Goal: Task Accomplishment & Management: Manage account settings

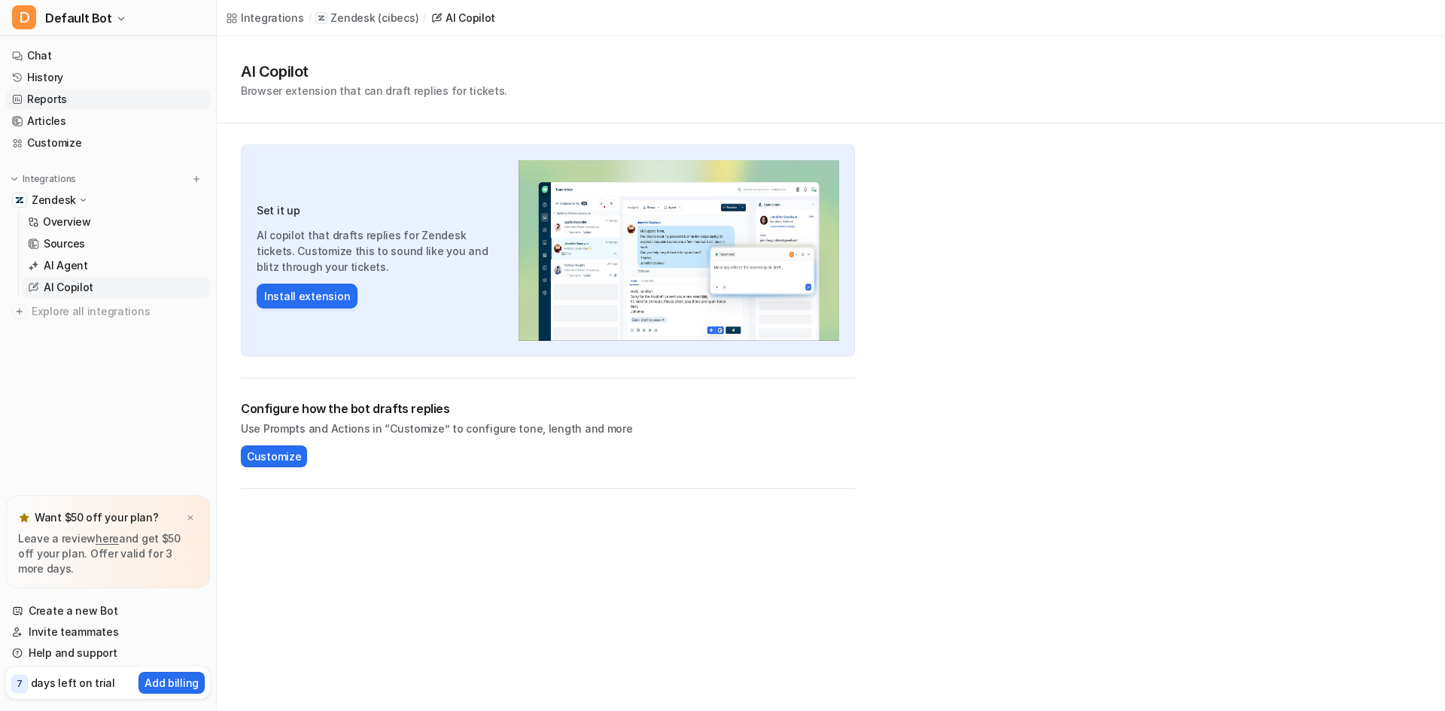
click at [58, 99] on link "Reports" at bounding box center [108, 99] width 204 height 21
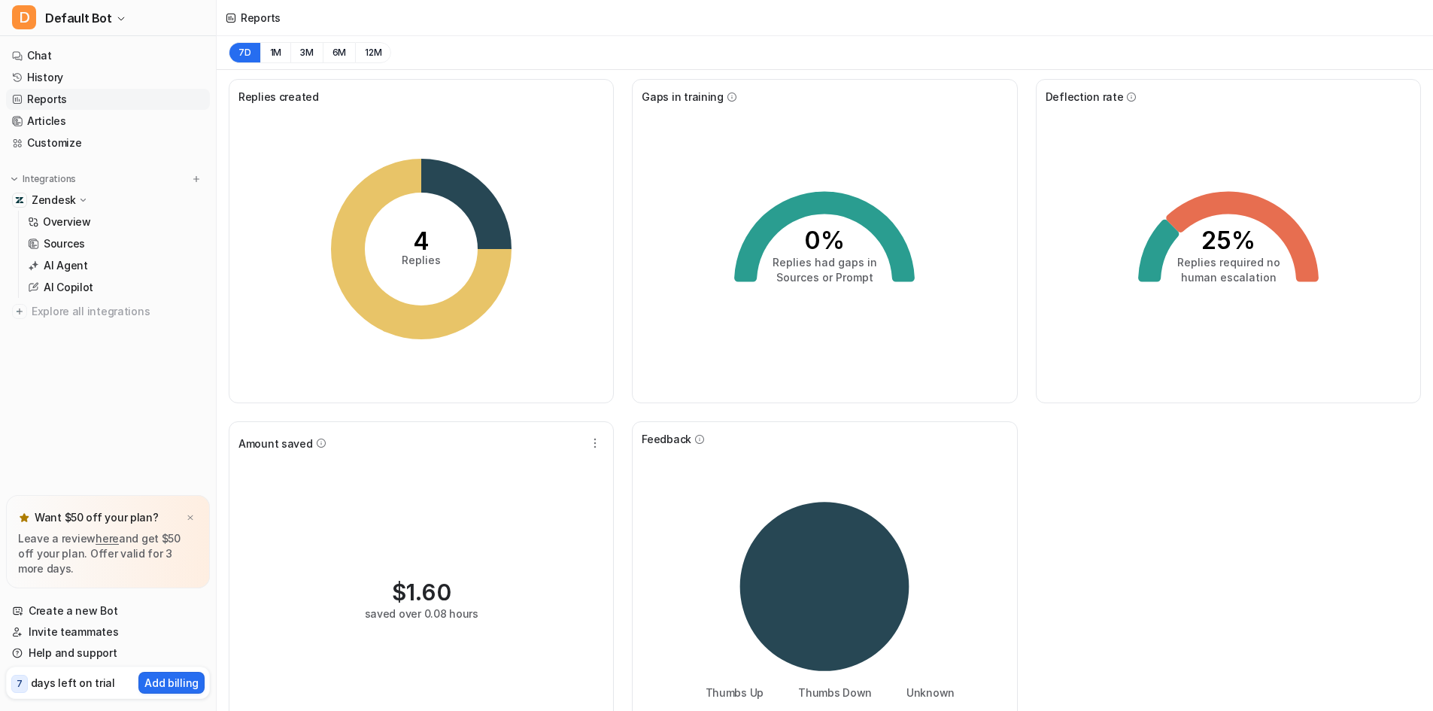
click at [437, 257] on tspan "Replies" at bounding box center [421, 260] width 39 height 13
click at [799, 235] on icon "0% Replies had gaps in Sources or Prompt" at bounding box center [825, 249] width 226 height 226
click at [1151, 258] on icon at bounding box center [1158, 251] width 41 height 62
drag, startPoint x: 1195, startPoint y: 254, endPoint x: 1195, endPoint y: 264, distance: 10.5
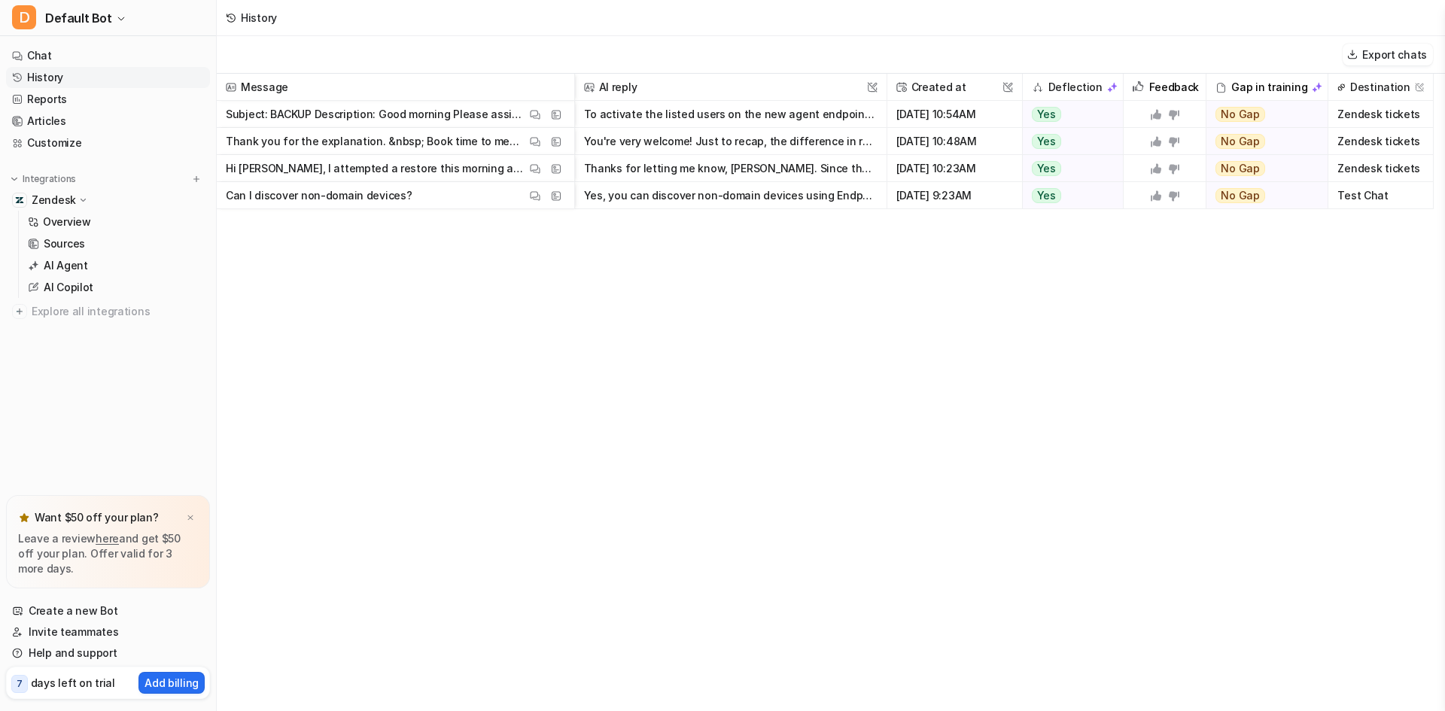
drag, startPoint x: 1195, startPoint y: 264, endPoint x: 406, endPoint y: 114, distance: 803.3
click at [406, 114] on p "Subject: BACKUP Description: Good morning Please assist me activate these Users…" at bounding box center [376, 114] width 300 height 27
click at [227, 360] on div "Message AI reply This field cannot be modified Created at This field cannot be …" at bounding box center [831, 392] width 1228 height 636
click at [702, 163] on button "Thanks for letting me know, [PERSON_NAME]. Since the development team is lookin…" at bounding box center [730, 168] width 293 height 27
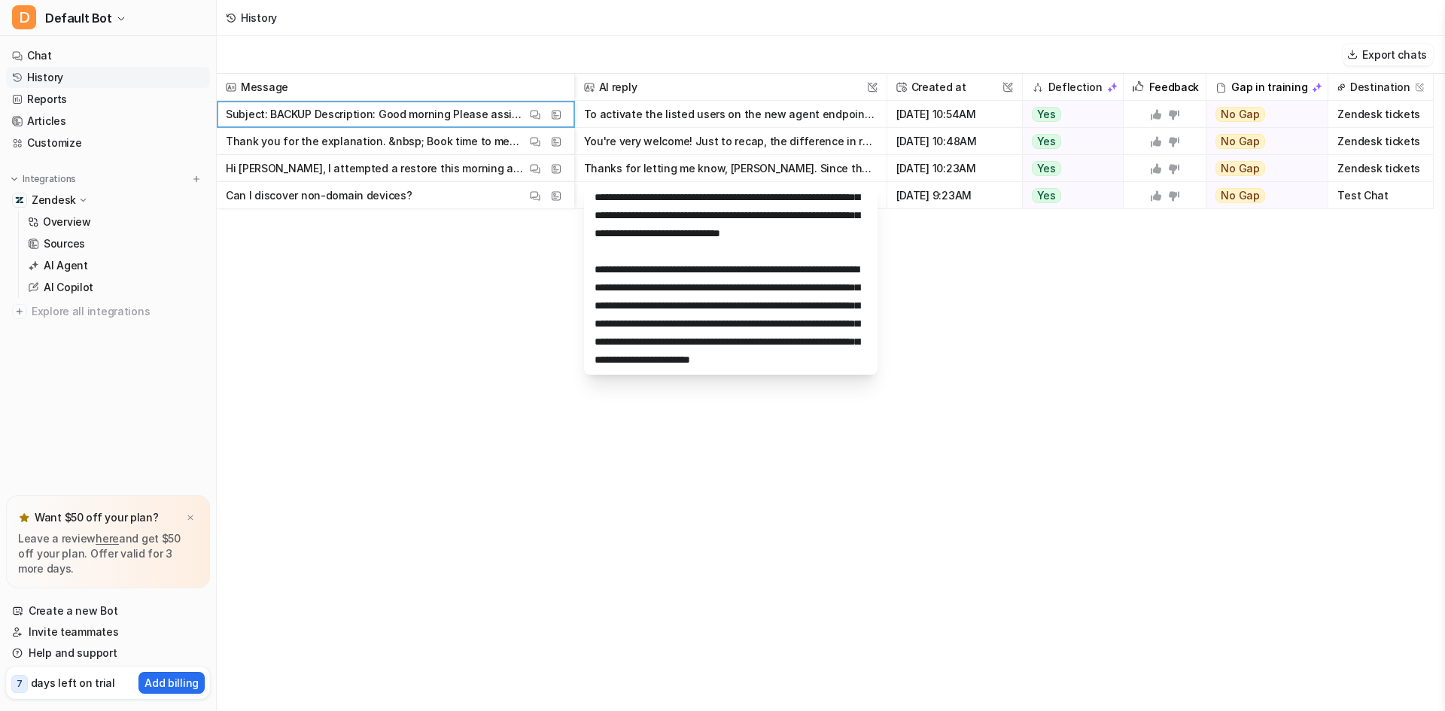
scroll to position [144, 0]
click at [978, 372] on div "Message AI reply This field cannot be modified Created at This field cannot be …" at bounding box center [831, 392] width 1228 height 636
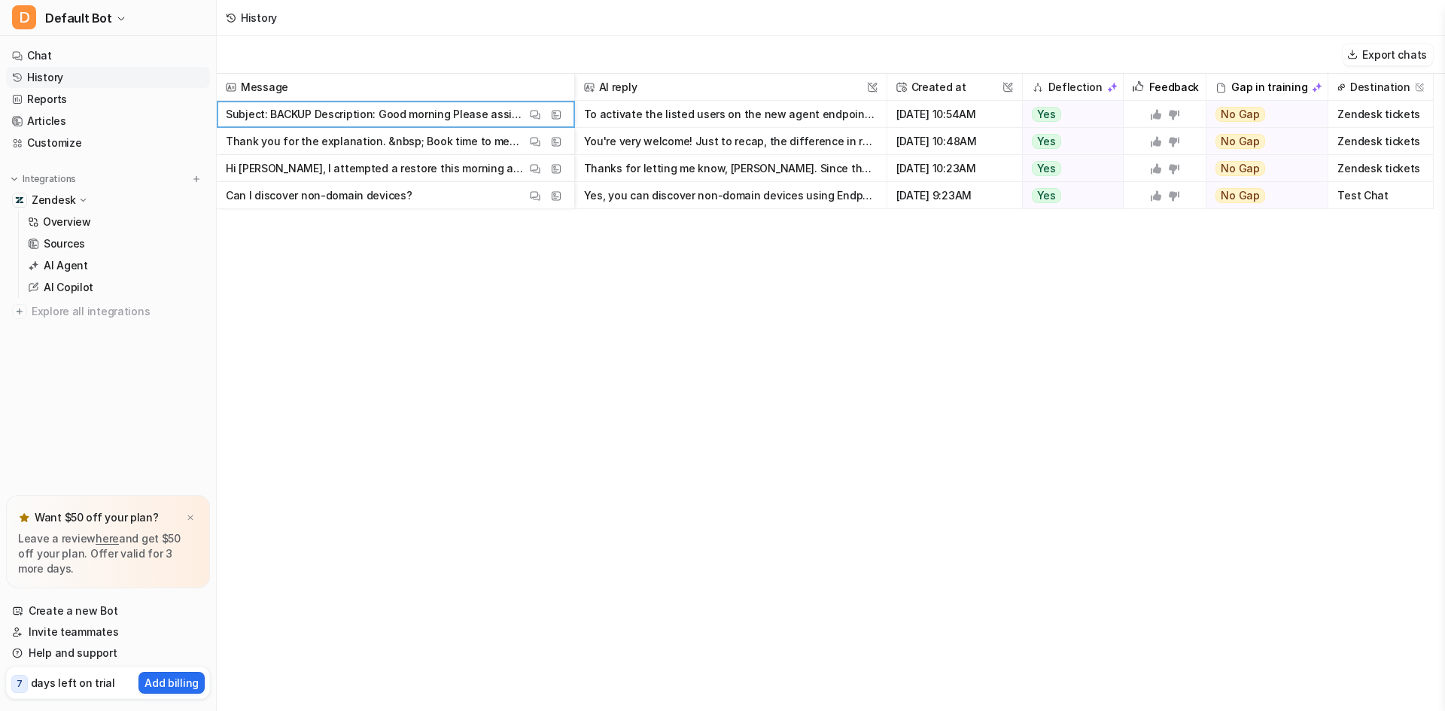
click at [767, 141] on button "You're very welcome! Just to recap, the difference in reported vault storage ca…" at bounding box center [730, 141] width 293 height 27
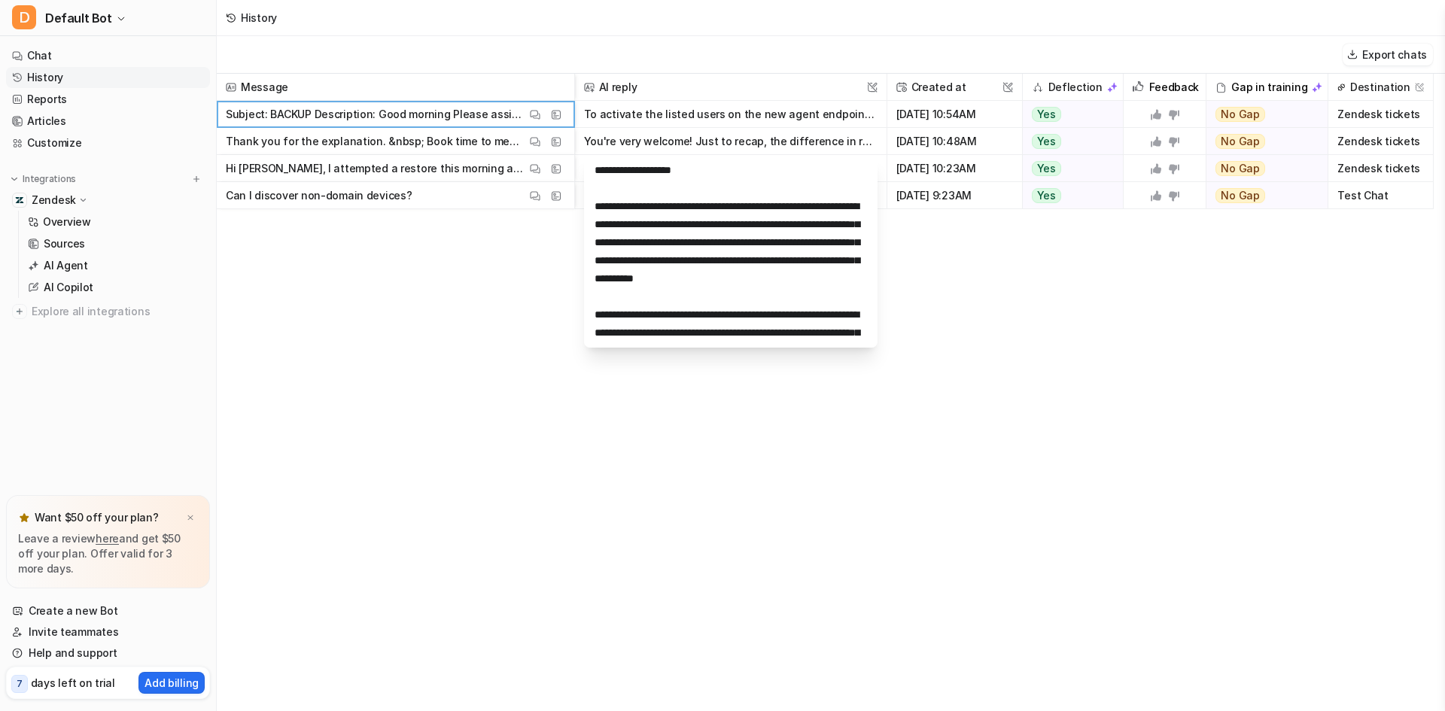
click at [515, 296] on div "Message AI reply This field cannot be modified Created at This field cannot be …" at bounding box center [831, 392] width 1228 height 636
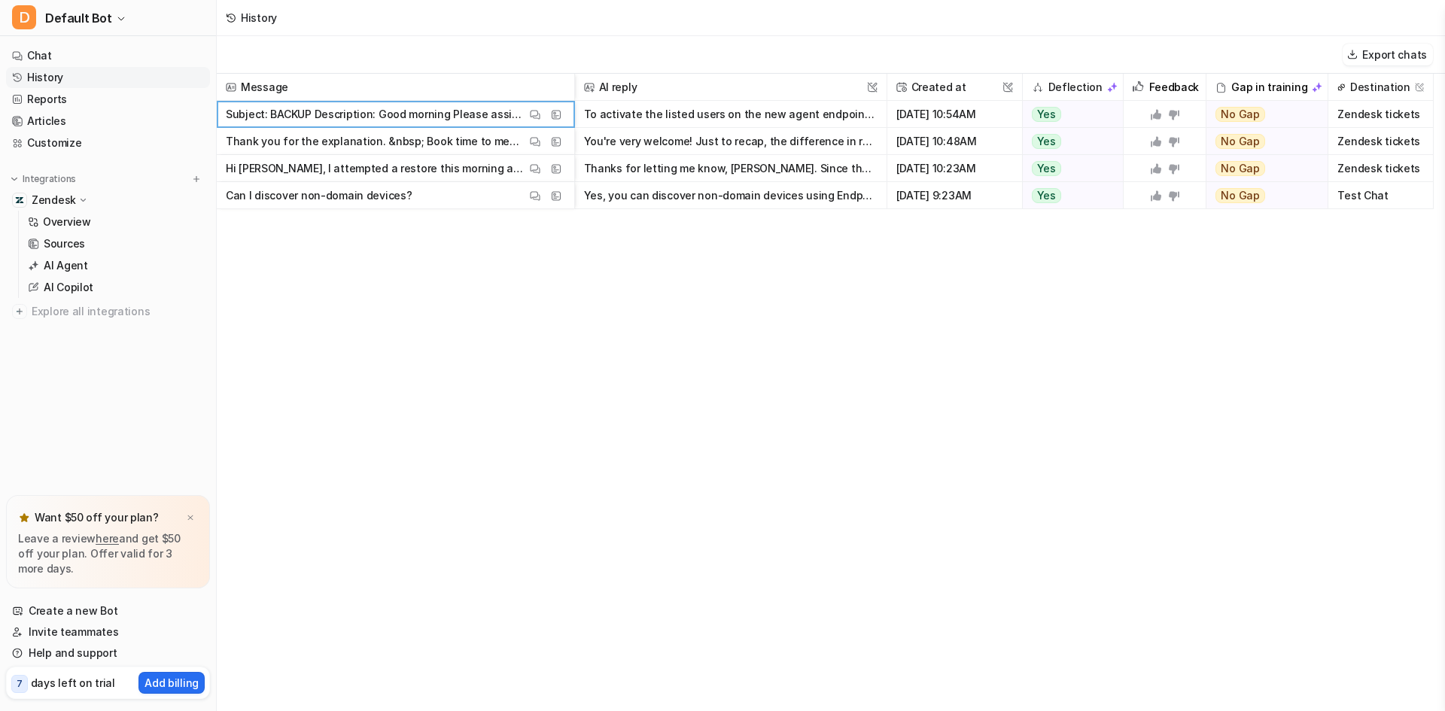
click at [451, 138] on p "Thank you for the explanation. &nbsp; Book time to meet with me" at bounding box center [376, 141] width 300 height 27
click at [535, 141] on img at bounding box center [535, 141] width 11 height 11
click at [695, 142] on button "You're very welcome! Just to recap, the difference in reported vault storage ca…" at bounding box center [730, 141] width 293 height 27
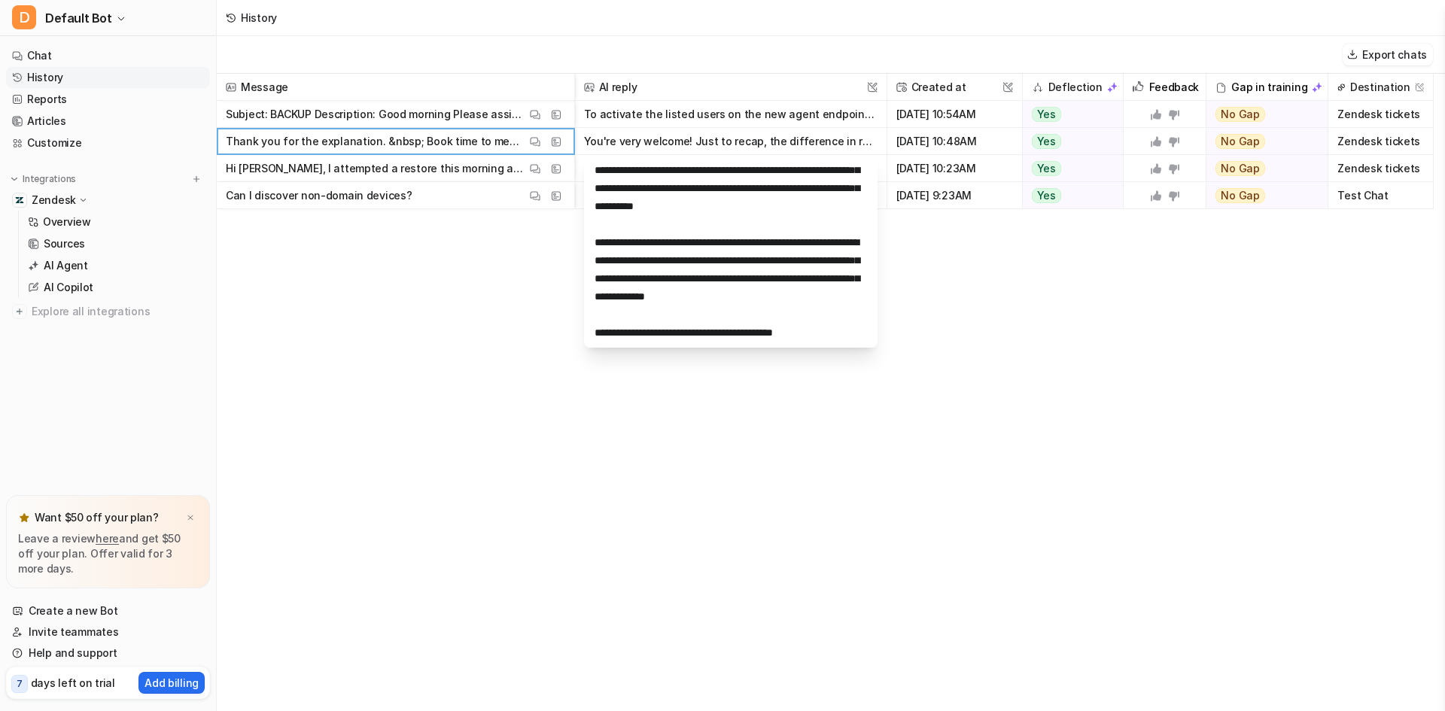
scroll to position [108, 0]
click at [931, 302] on div "Message AI reply This field cannot be modified Created at This field cannot be …" at bounding box center [831, 392] width 1228 height 636
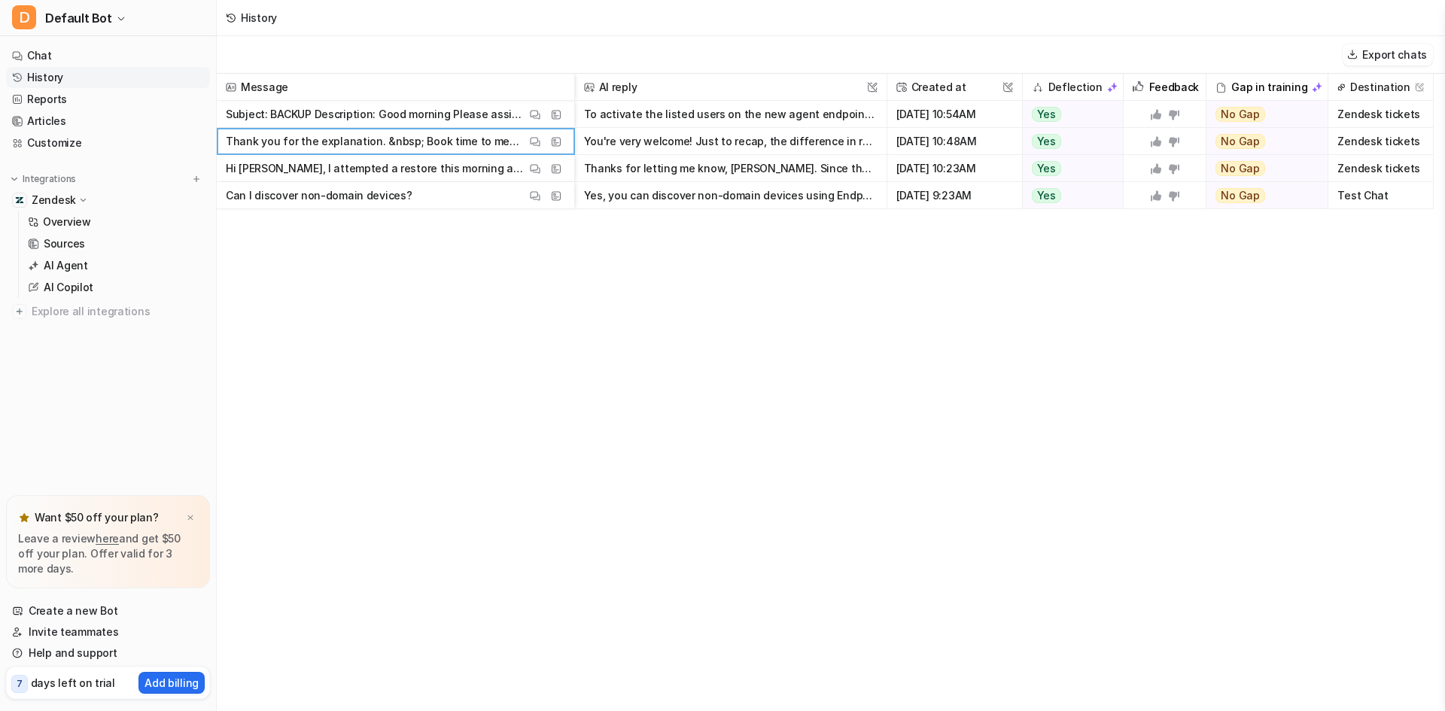
click at [490, 116] on p "Subject: BACKUP Description: Good morning Please assist me activate these Users…" at bounding box center [376, 114] width 300 height 27
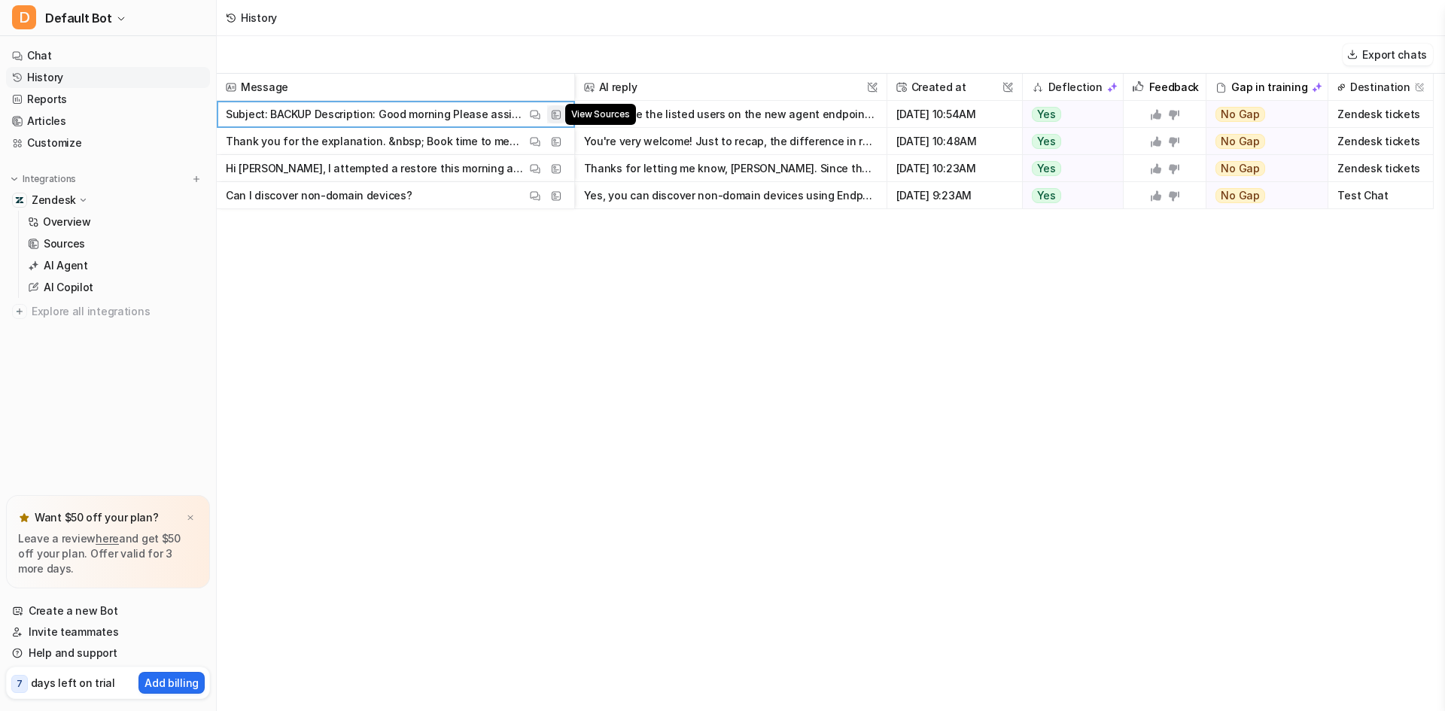
click at [557, 115] on img at bounding box center [556, 114] width 11 height 11
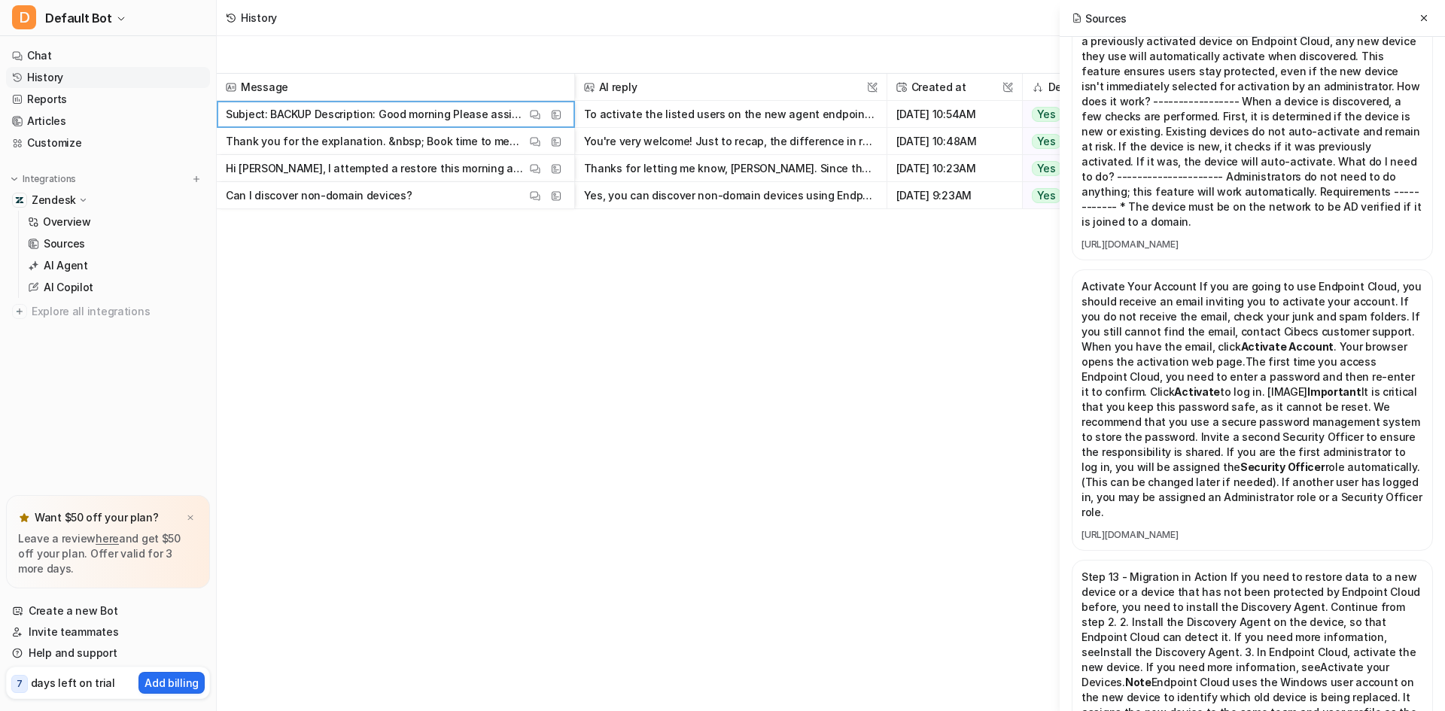
scroll to position [627, 0]
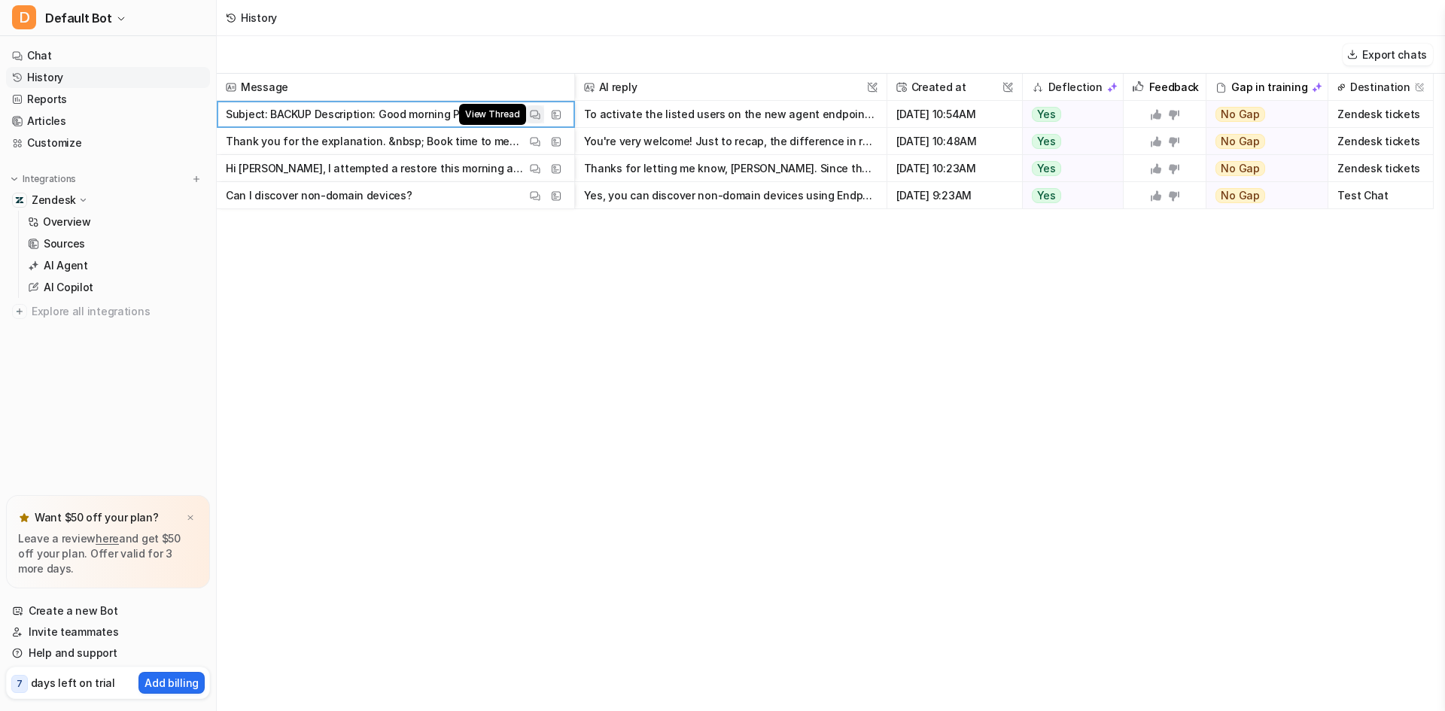
click at [535, 114] on img at bounding box center [535, 114] width 11 height 11
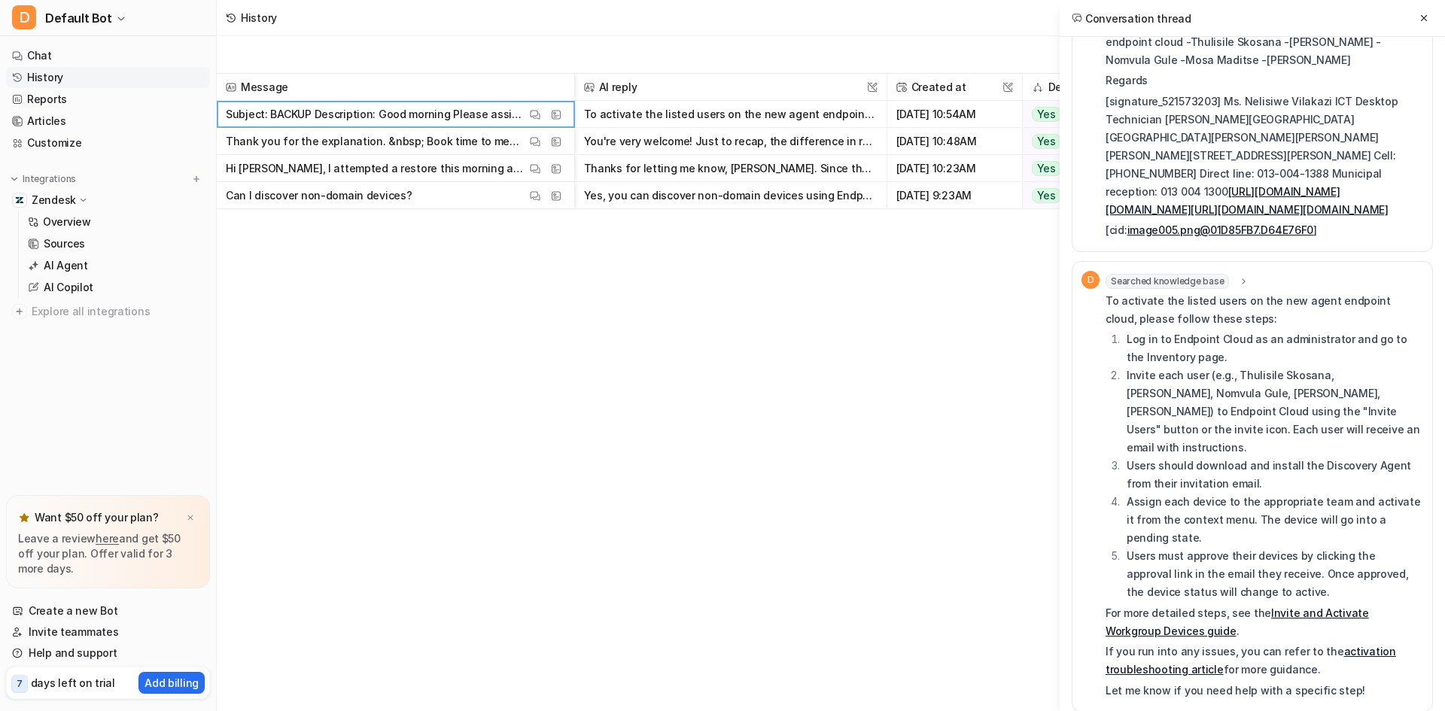
scroll to position [0, 0]
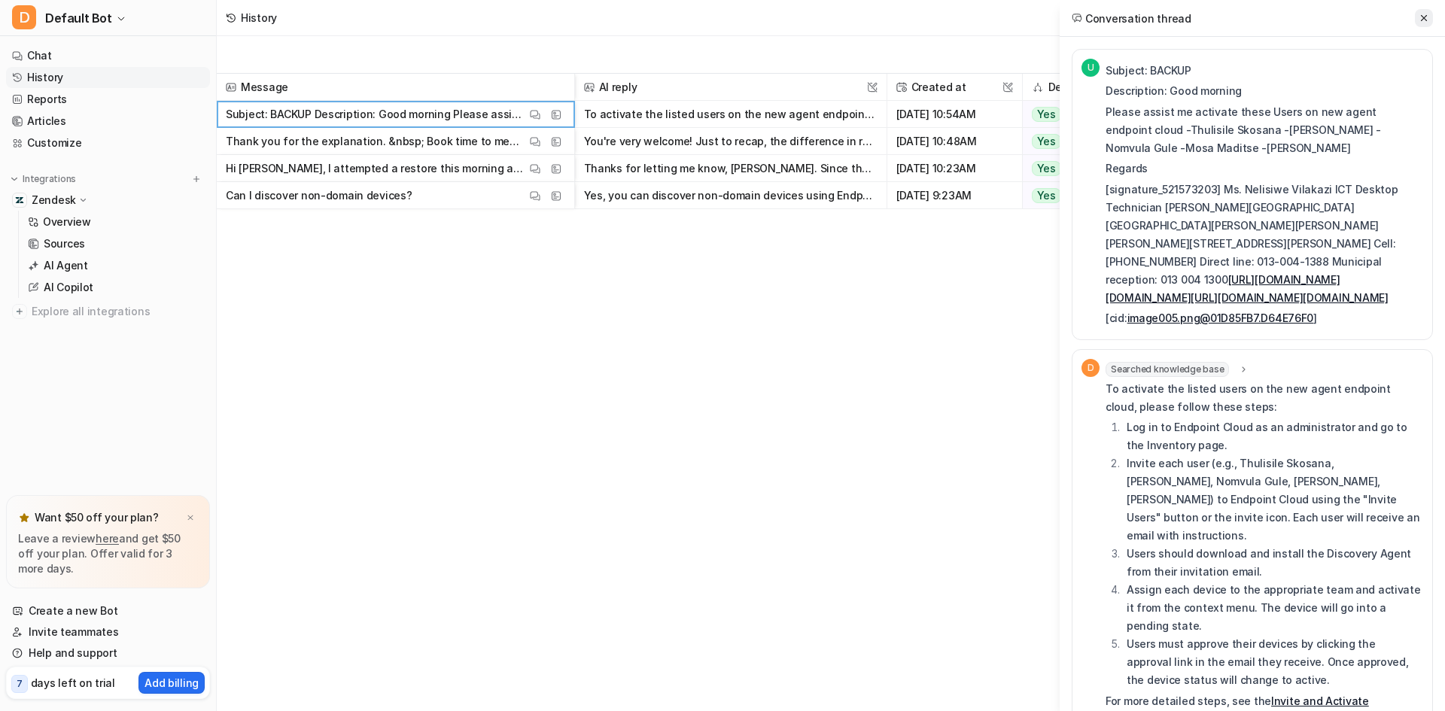
click at [1423, 23] on icon at bounding box center [1423, 18] width 11 height 11
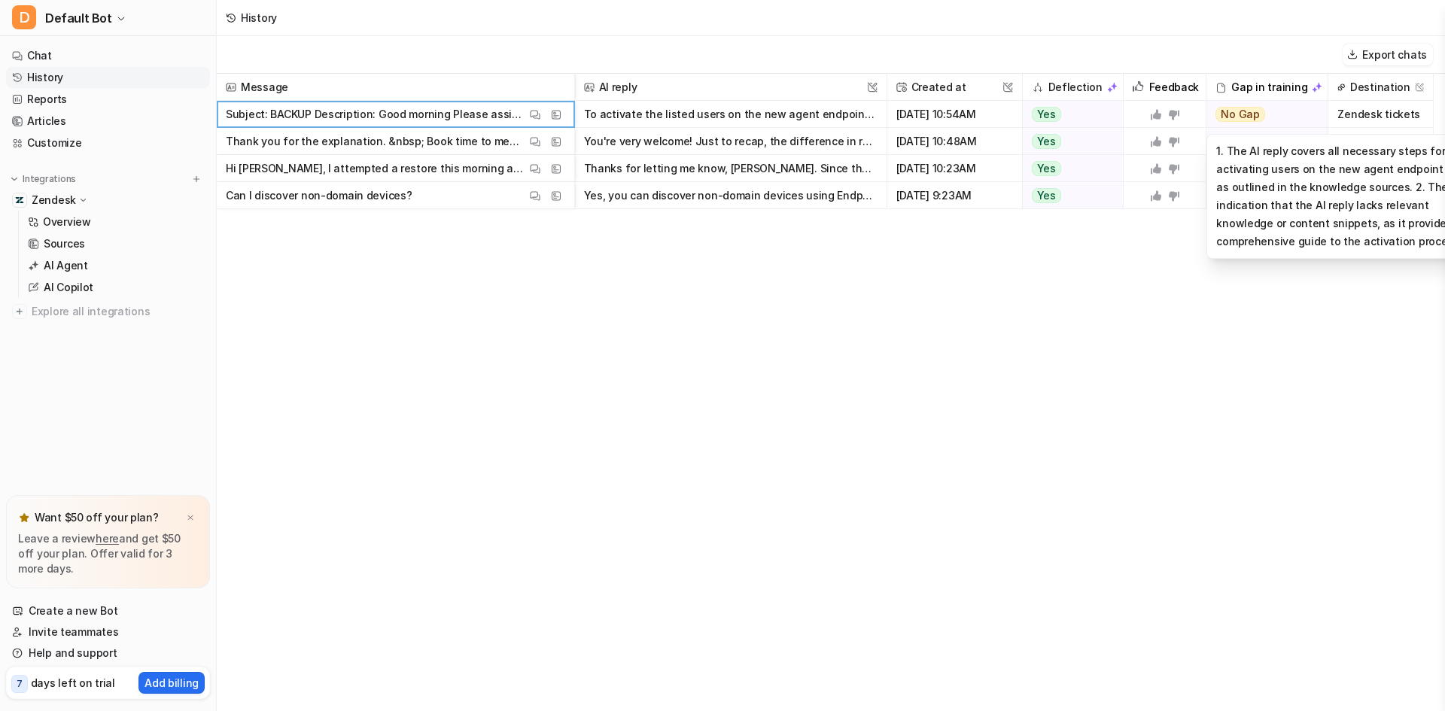
click at [1262, 115] on div "No Gap" at bounding box center [1261, 114] width 111 height 27
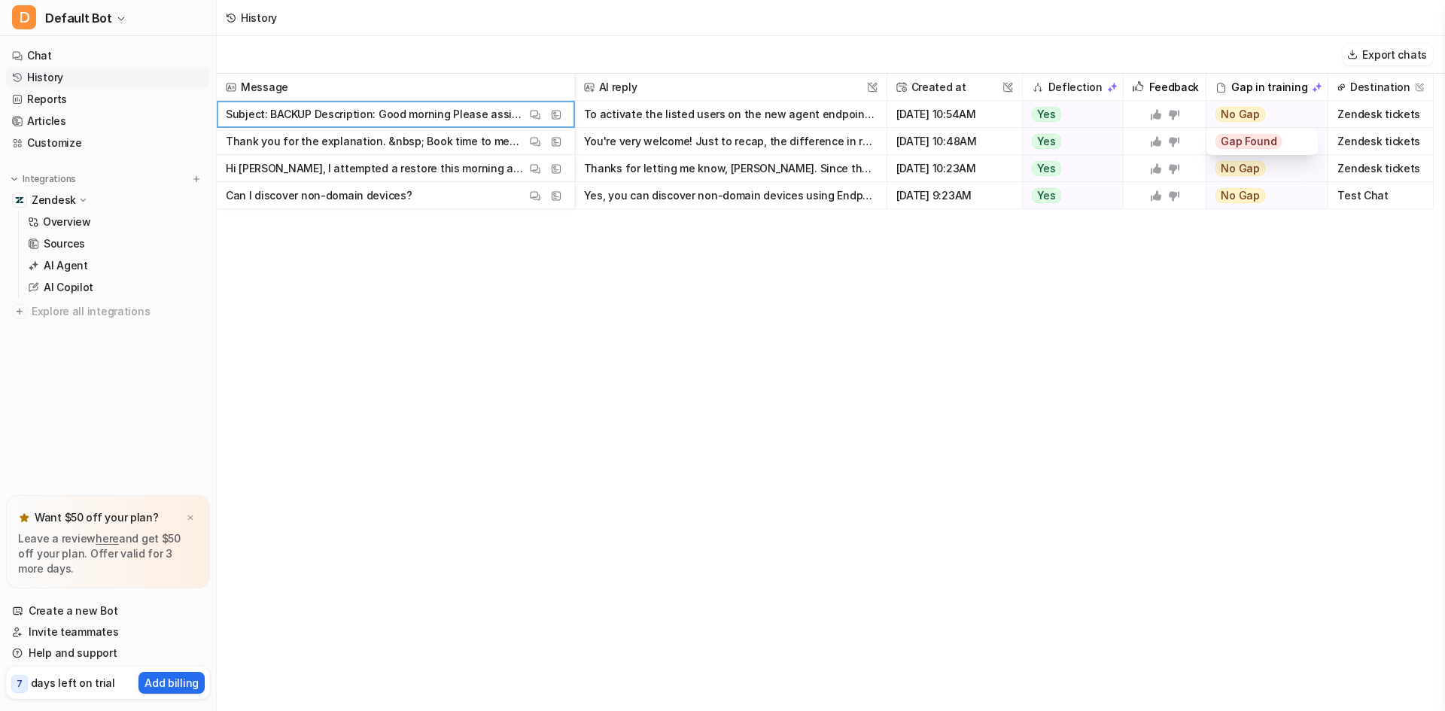
click at [1257, 134] on span "Gap Found" at bounding box center [1248, 141] width 66 height 15
click at [1257, 140] on span "Gap Found" at bounding box center [1248, 141] width 66 height 15
click at [1278, 115] on div "No Gap" at bounding box center [1261, 114] width 111 height 27
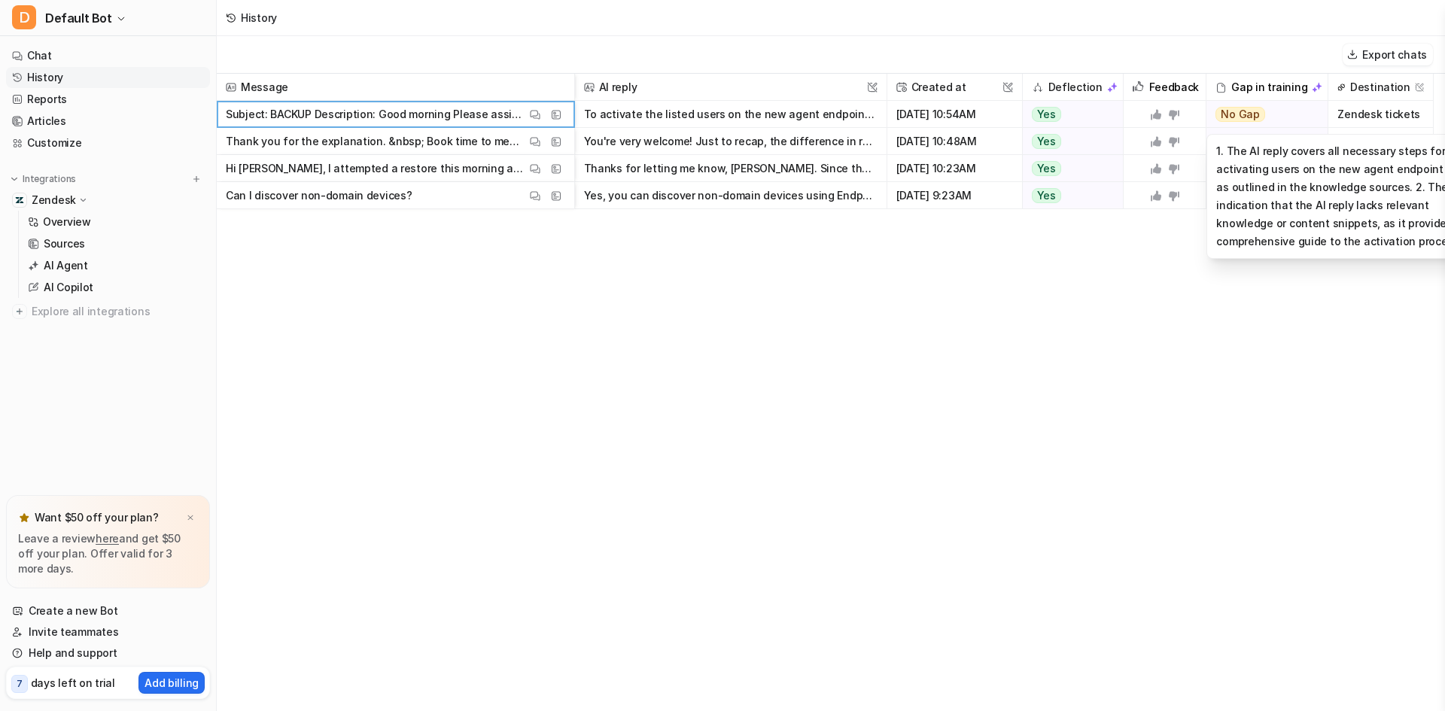
click at [1275, 117] on div "No Gap" at bounding box center [1261, 114] width 111 height 27
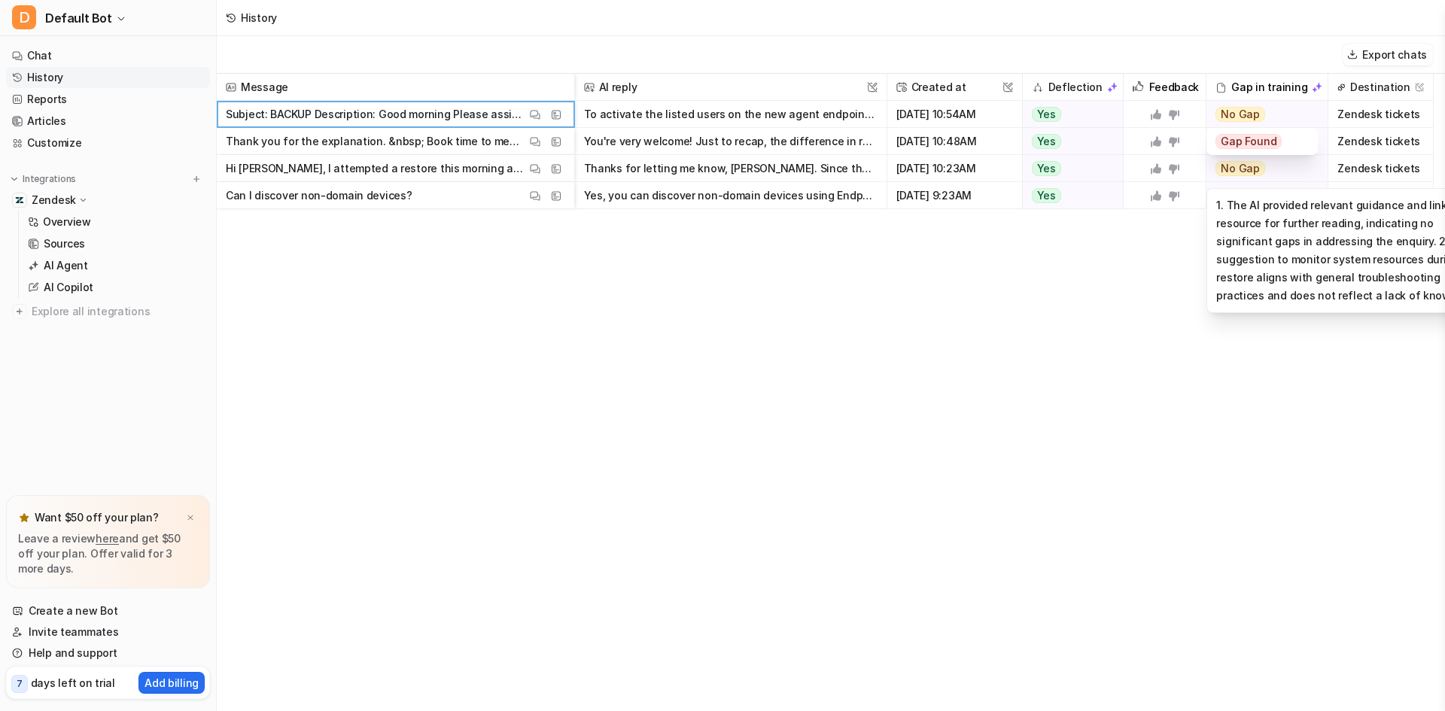
click at [1223, 304] on div "1. The AI provided relevant guidance and linked to a resource for further readi…" at bounding box center [1350, 250] width 289 height 125
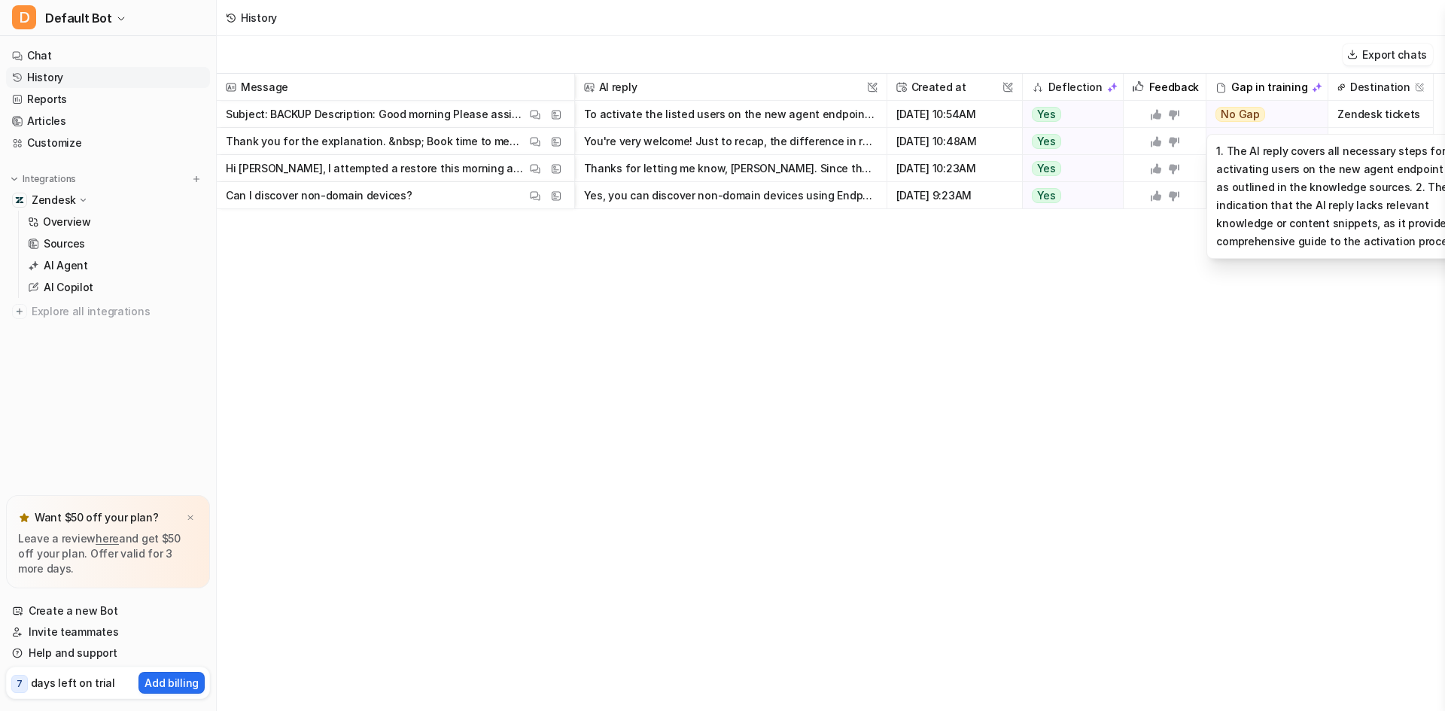
click at [1279, 114] on div "No Gap" at bounding box center [1261, 114] width 111 height 27
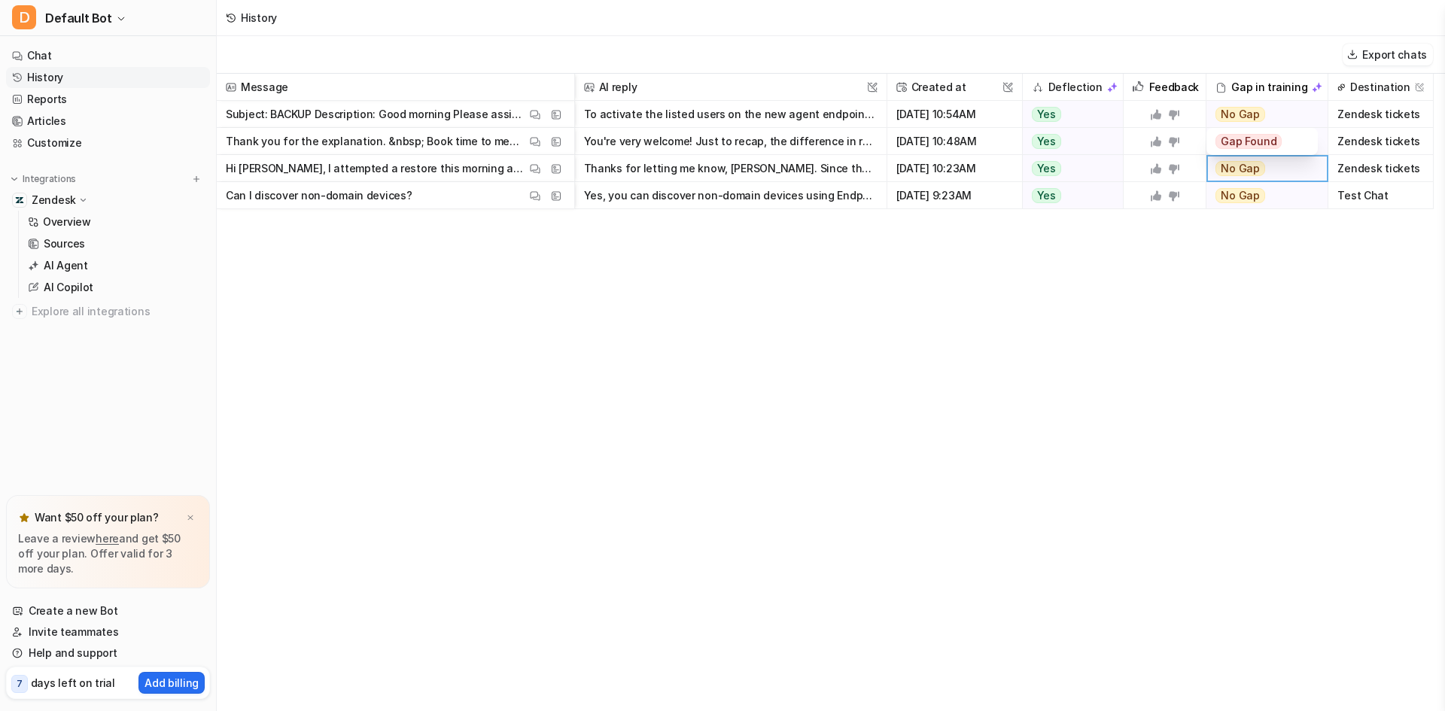
click at [1279, 114] on div "No Gap" at bounding box center [1261, 114] width 111 height 27
click at [1273, 95] on div "Gap in training" at bounding box center [1266, 87] width 109 height 27
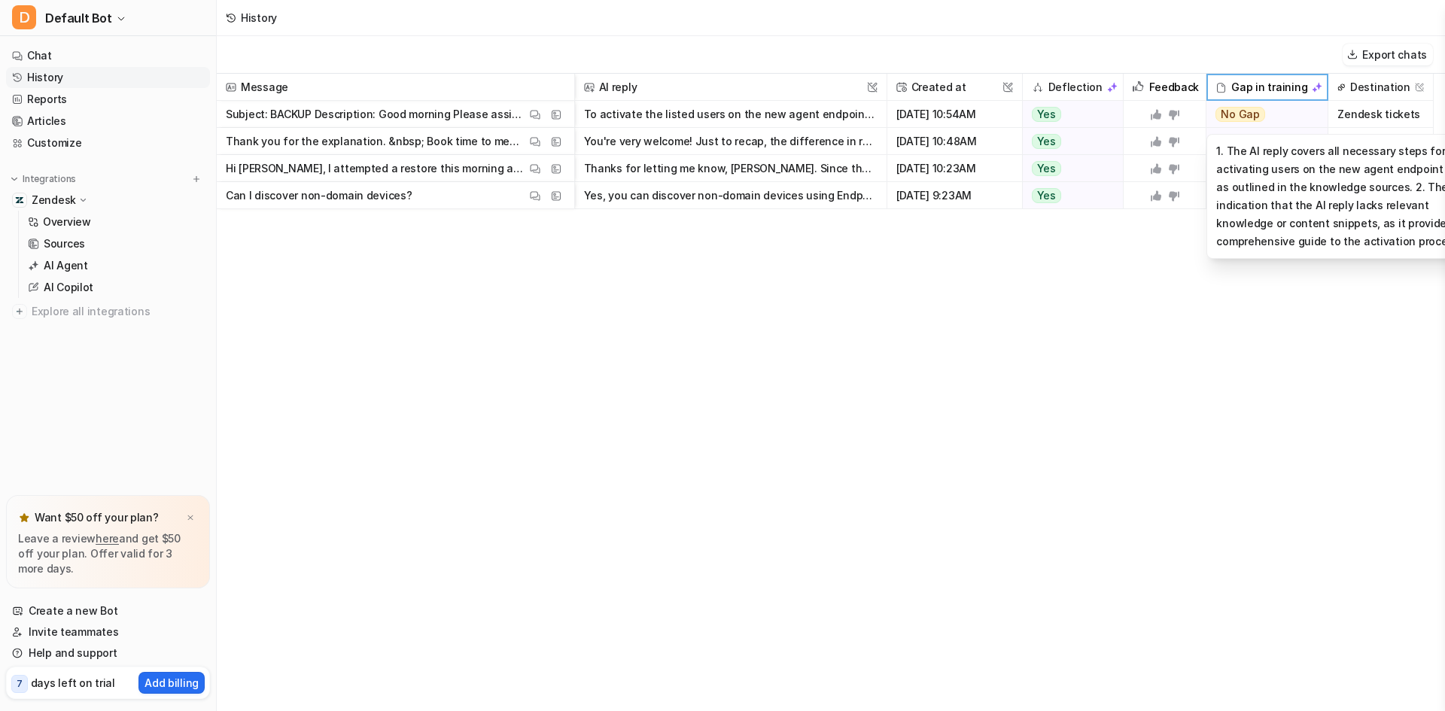
click at [1268, 117] on div "No Gap" at bounding box center [1261, 114] width 111 height 27
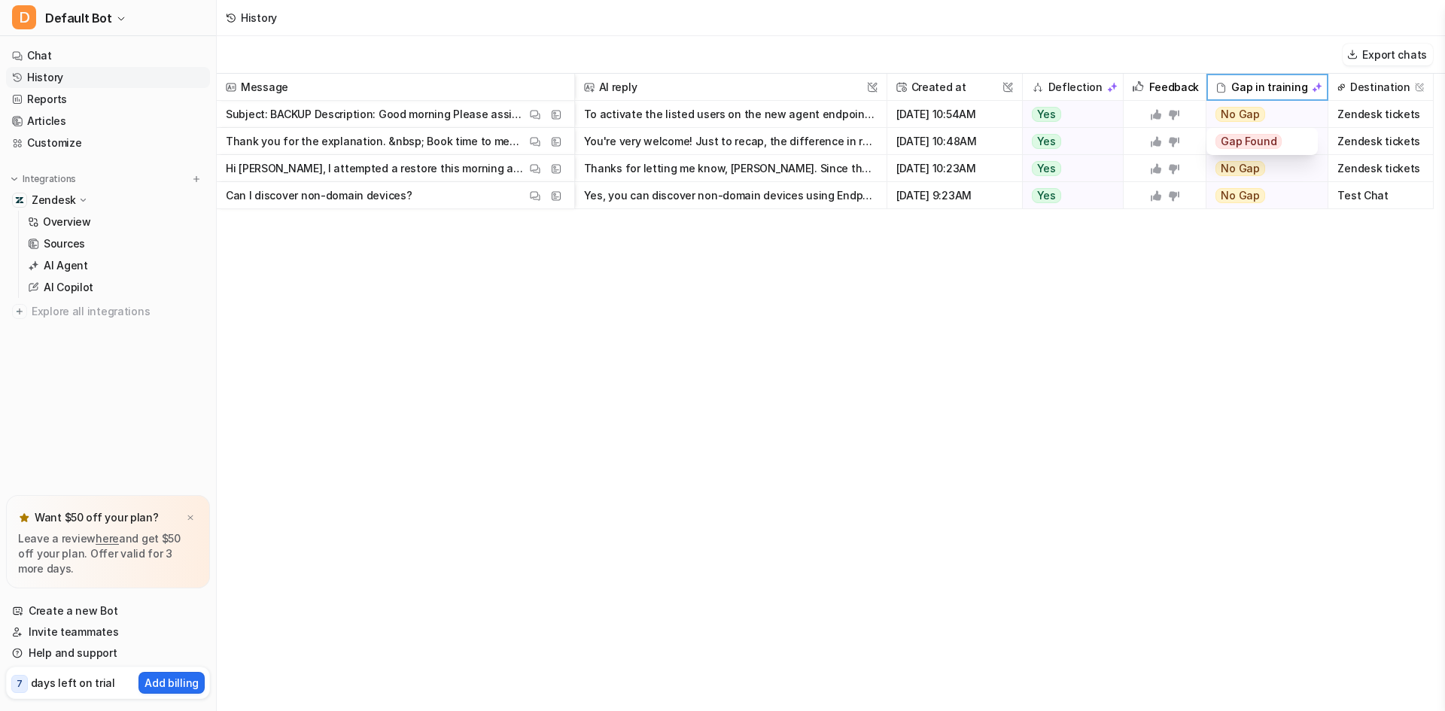
click at [1266, 118] on div "No Gap" at bounding box center [1261, 114] width 111 height 27
click at [1150, 294] on div "Message AI reply This field cannot be modified Created at This field cannot be …" at bounding box center [831, 392] width 1228 height 636
click at [412, 112] on p "Subject: BACKUP Description: Good morning Please assist me activate these Users…" at bounding box center [376, 114] width 300 height 27
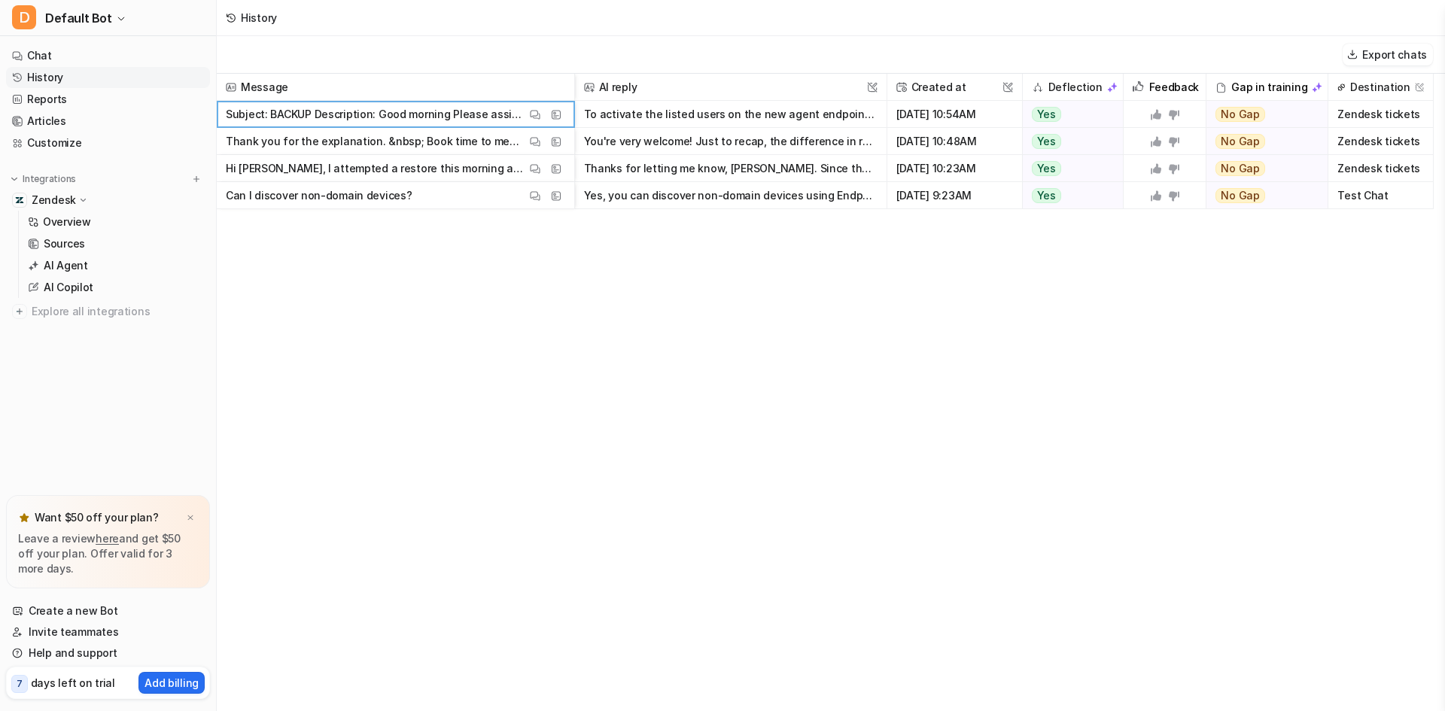
click at [757, 111] on button "To activate the listed users on the new agent endpoint cloud, please follow the…" at bounding box center [730, 114] width 293 height 27
click at [1174, 114] on icon at bounding box center [1173, 115] width 11 height 10
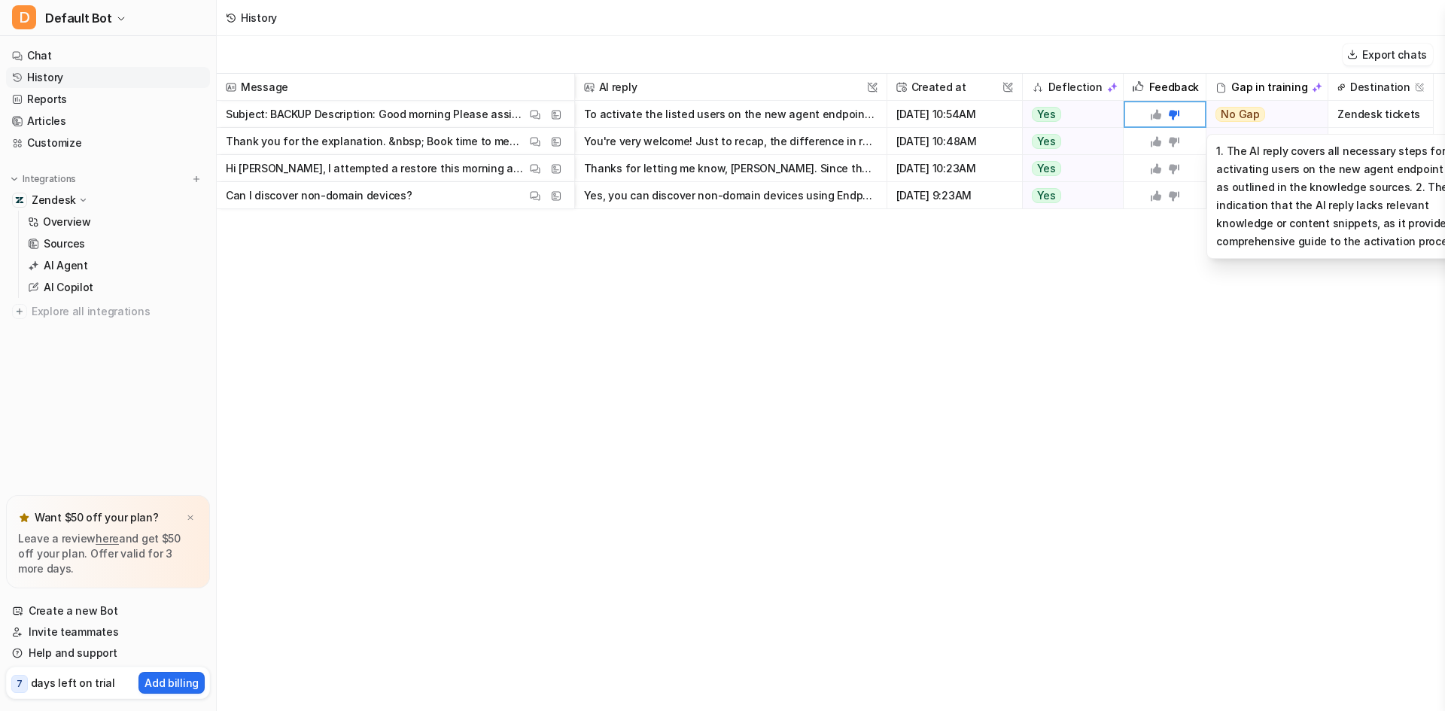
click at [1256, 114] on span "No Gap" at bounding box center [1240, 114] width 50 height 15
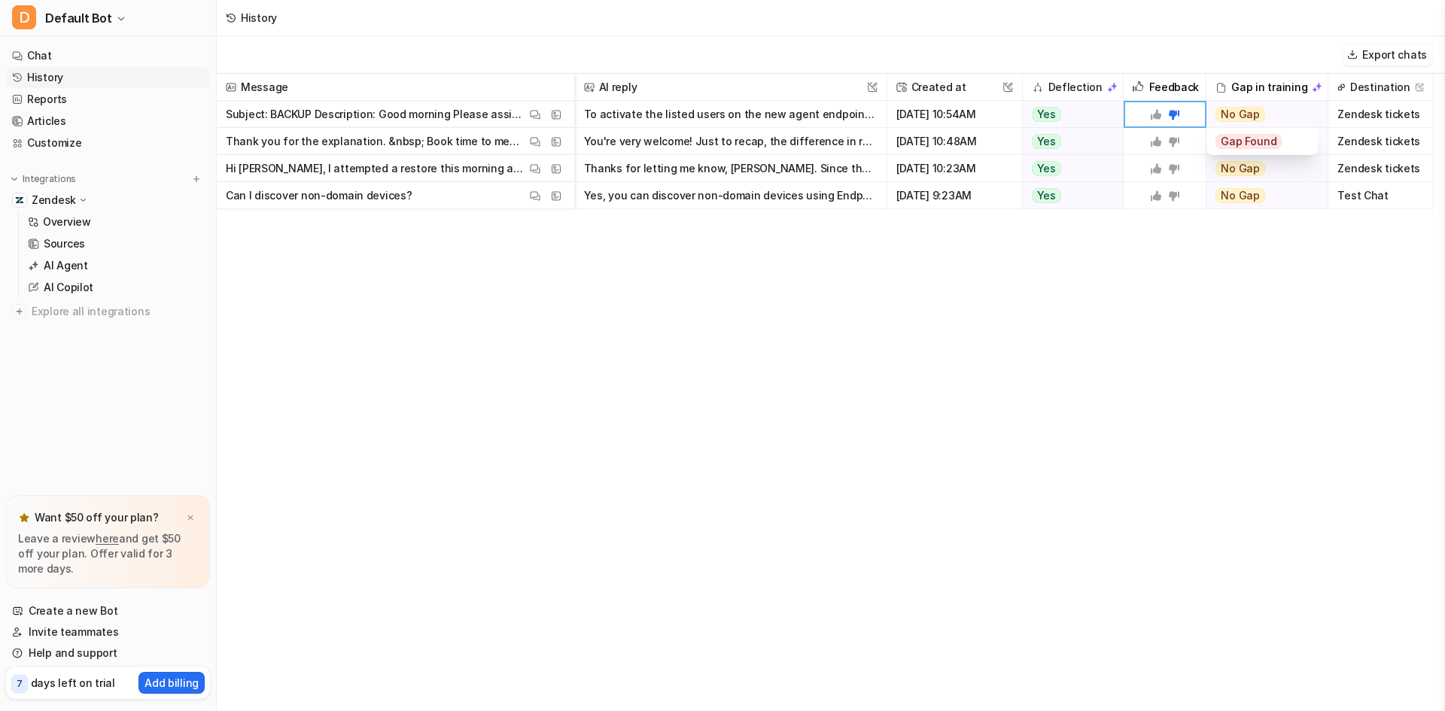
click at [1256, 114] on span "No Gap" at bounding box center [1240, 114] width 50 height 15
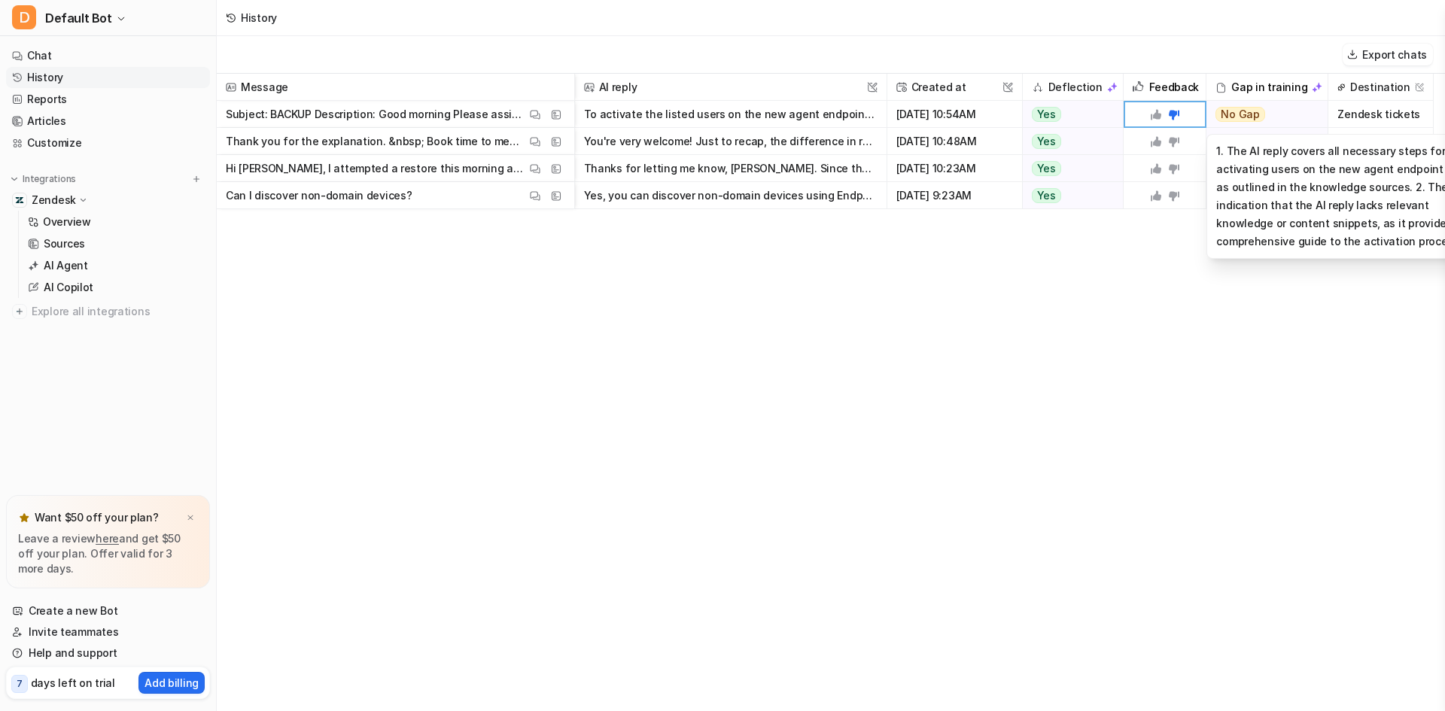
click at [1322, 105] on span "No Gap 1. The AI reply covers all necessary steps for activating users on the n…" at bounding box center [1266, 114] width 121 height 27
click at [1318, 108] on span "No Gap 1. The AI reply covers all necessary steps for activating users on the n…" at bounding box center [1266, 114] width 121 height 27
click at [1260, 116] on div "No Gap" at bounding box center [1261, 114] width 111 height 27
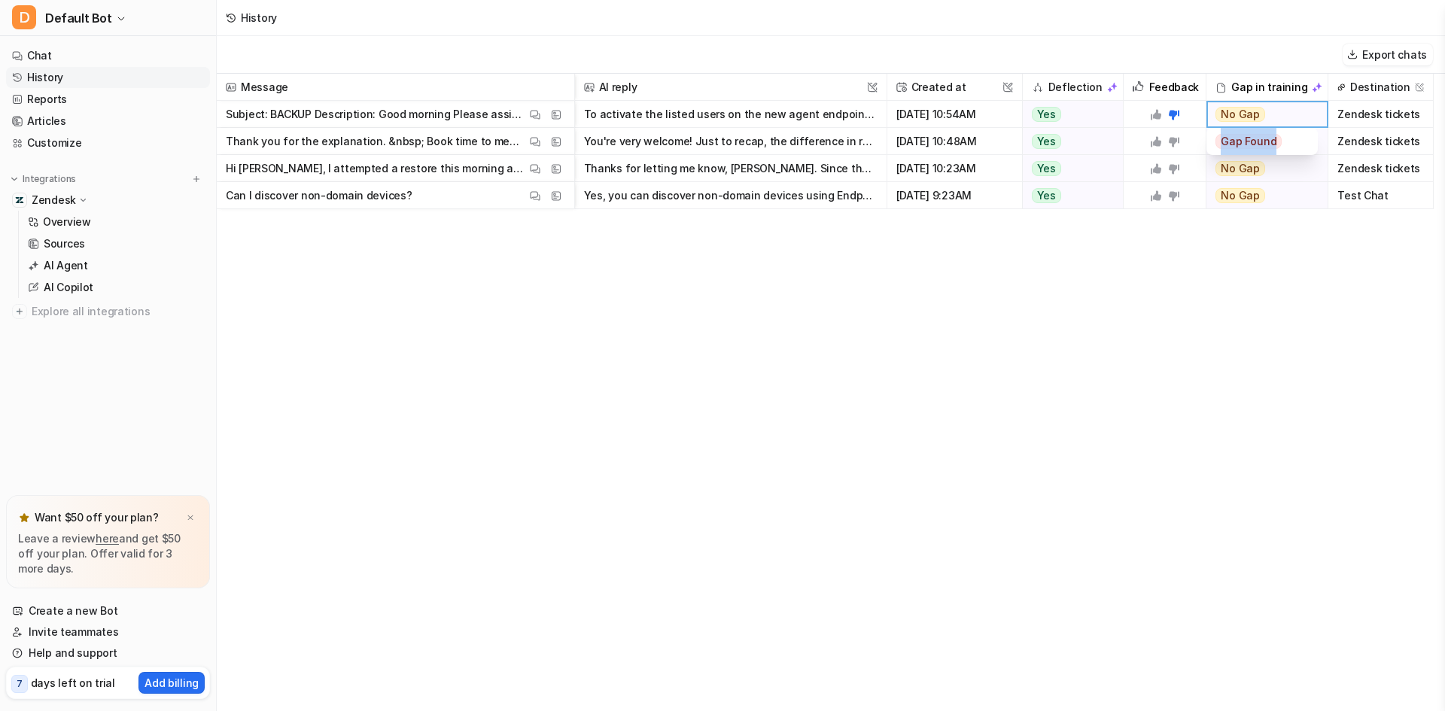
click at [1256, 116] on span "No Gap" at bounding box center [1240, 114] width 50 height 15
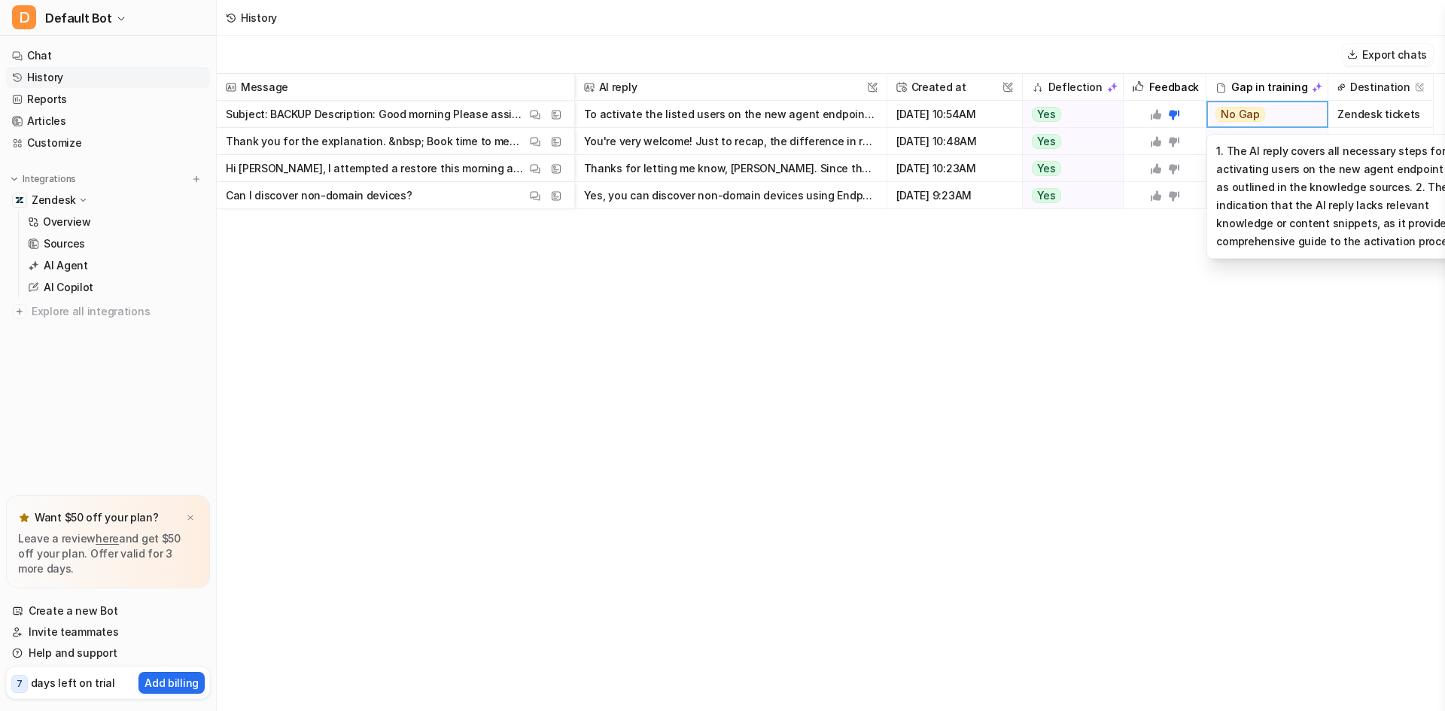
click at [1242, 111] on span "No Gap" at bounding box center [1240, 114] width 50 height 15
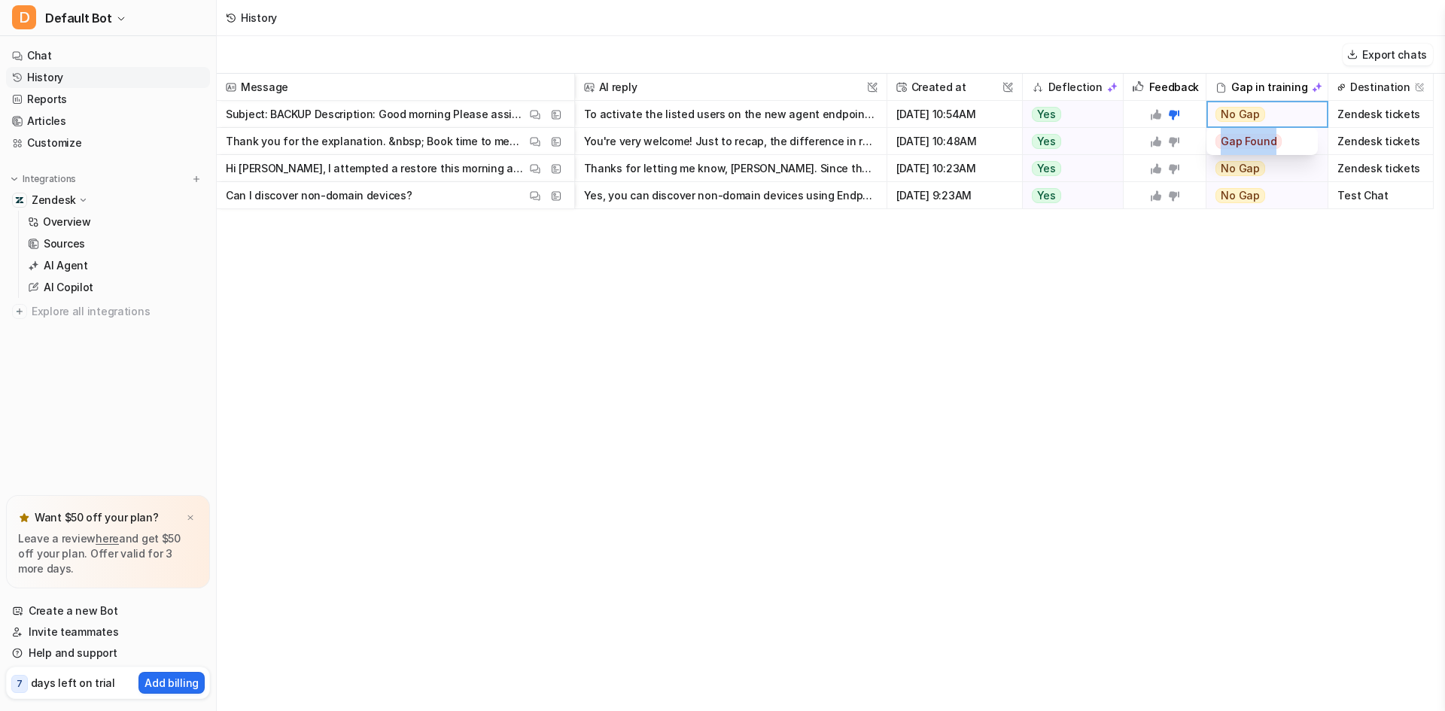
click at [1242, 111] on span "No Gap" at bounding box center [1240, 114] width 50 height 15
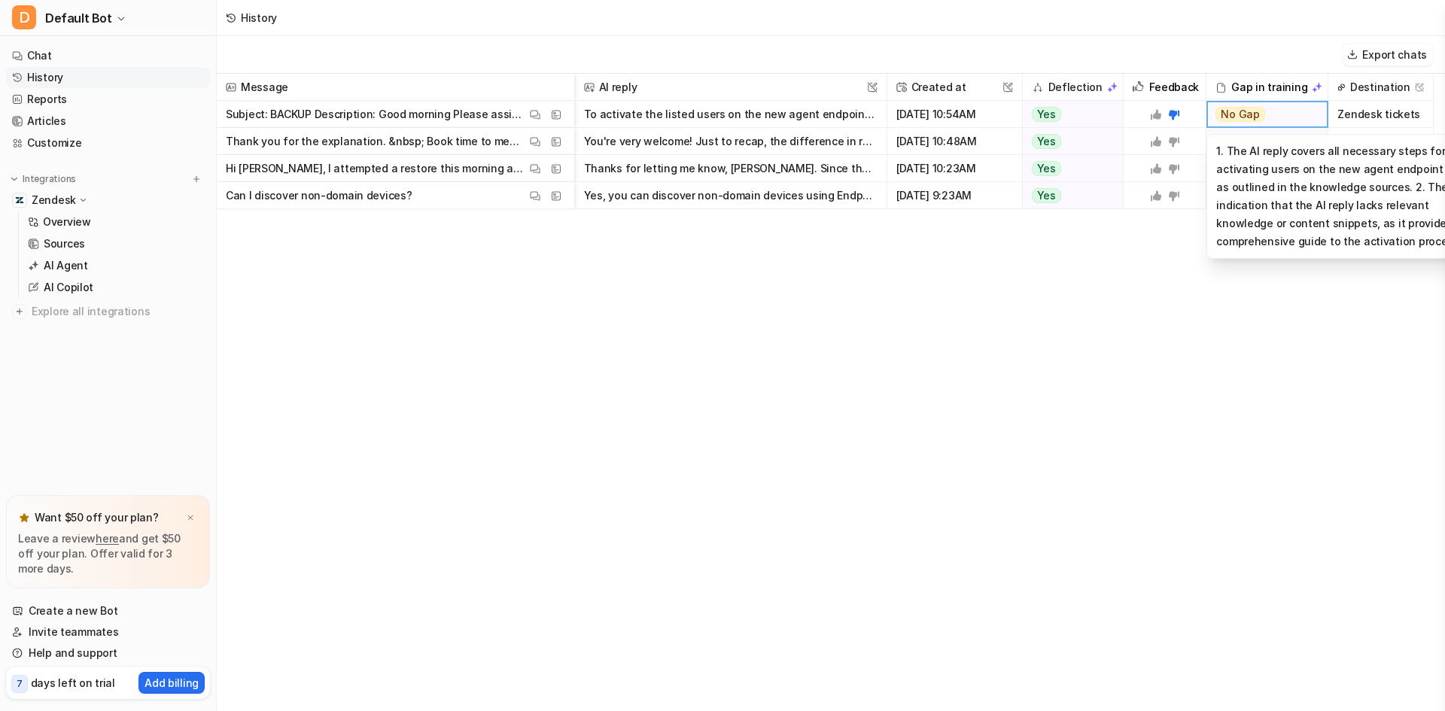
click at [1242, 111] on span "No Gap" at bounding box center [1240, 114] width 50 height 15
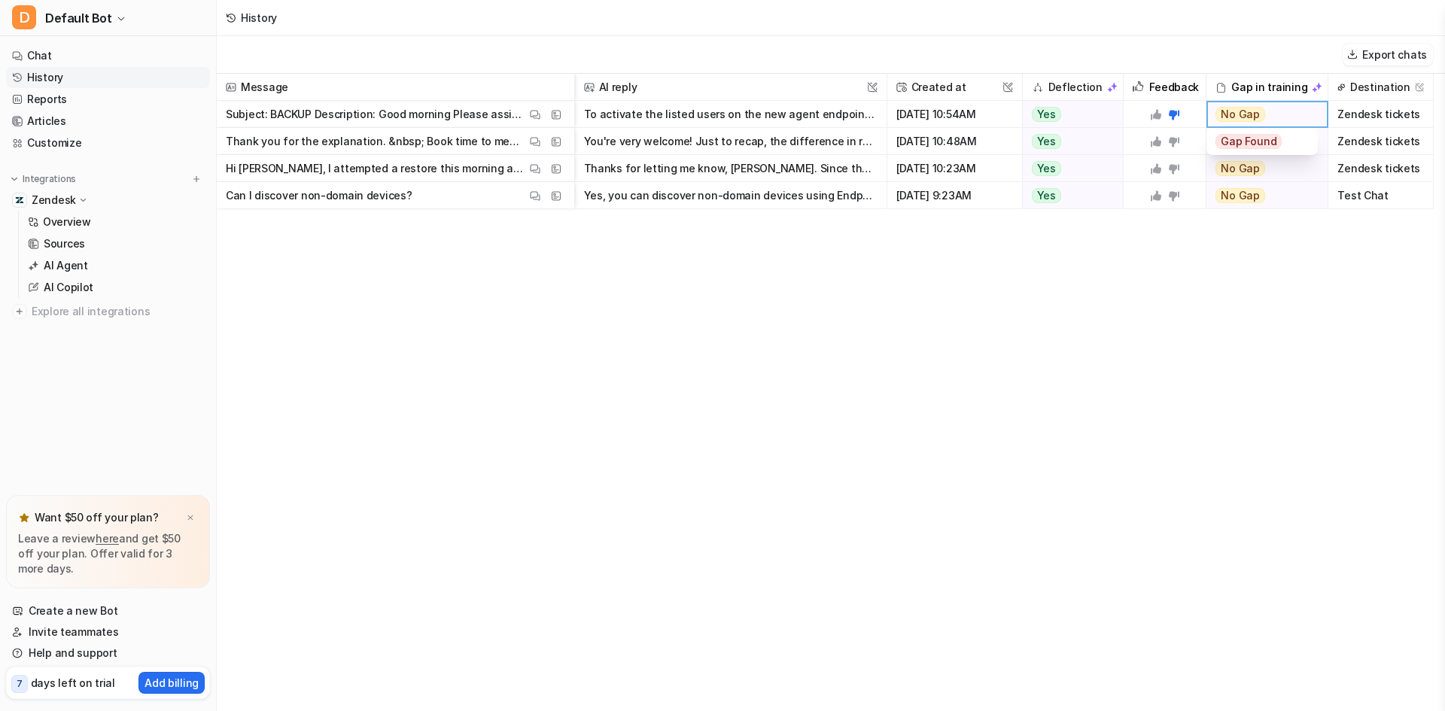
click at [1159, 278] on div "Message AI reply This field cannot be modified Created at This field cannot be …" at bounding box center [831, 392] width 1228 height 636
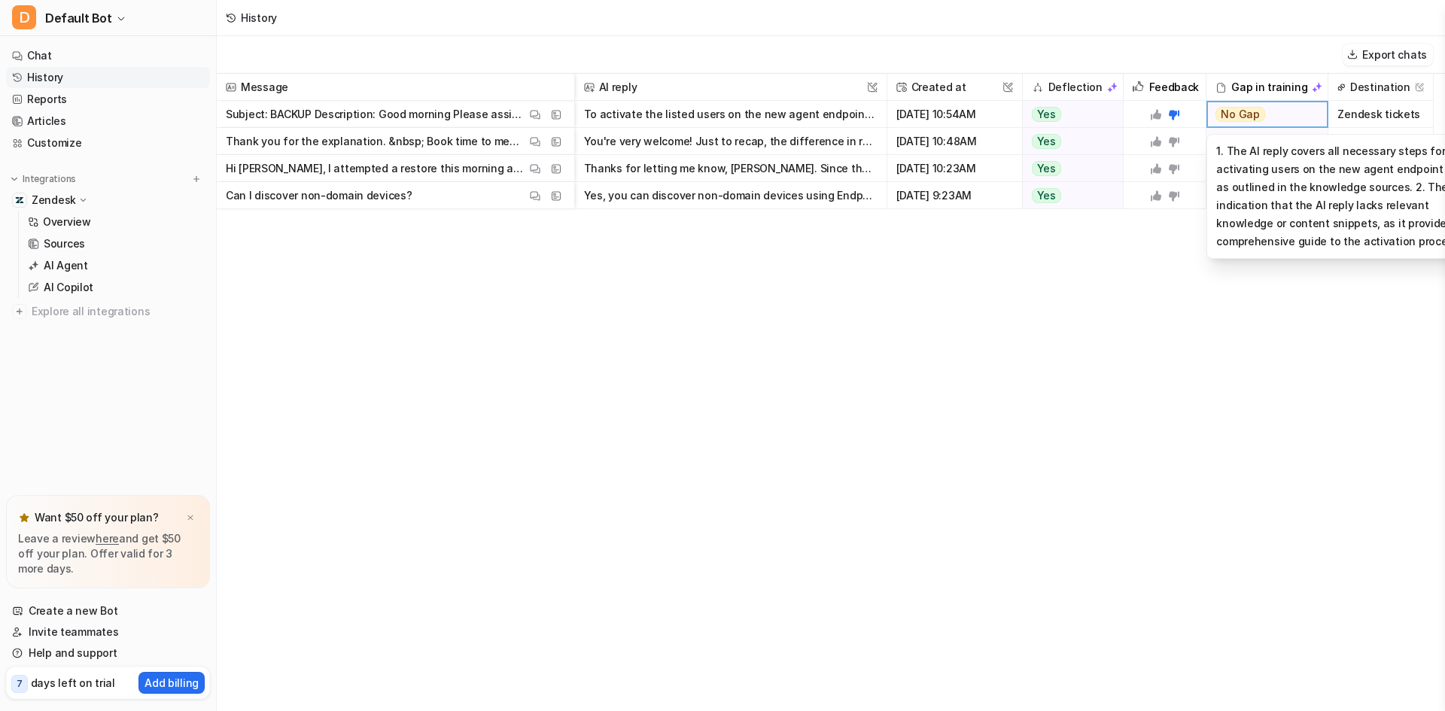
click at [1239, 115] on span "No Gap" at bounding box center [1240, 114] width 50 height 15
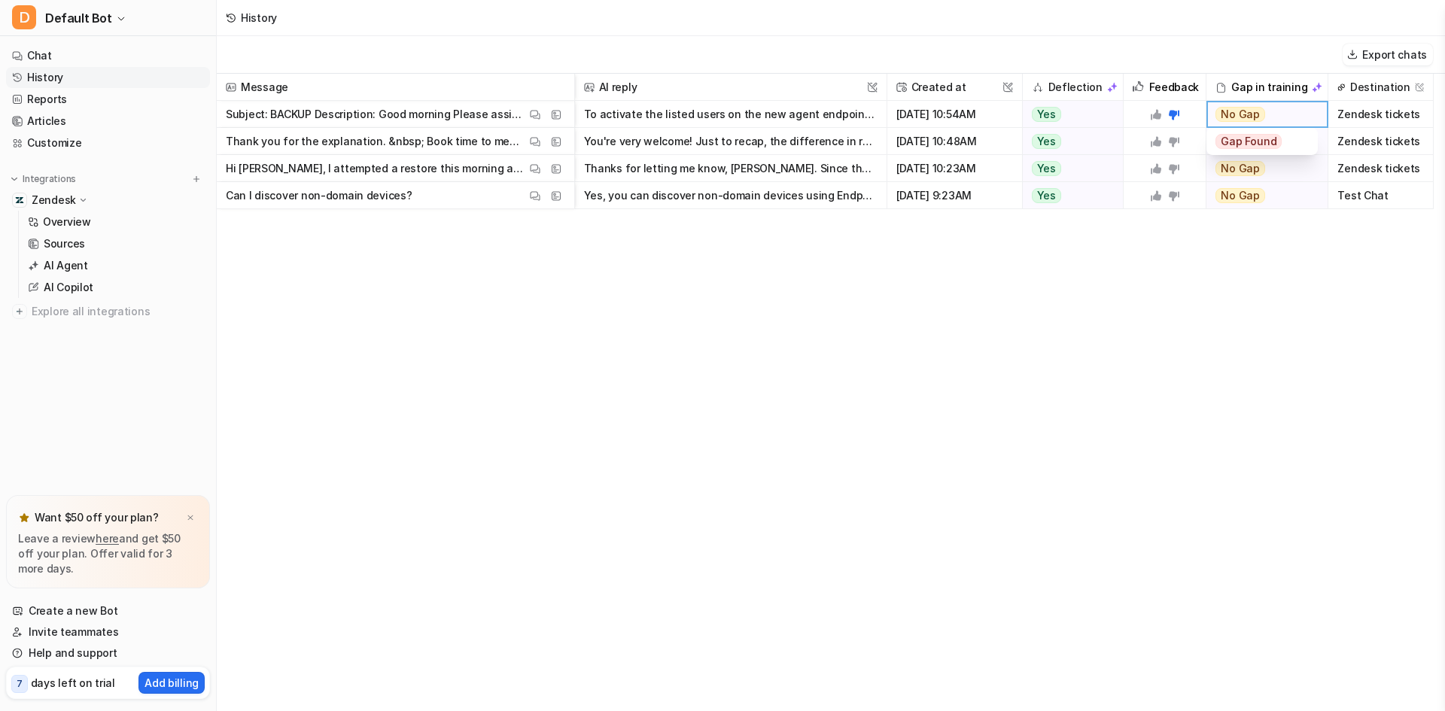
click at [1143, 286] on div "Message AI reply This field cannot be modified Created at This field cannot be …" at bounding box center [831, 392] width 1228 height 636
click at [1221, 89] on img at bounding box center [1220, 87] width 11 height 11
click at [1312, 90] on img at bounding box center [1316, 87] width 11 height 11
drag, startPoint x: 1265, startPoint y: 110, endPoint x: 1357, endPoint y: 390, distance: 294.5
click at [1357, 390] on div "Message AI reply This field cannot be modified Created at This field cannot be …" at bounding box center [831, 392] width 1228 height 636
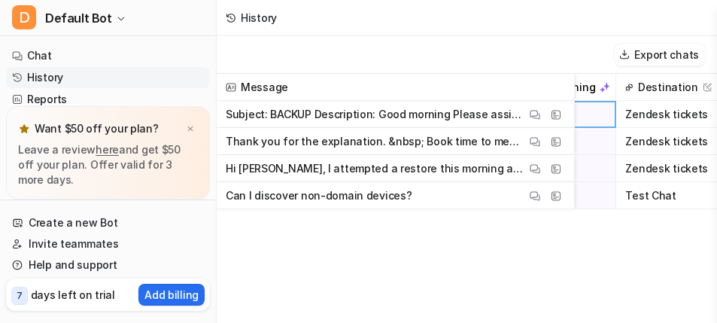
scroll to position [0, 624]
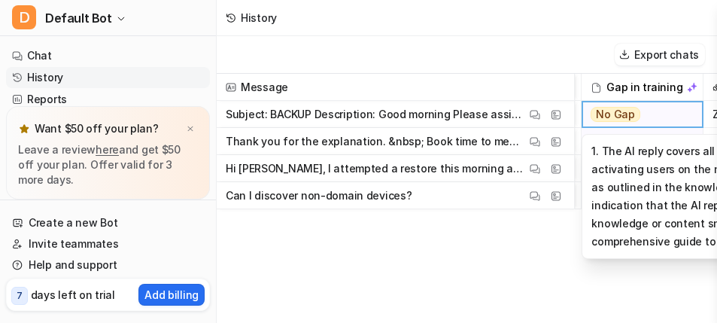
click at [659, 111] on div "No Gap" at bounding box center [637, 114] width 111 height 27
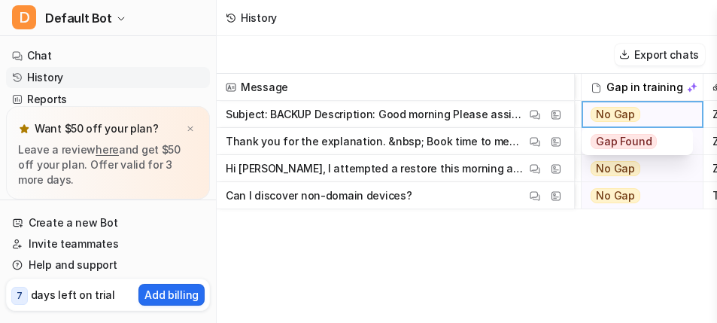
click at [659, 111] on div "No Gap" at bounding box center [637, 114] width 111 height 27
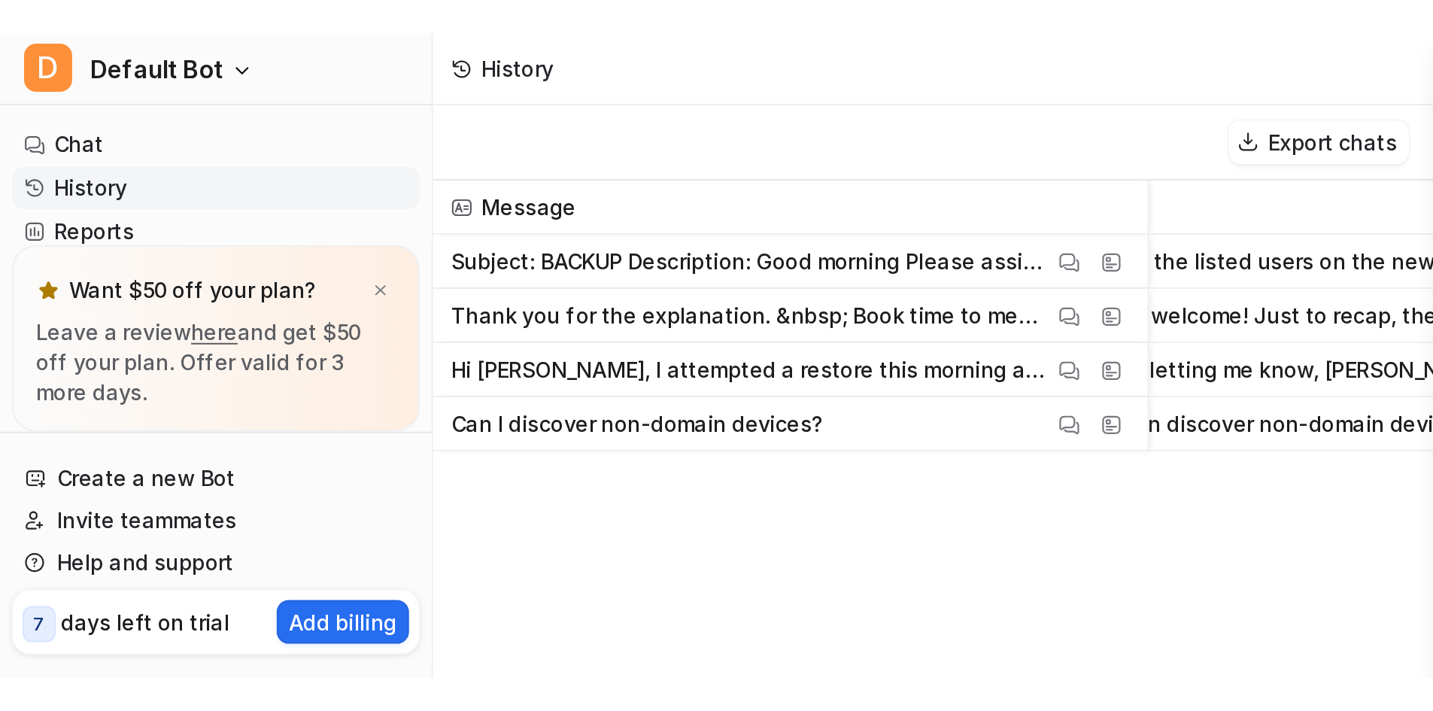
scroll to position [0, 0]
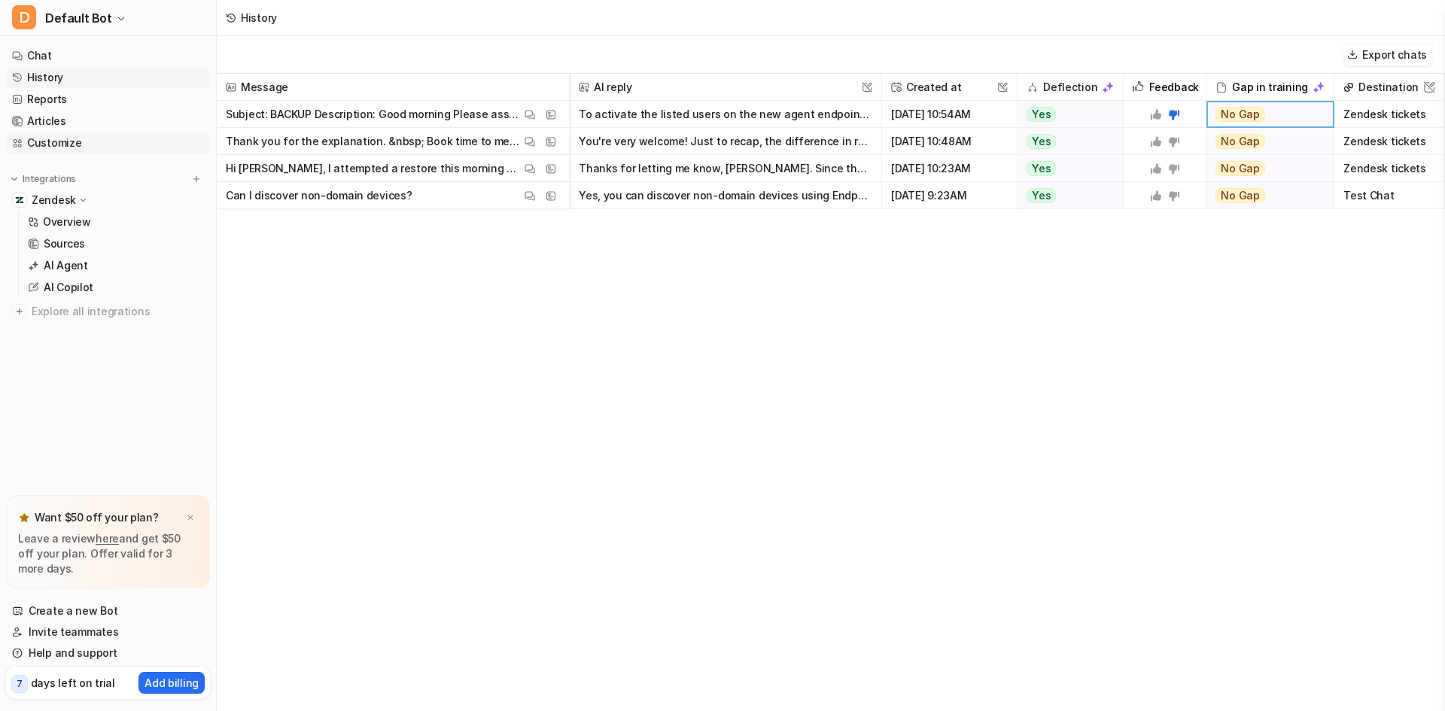
click at [65, 141] on link "Customize" at bounding box center [108, 142] width 204 height 21
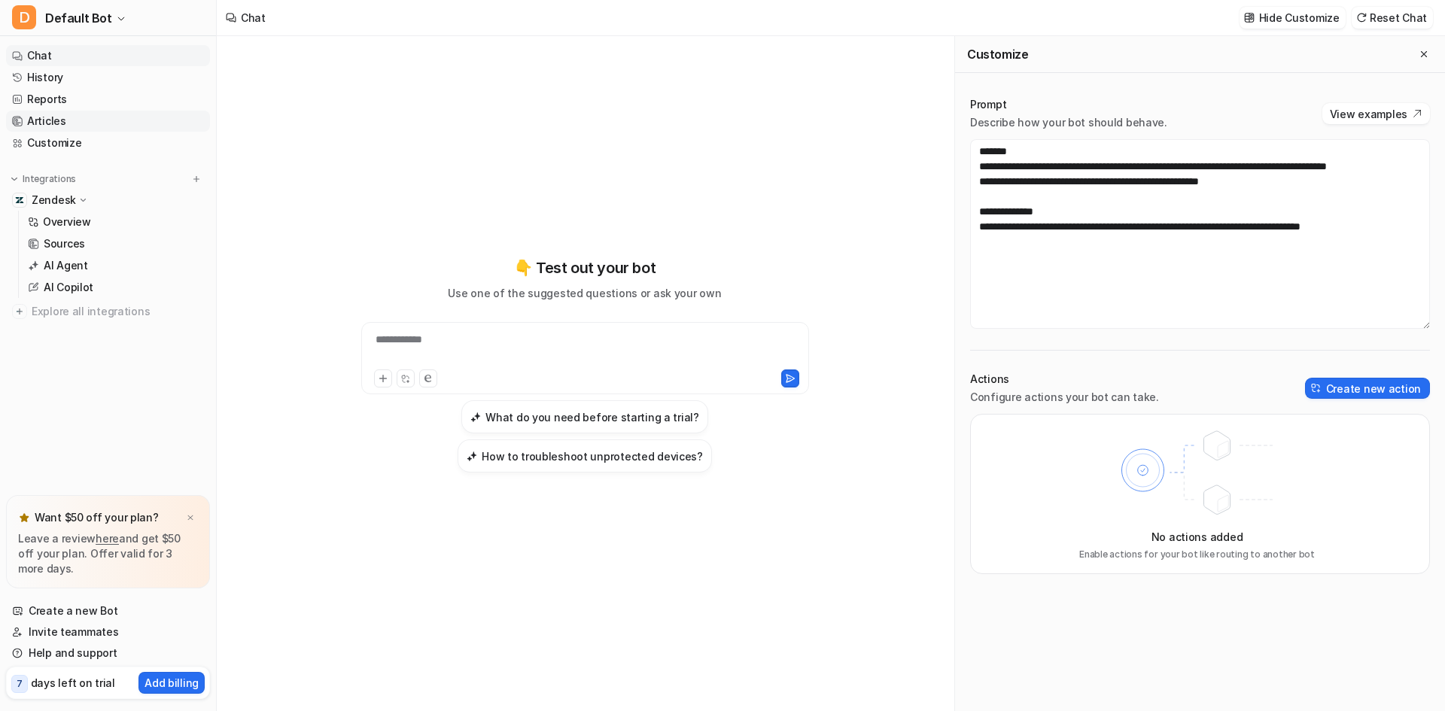
click at [53, 122] on link "Articles" at bounding box center [108, 121] width 204 height 21
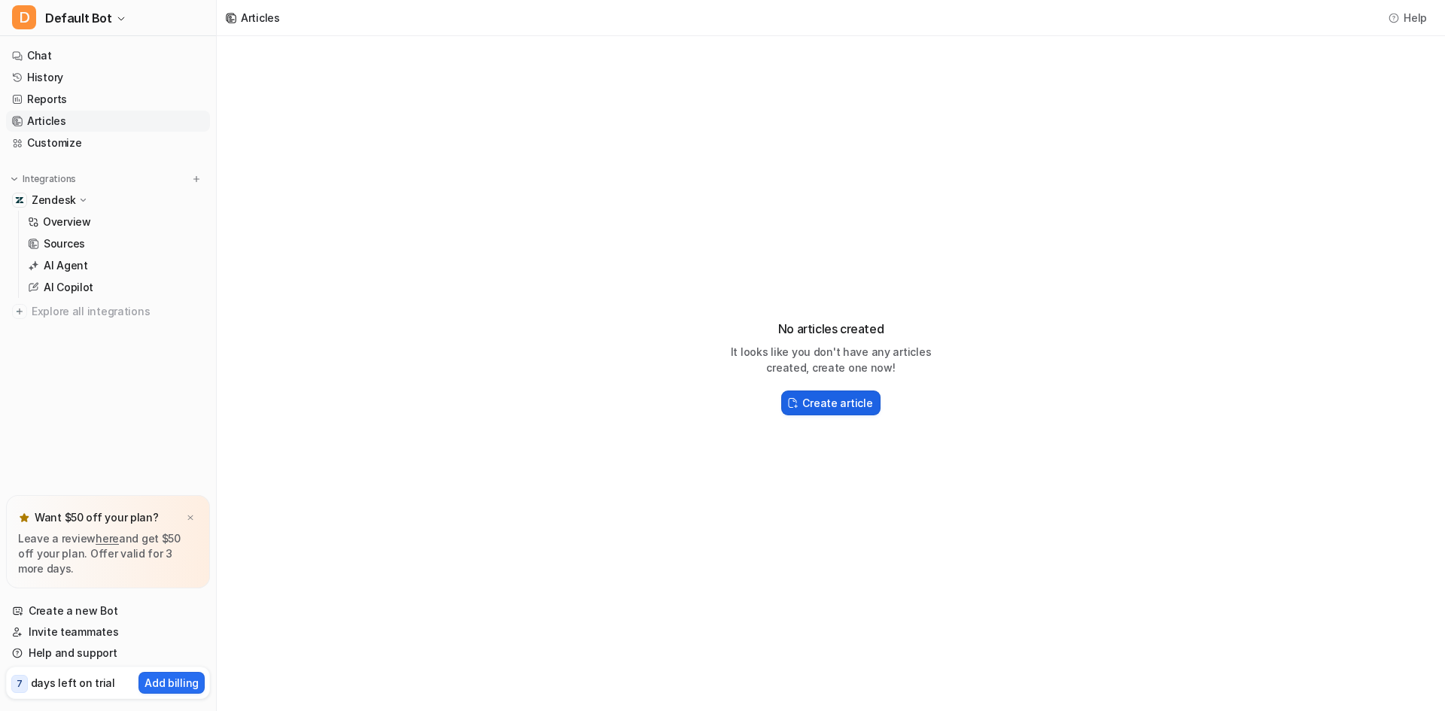
click at [830, 406] on h2 "Create article" at bounding box center [837, 403] width 70 height 16
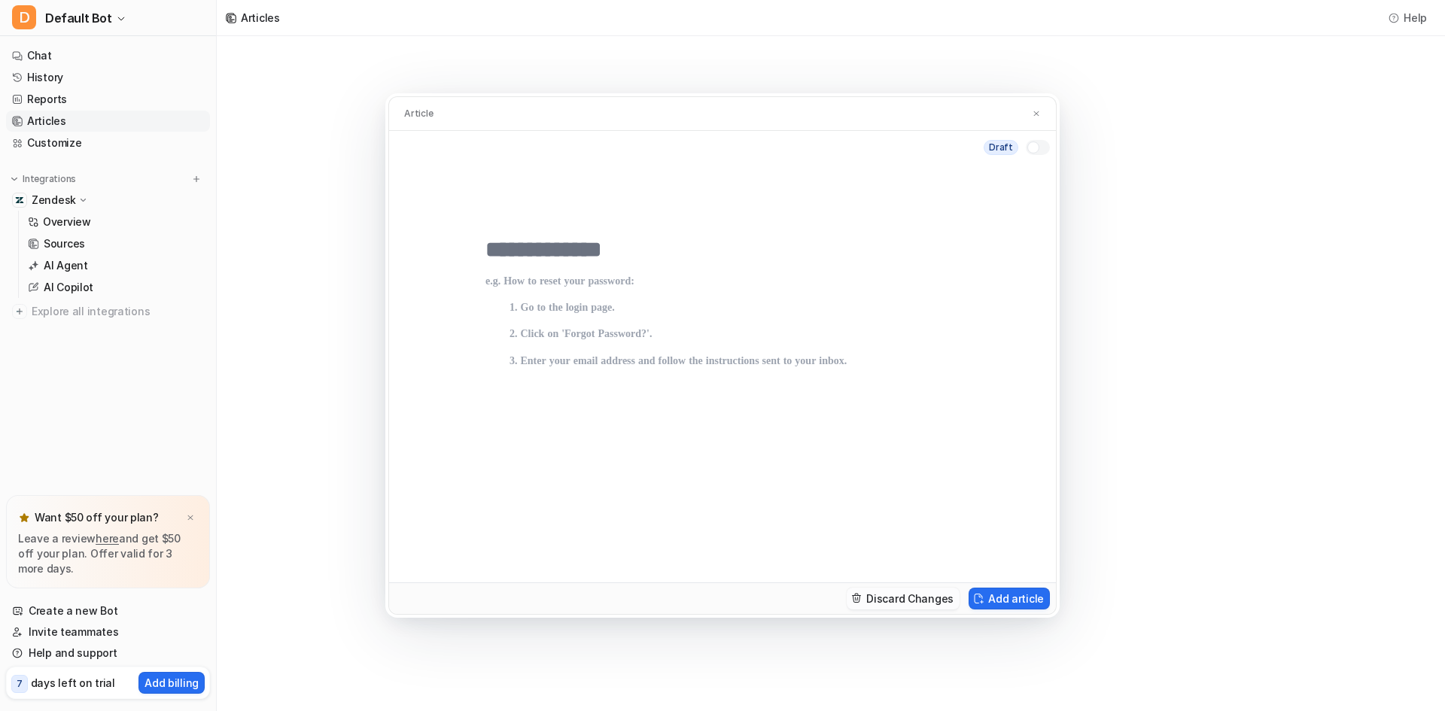
click at [912, 599] on button "Discard Changes" at bounding box center [902, 599] width 113 height 22
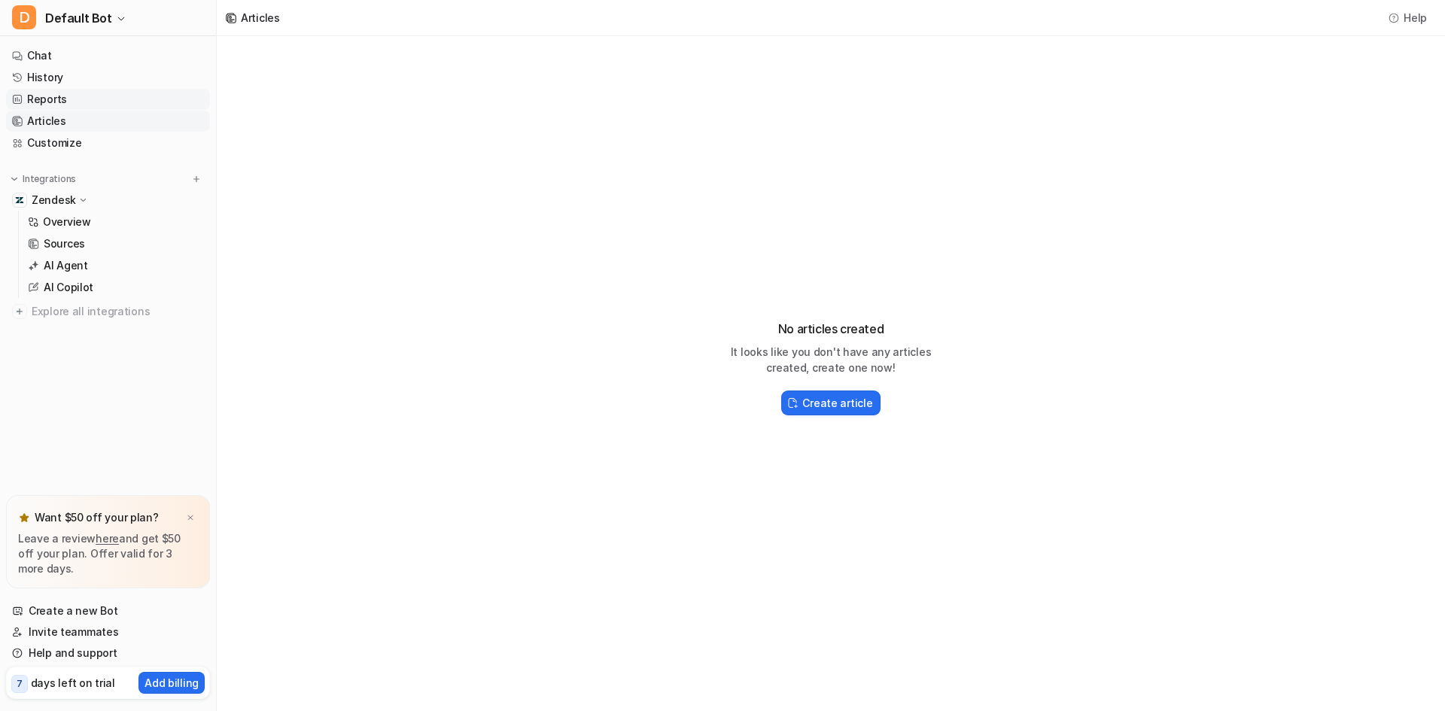
click at [66, 98] on link "Reports" at bounding box center [108, 99] width 204 height 21
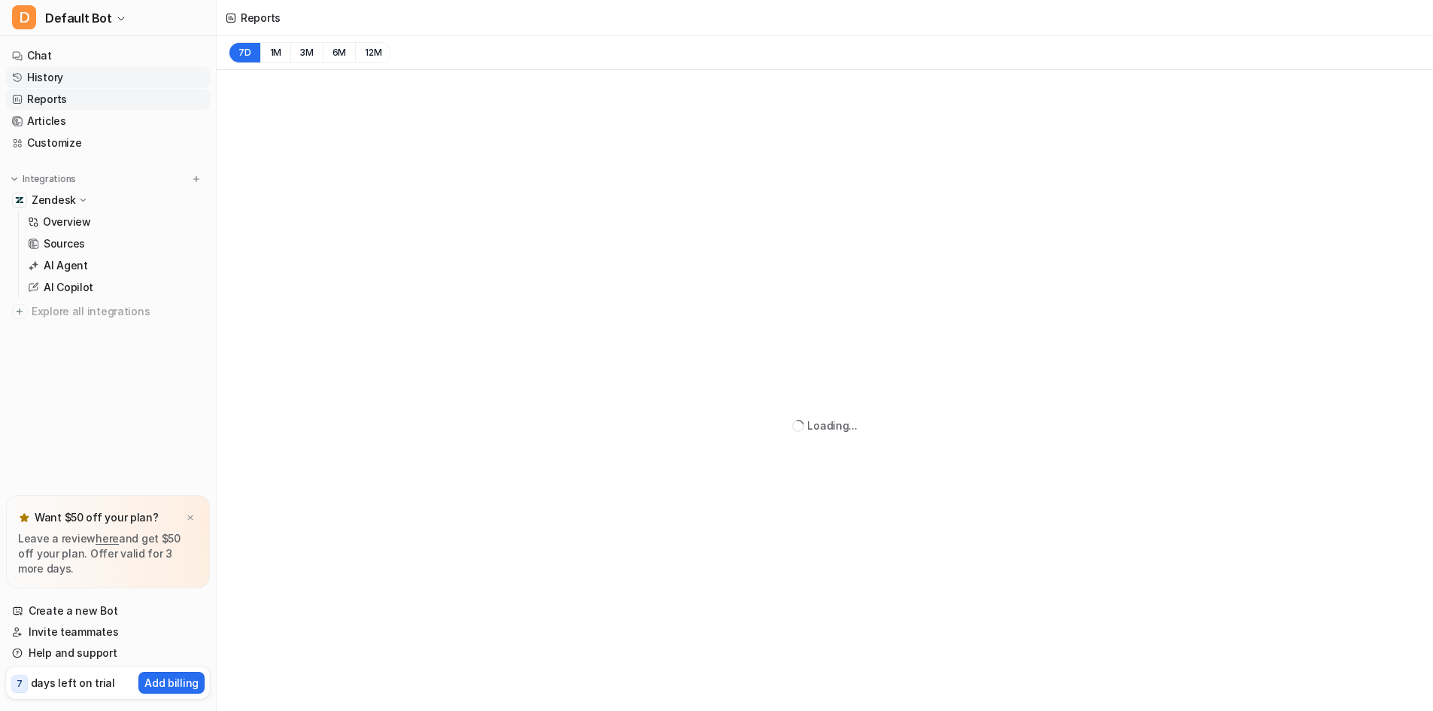
click at [44, 77] on link "History" at bounding box center [108, 77] width 204 height 21
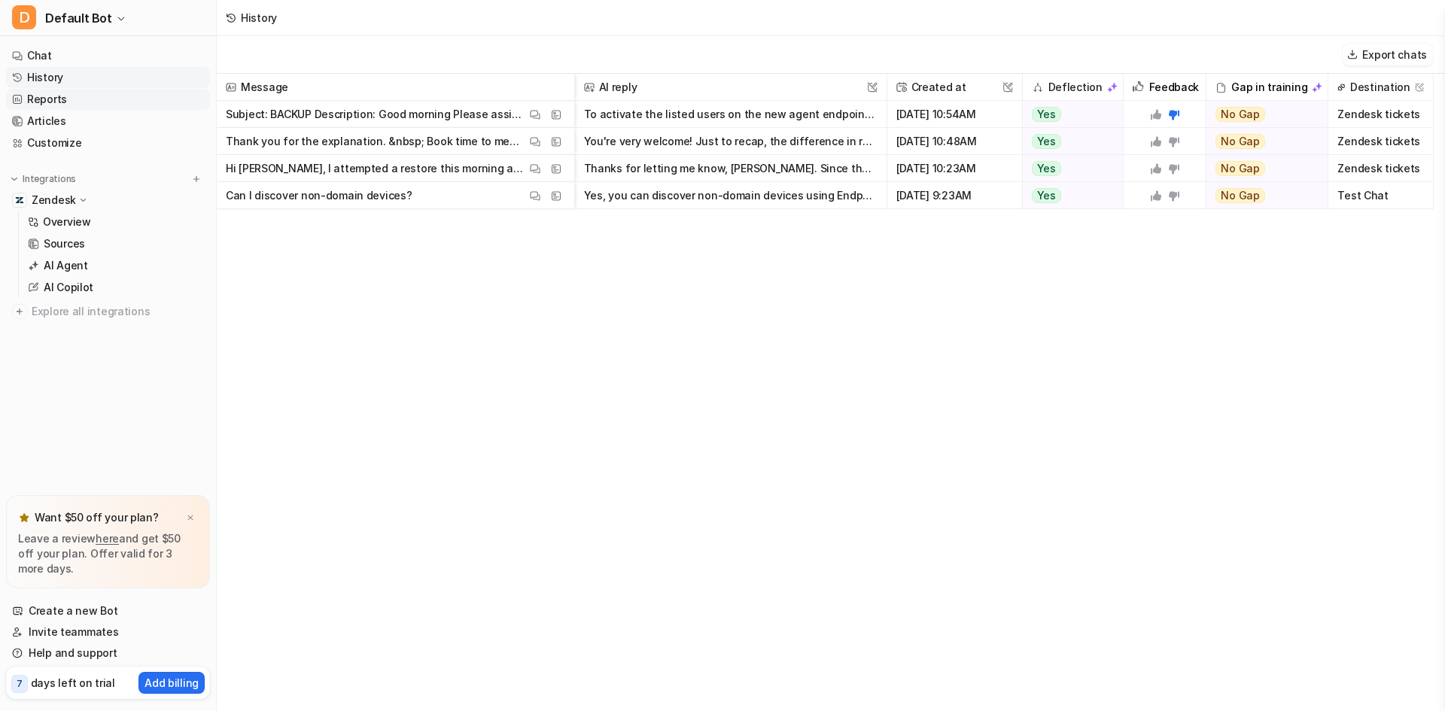
click at [51, 95] on link "Reports" at bounding box center [108, 99] width 204 height 21
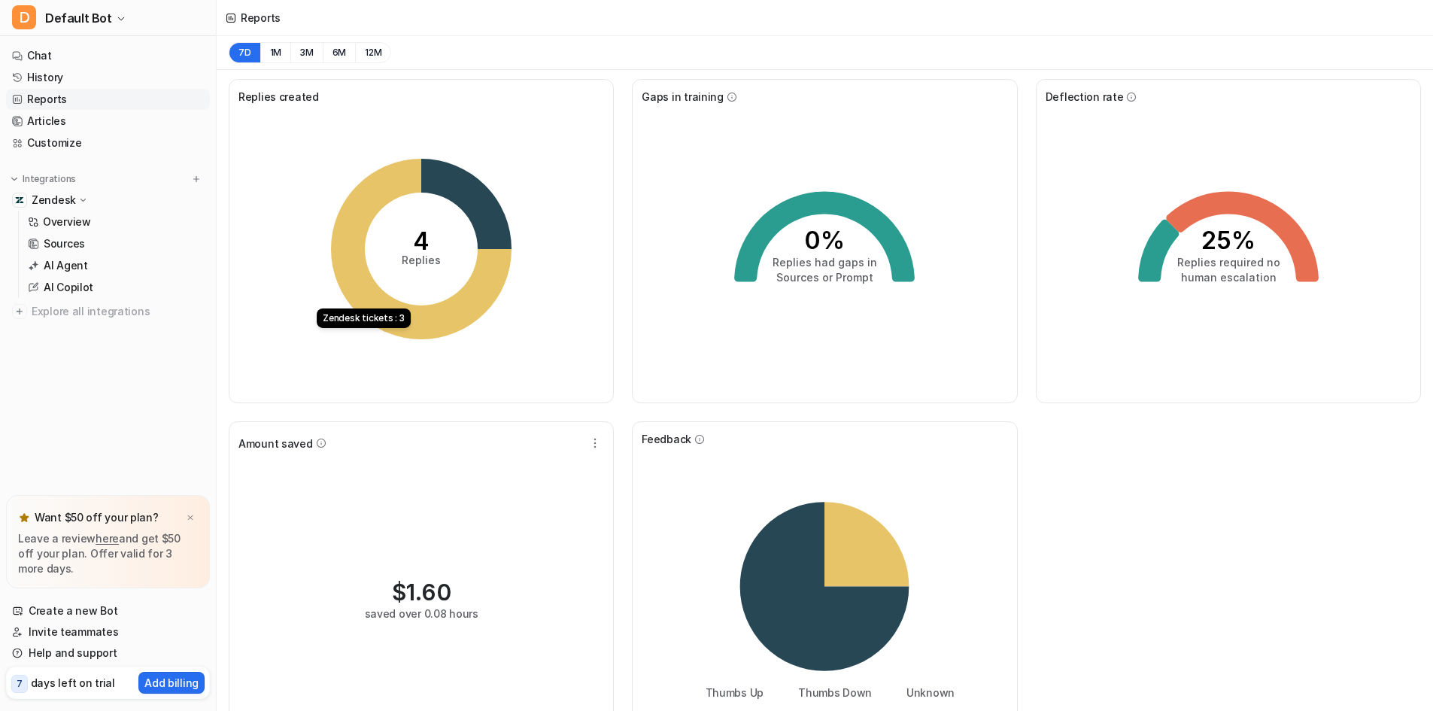
click at [393, 180] on icon at bounding box center [421, 249] width 181 height 181
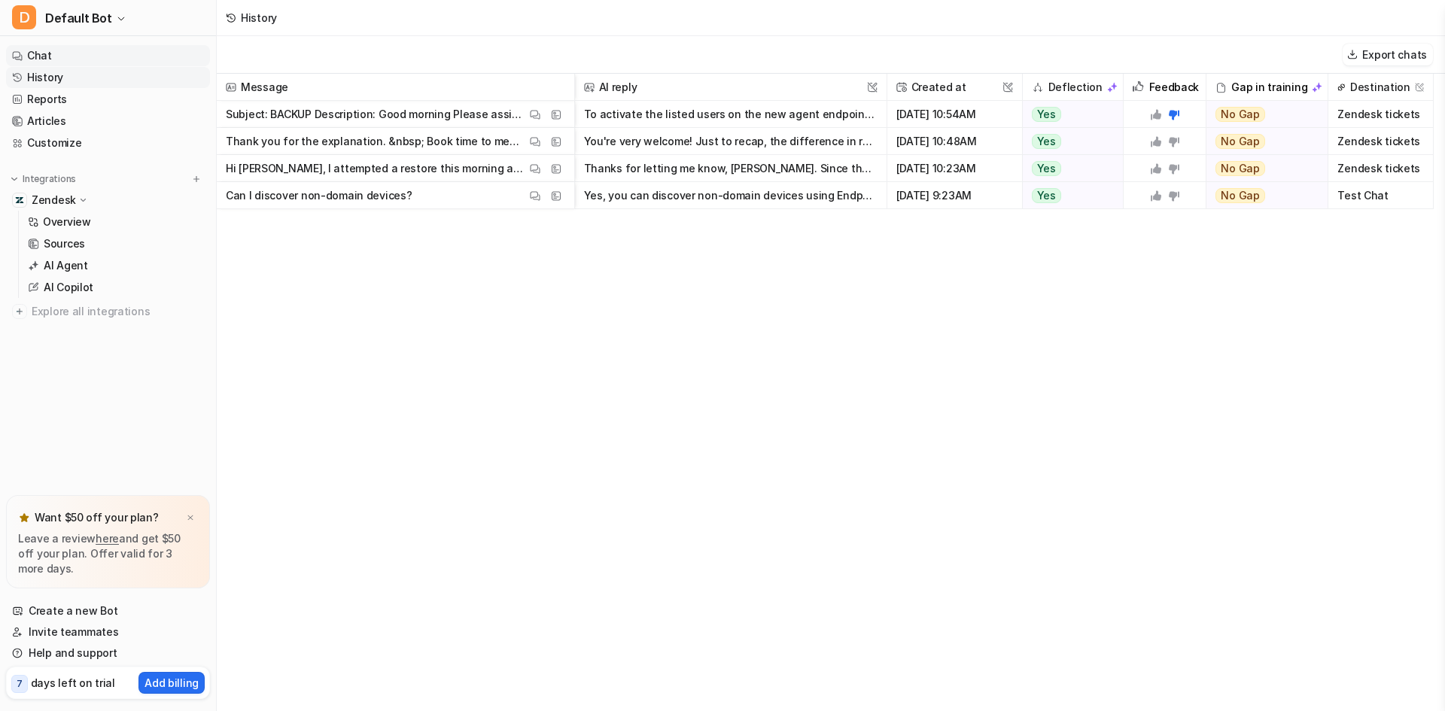
click at [42, 55] on link "Chat" at bounding box center [108, 55] width 204 height 21
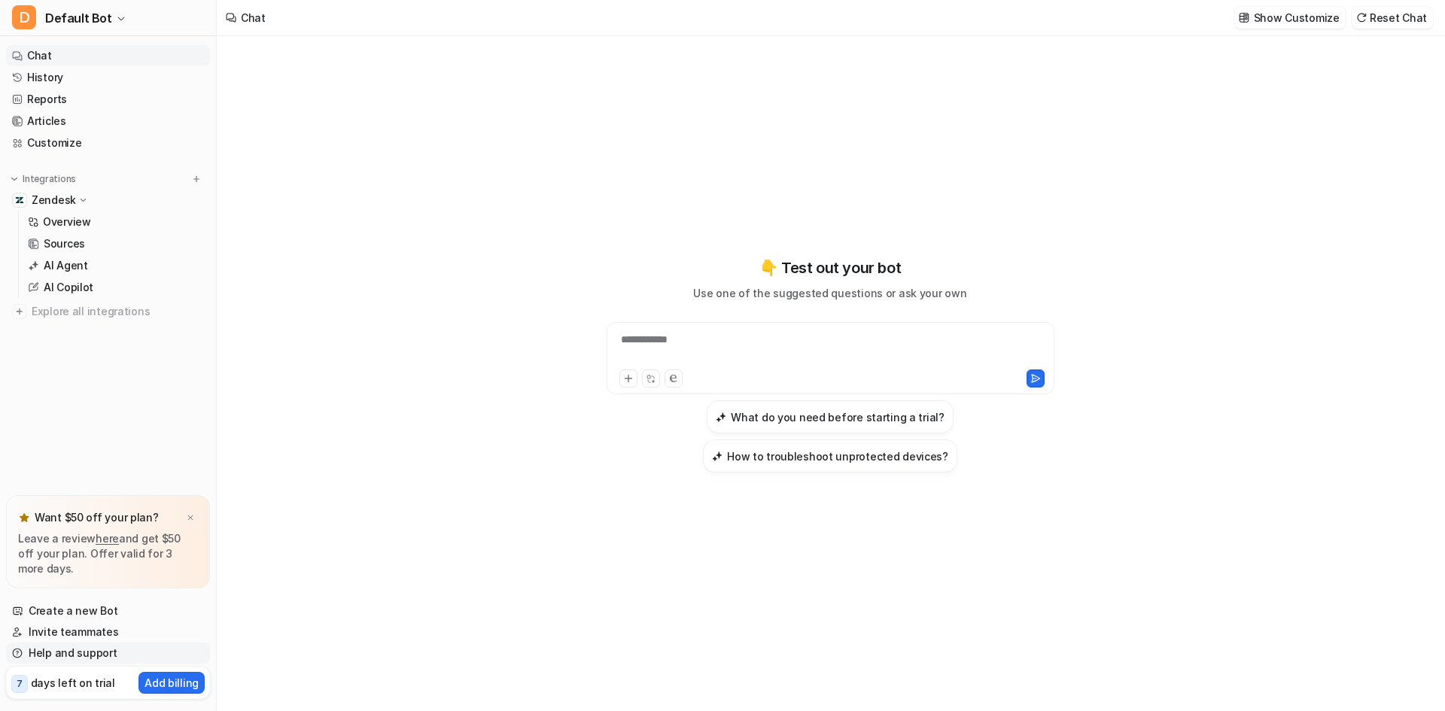
click at [76, 646] on link "Help and support" at bounding box center [108, 653] width 204 height 21
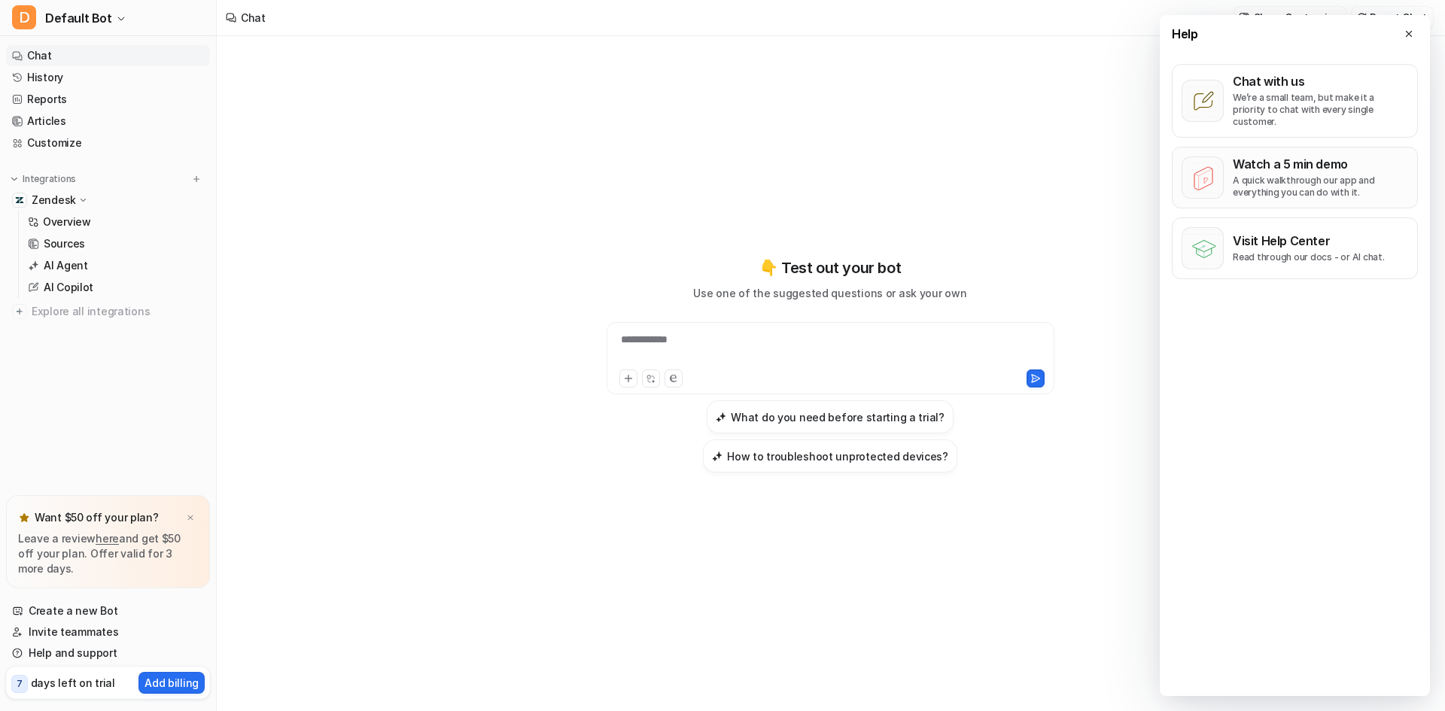
click at [1301, 156] on p "Watch a 5 min demo" at bounding box center [1319, 163] width 175 height 15
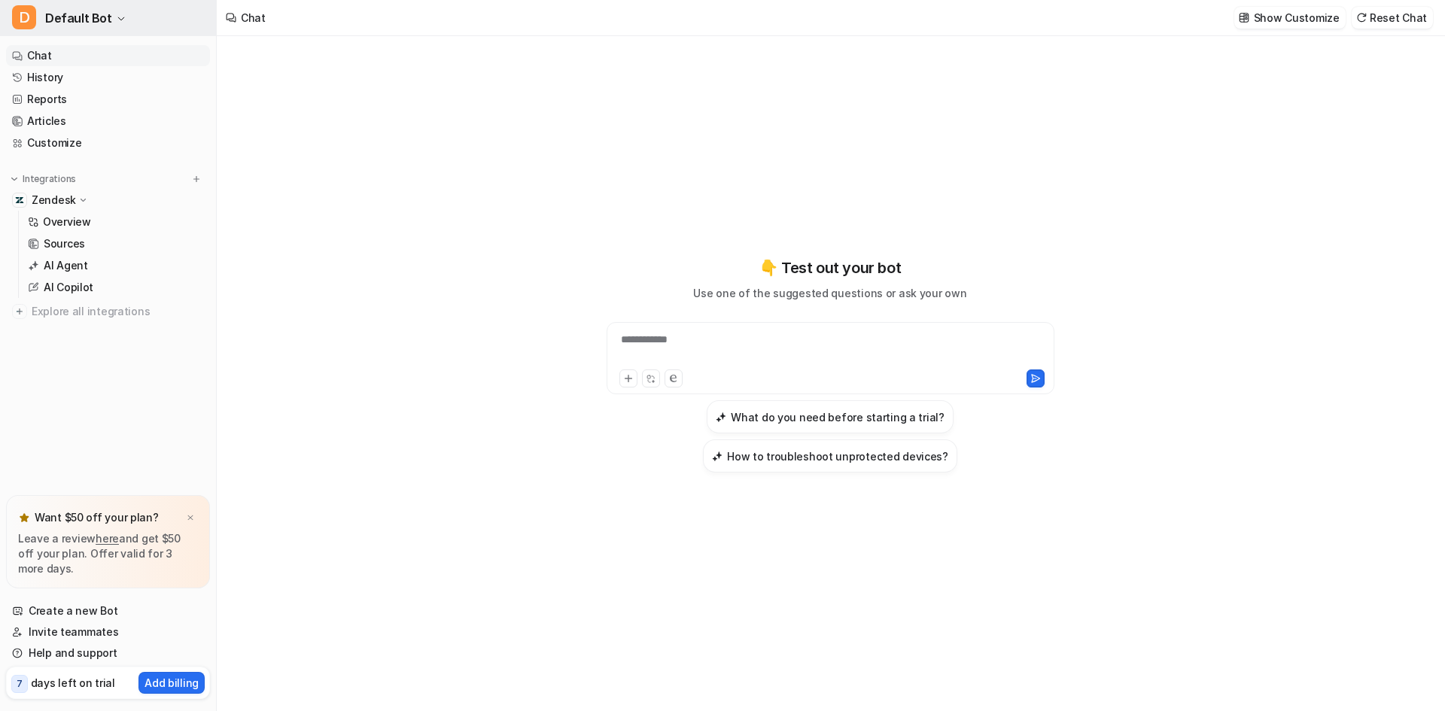
click at [117, 18] on icon "button" at bounding box center [121, 18] width 9 height 9
click at [94, 112] on link "Settings" at bounding box center [121, 114] width 208 height 25
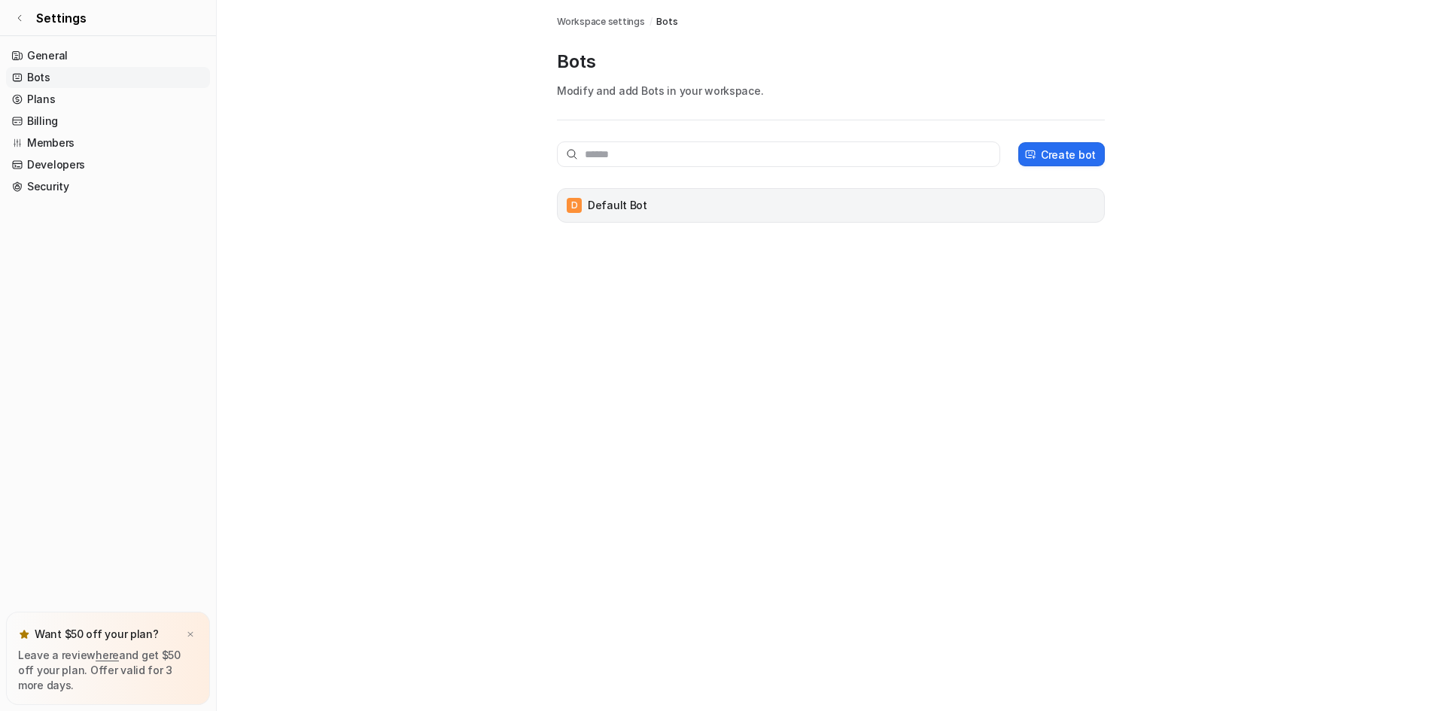
click at [999, 208] on div "D Default Bot" at bounding box center [831, 205] width 534 height 21
click at [597, 202] on p "Default Bot" at bounding box center [617, 205] width 59 height 15
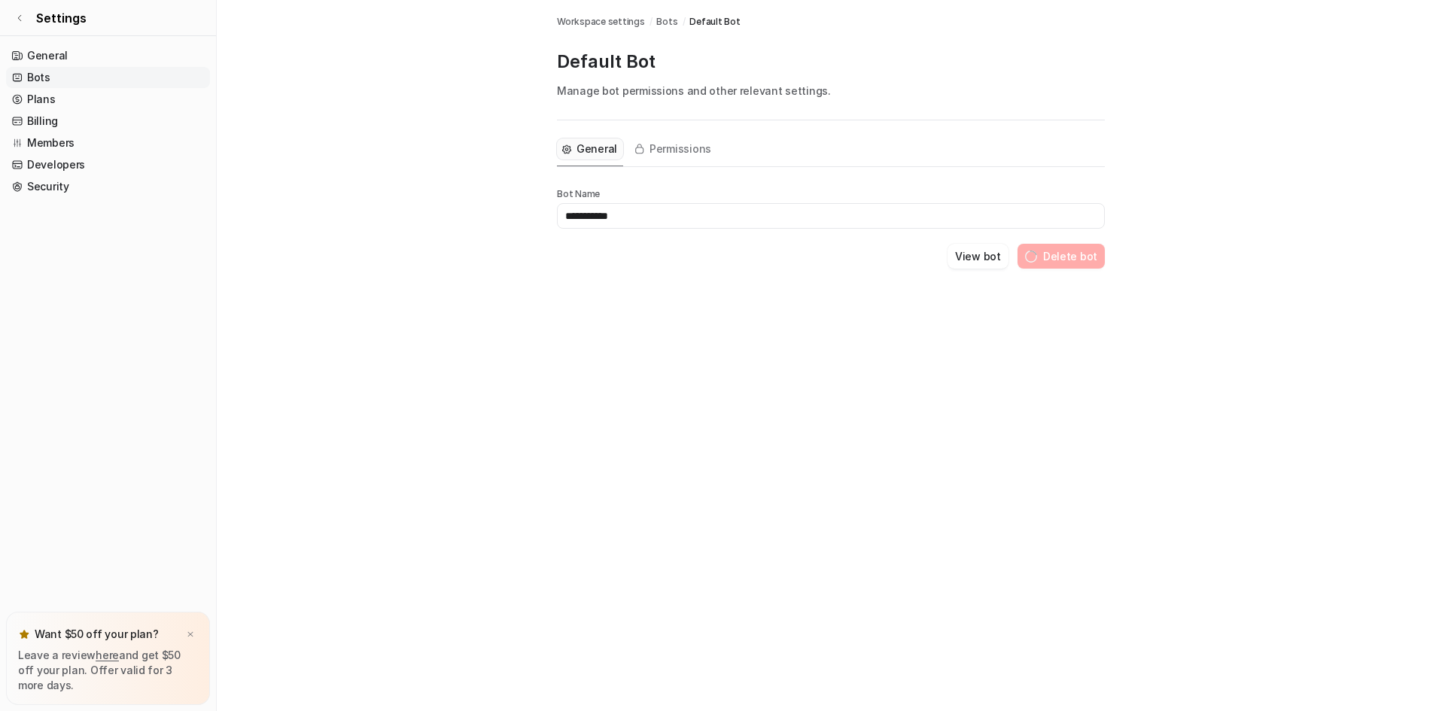
click at [59, 74] on link "Bots" at bounding box center [108, 77] width 204 height 21
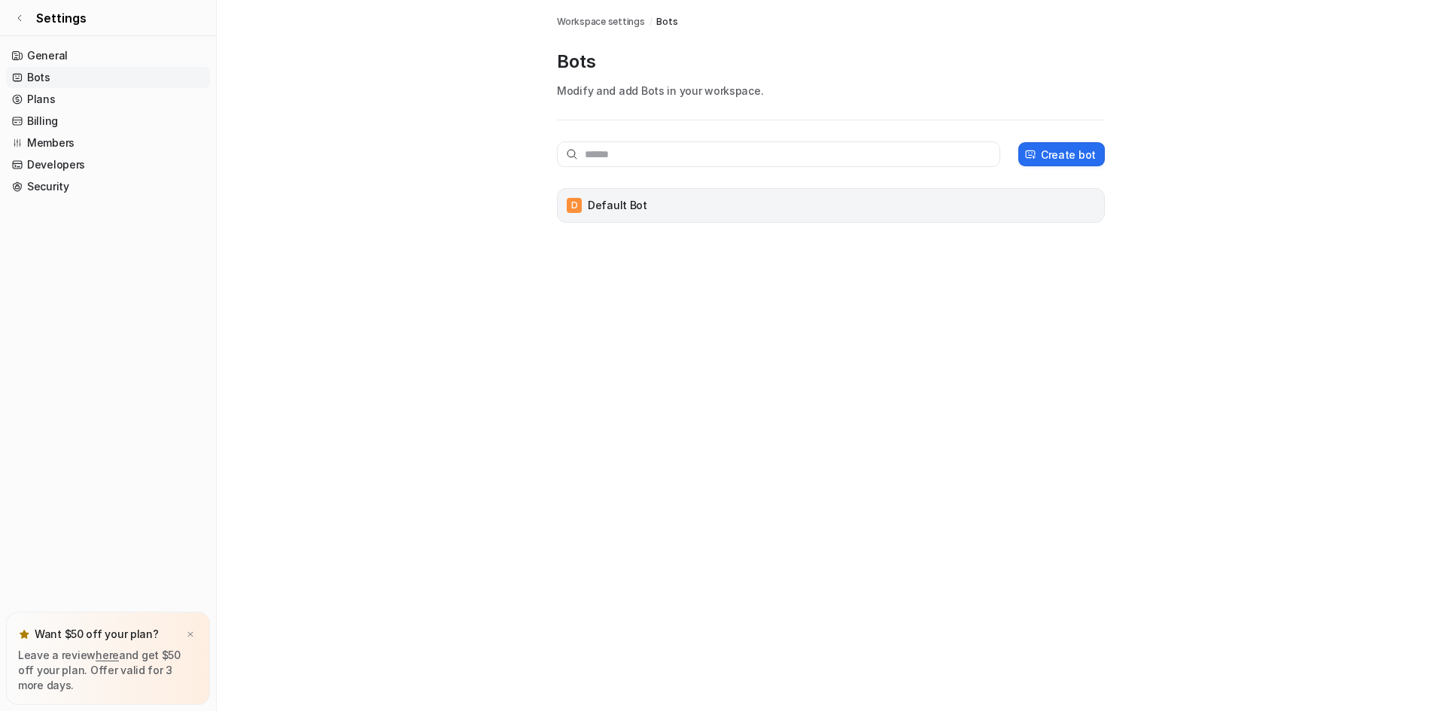
click at [630, 206] on p "Default Bot" at bounding box center [617, 205] width 59 height 15
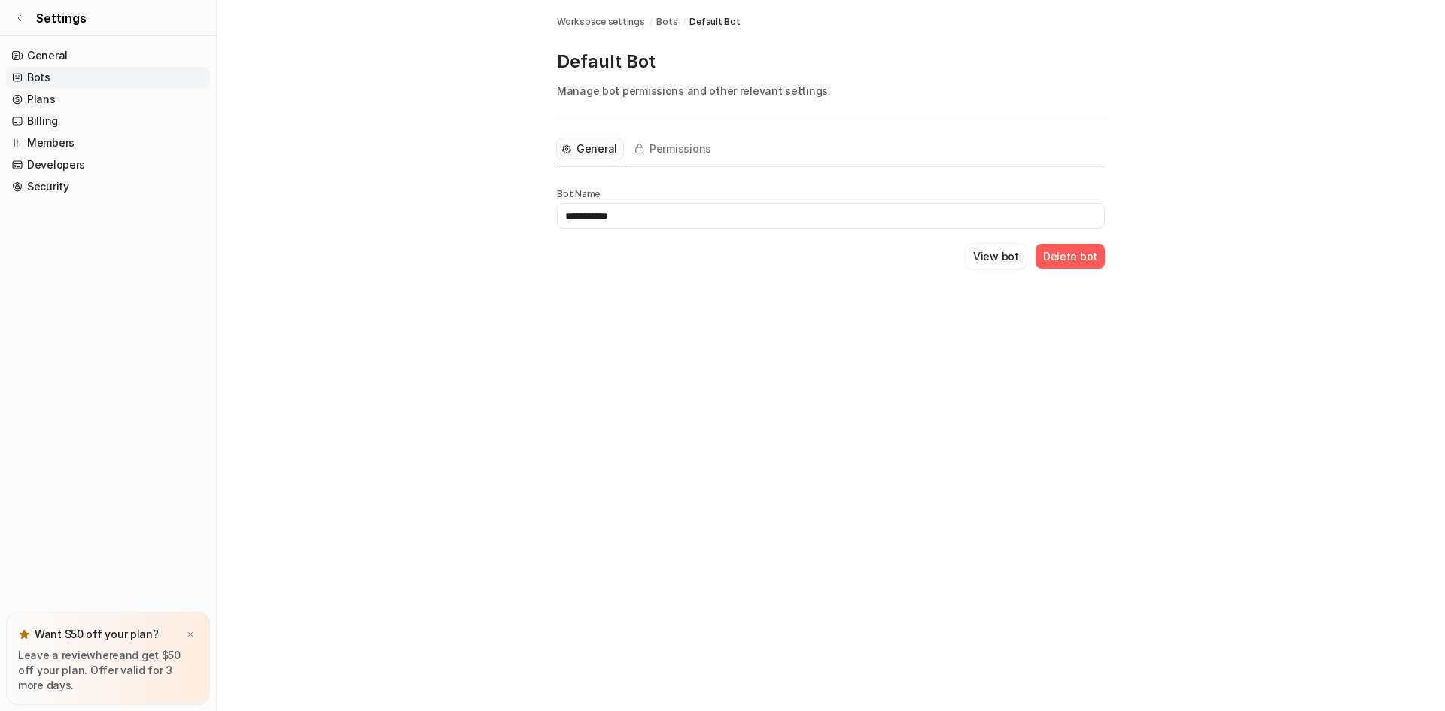
drag, startPoint x: 637, startPoint y: 222, endPoint x: 496, endPoint y: 212, distance: 141.8
click at [498, 212] on main "**********" at bounding box center [831, 152] width 1228 height 305
type input "**********"
click at [824, 340] on div "**********" at bounding box center [722, 355] width 1445 height 711
click at [661, 209] on input "**********" at bounding box center [831, 216] width 548 height 26
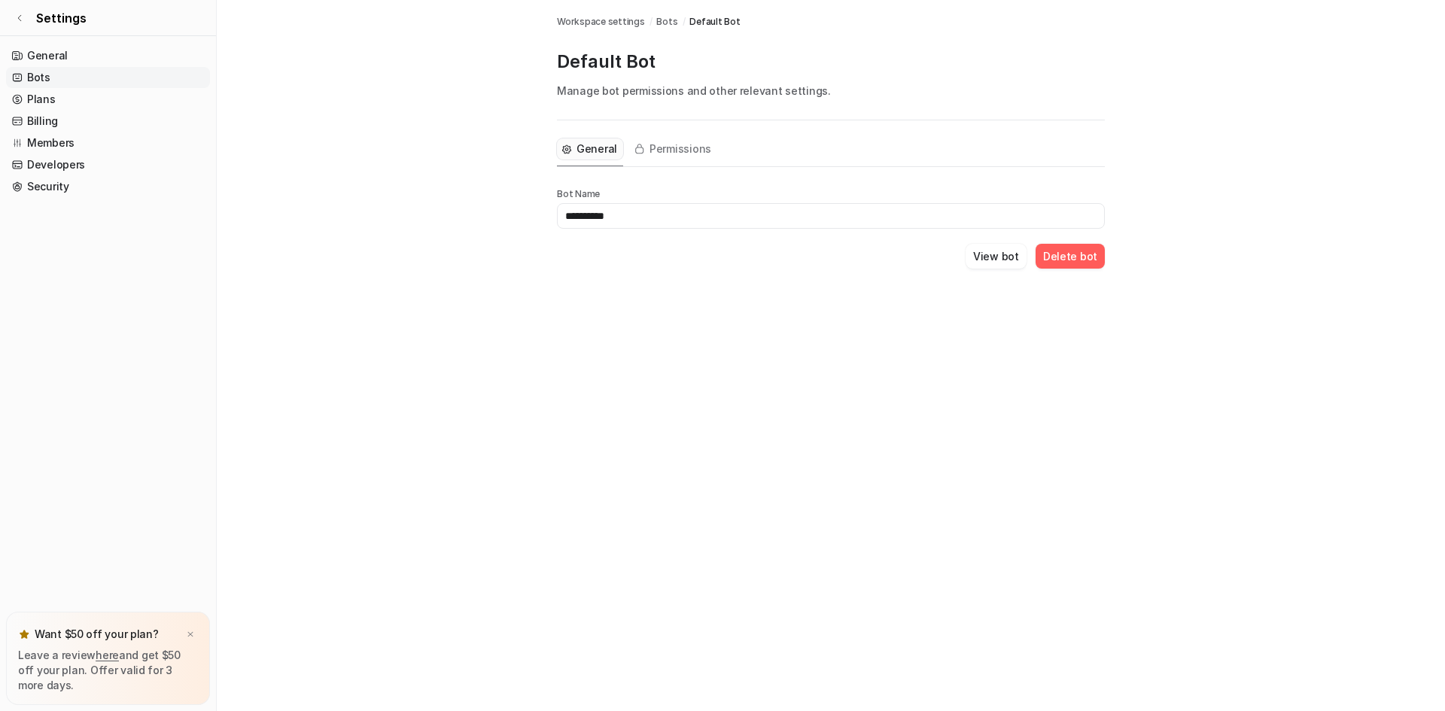
click at [658, 187] on div "**********" at bounding box center [831, 218] width 548 height 102
click at [408, 159] on main "**********" at bounding box center [831, 152] width 1228 height 305
click at [668, 20] on span "Bots" at bounding box center [666, 22] width 21 height 14
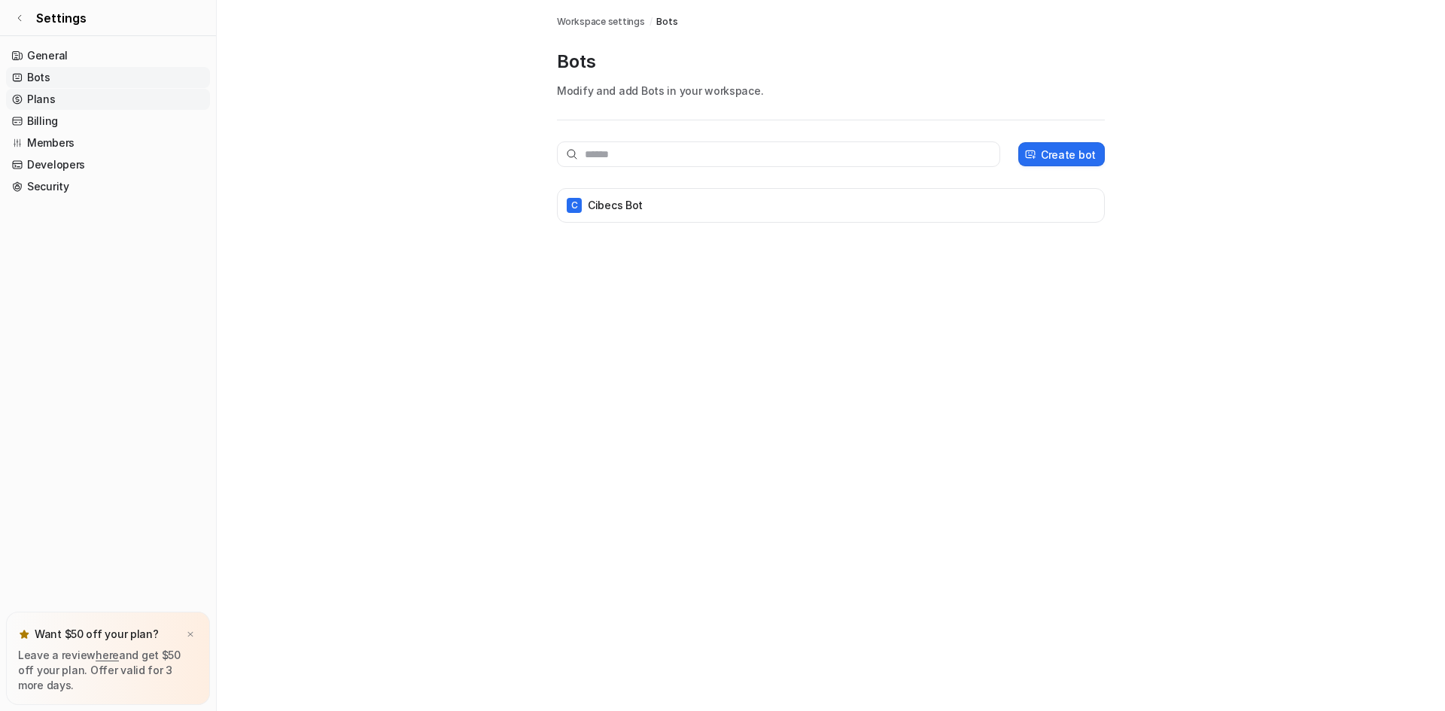
click at [50, 100] on link "Plans" at bounding box center [108, 99] width 204 height 21
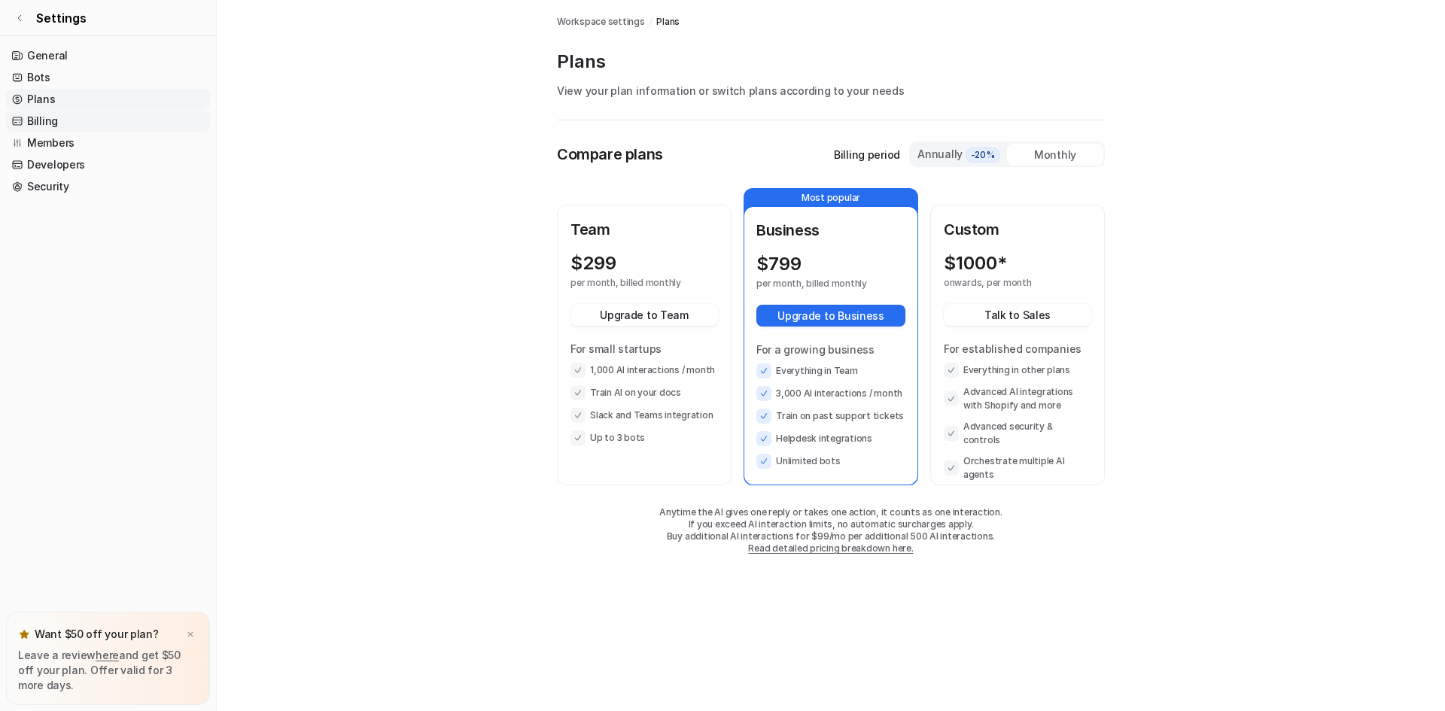
click at [46, 120] on link "Billing" at bounding box center [108, 121] width 204 height 21
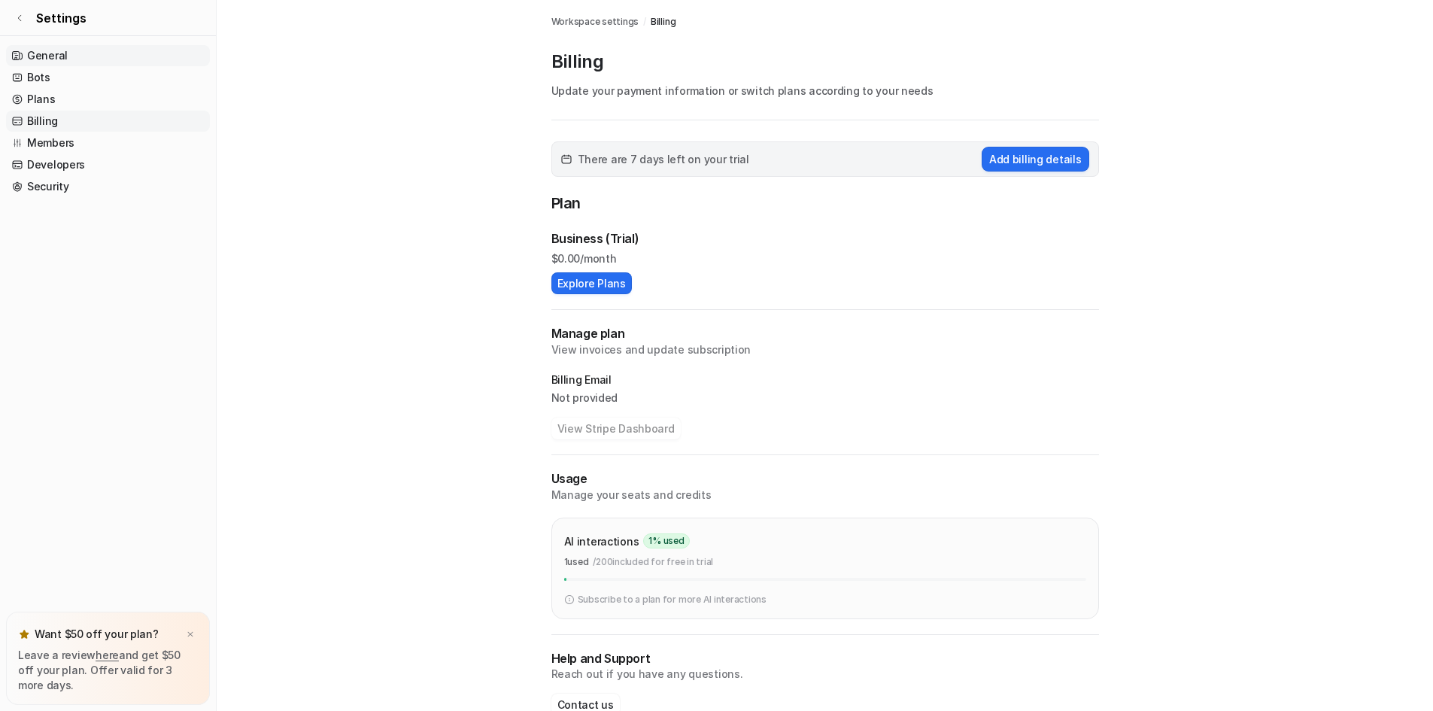
click at [43, 52] on link "General" at bounding box center [108, 55] width 204 height 21
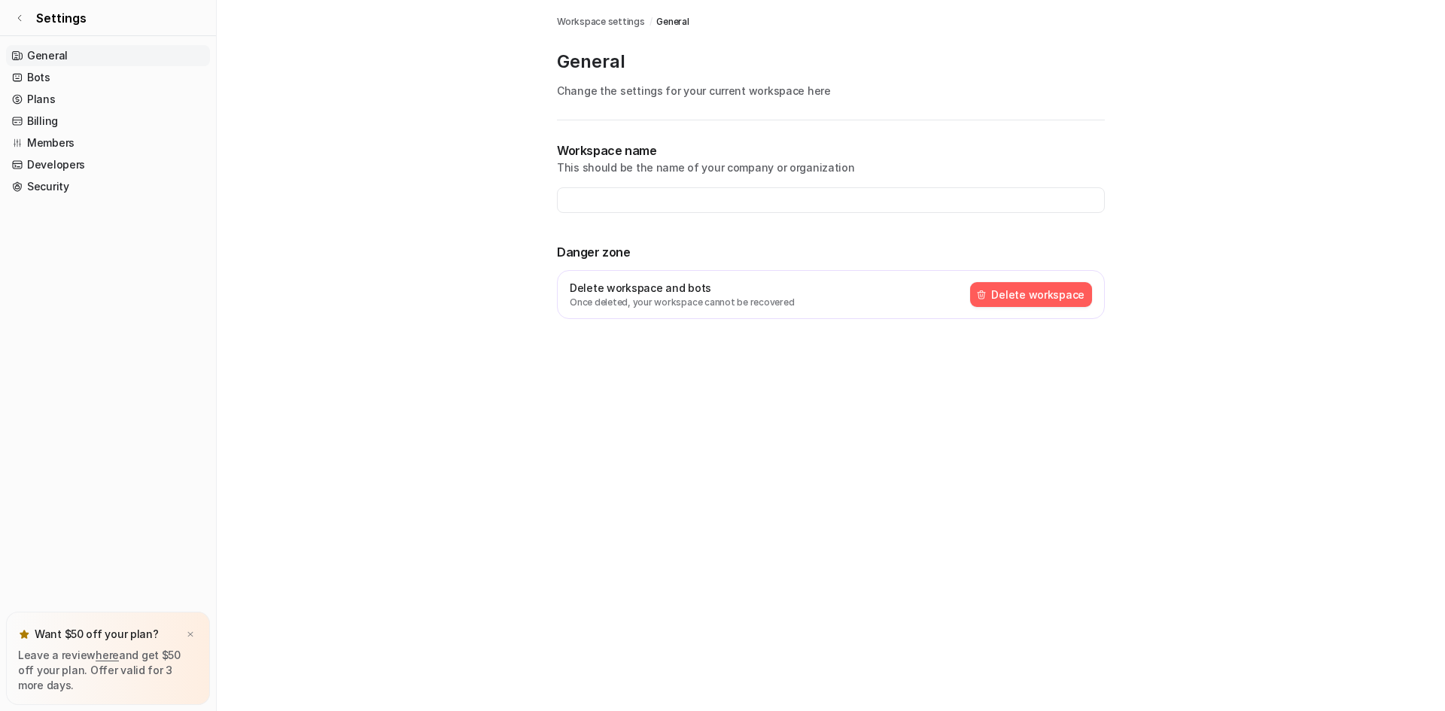
type input "******"
click at [41, 62] on link "General" at bounding box center [108, 55] width 204 height 21
click at [50, 83] on link "Bots" at bounding box center [108, 77] width 204 height 21
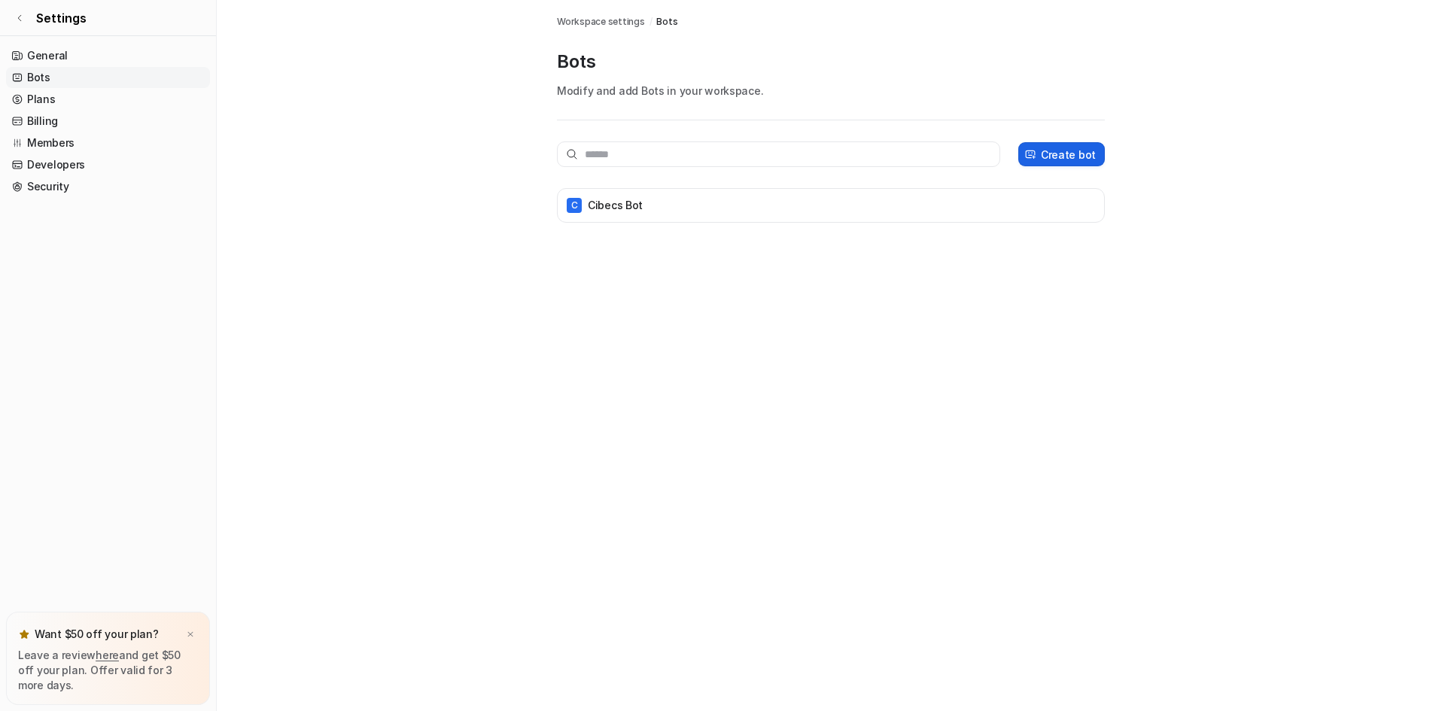
click at [1074, 153] on p "Create bot" at bounding box center [1068, 155] width 55 height 16
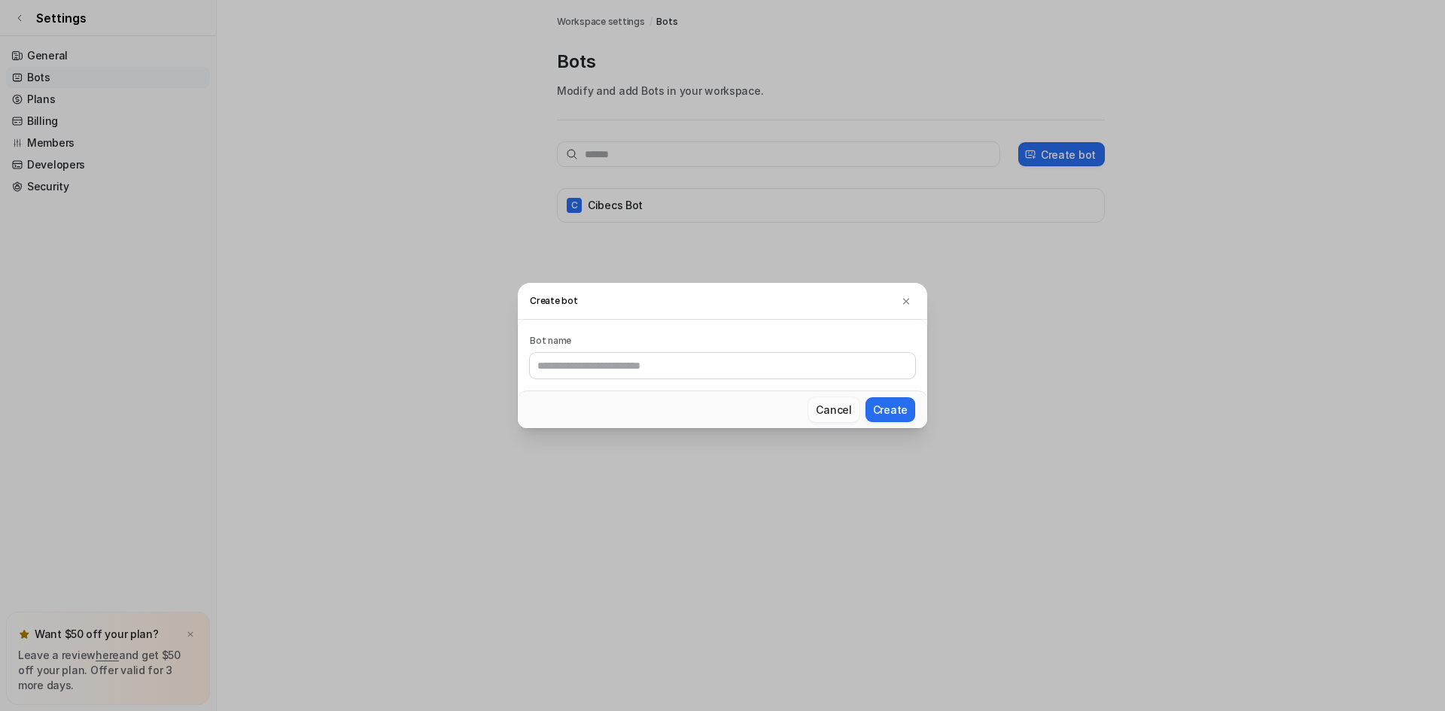
click at [835, 412] on button "Cancel" at bounding box center [833, 409] width 50 height 25
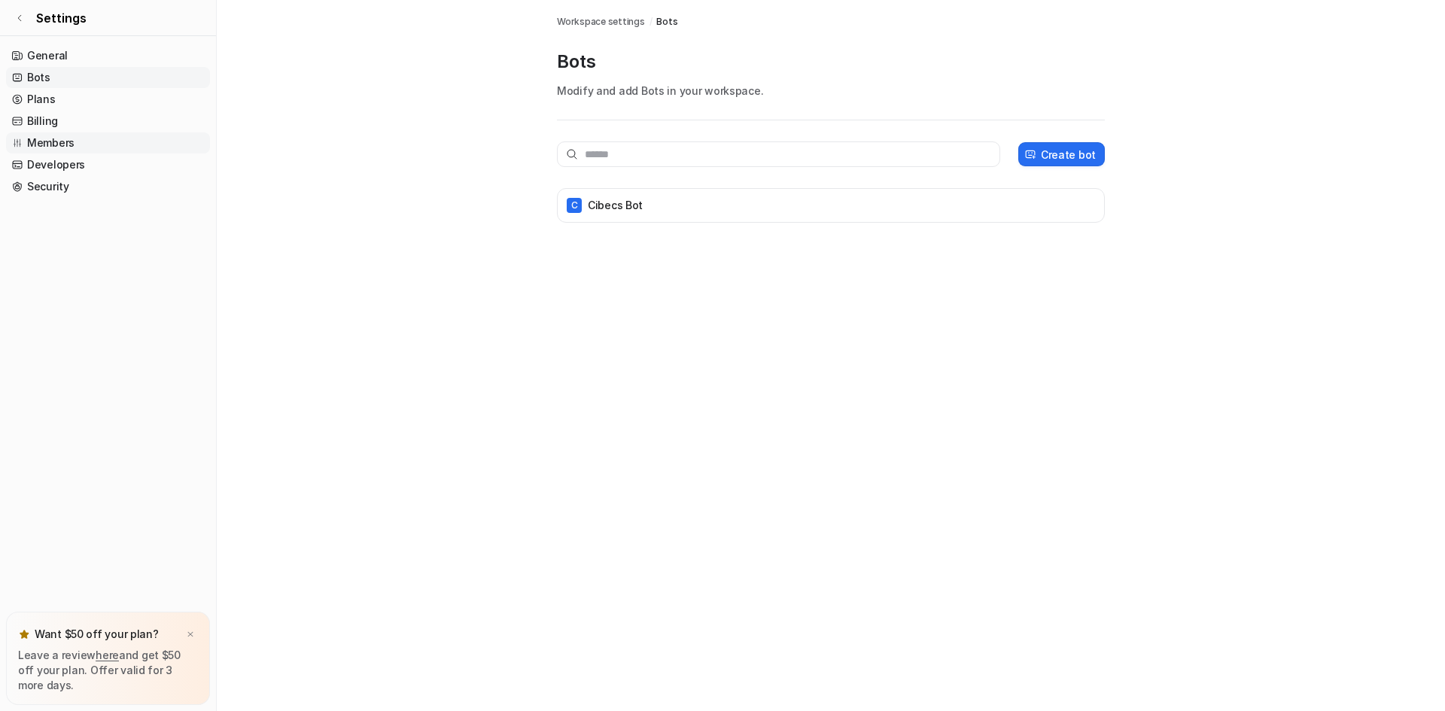
click at [56, 138] on link "Members" at bounding box center [108, 142] width 204 height 21
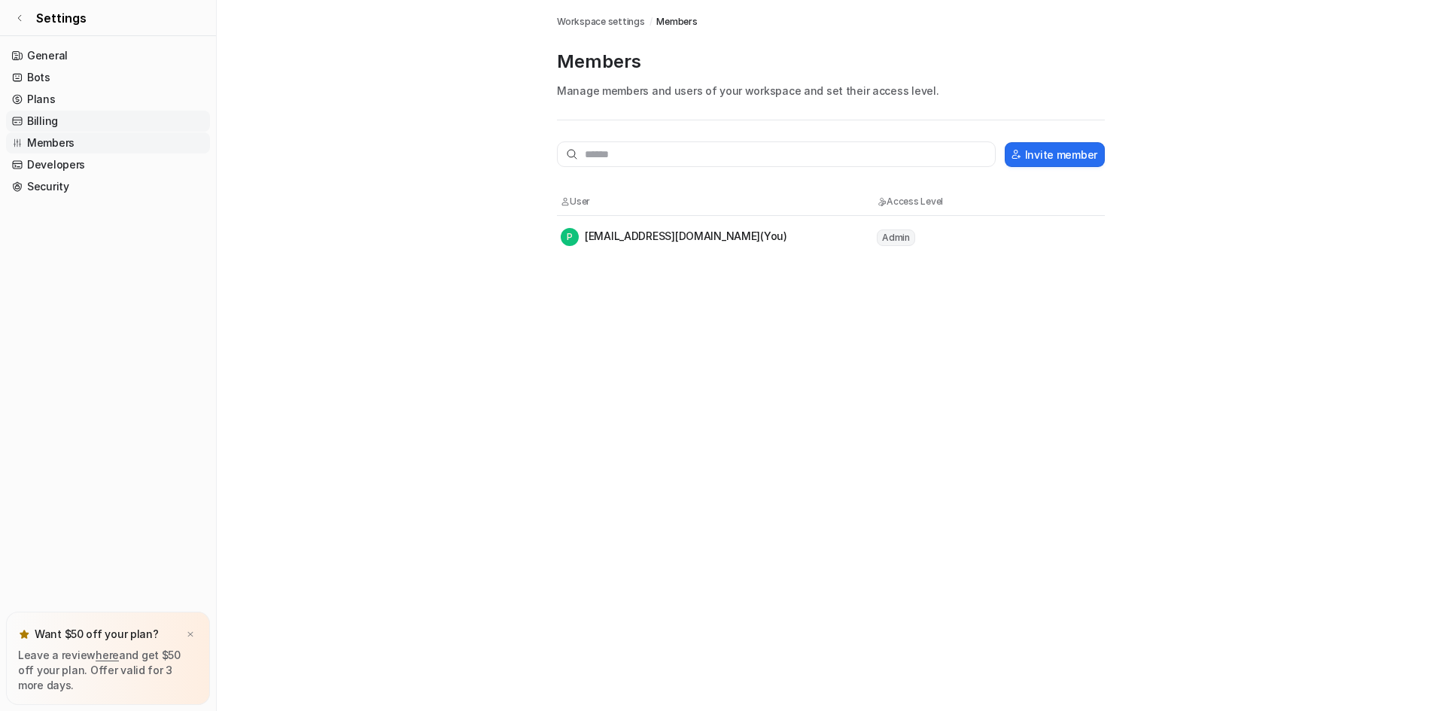
click at [54, 118] on link "Billing" at bounding box center [108, 121] width 204 height 21
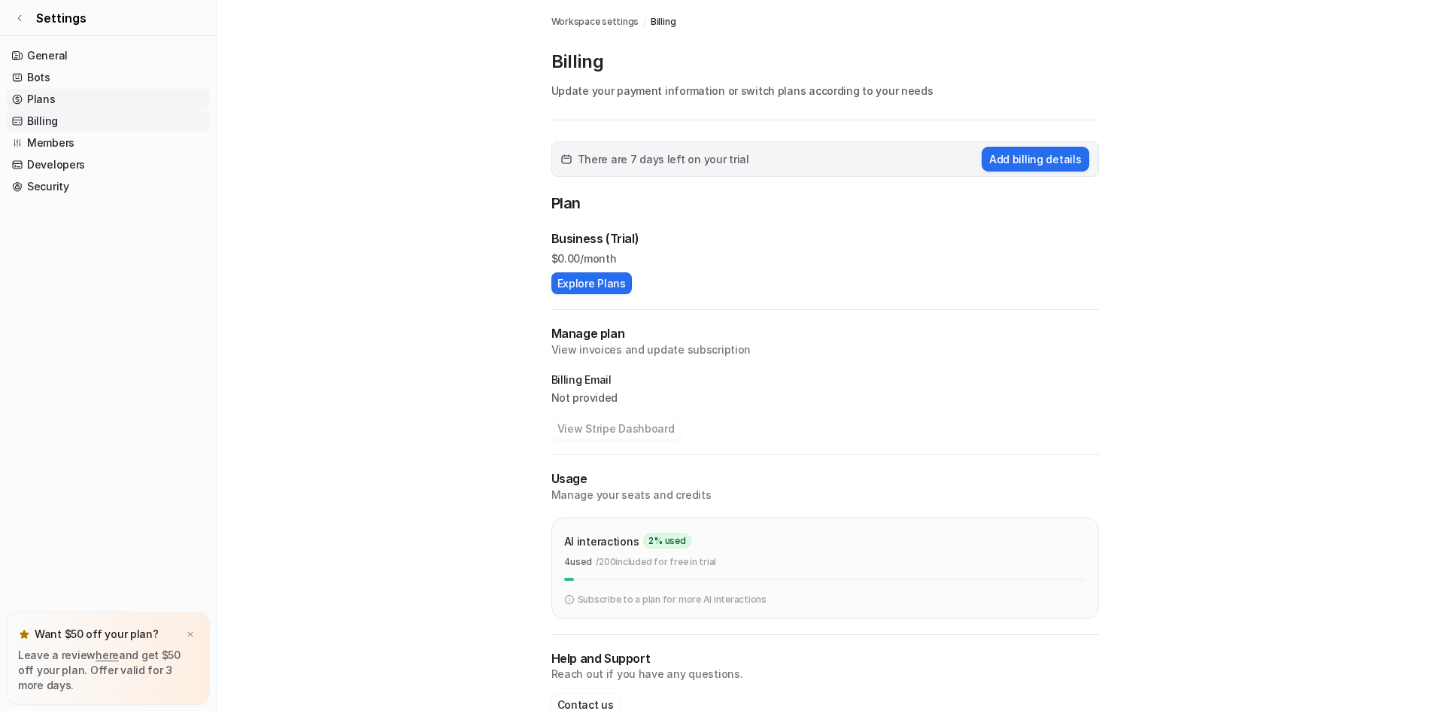
click at [50, 103] on link "Plans" at bounding box center [108, 99] width 204 height 21
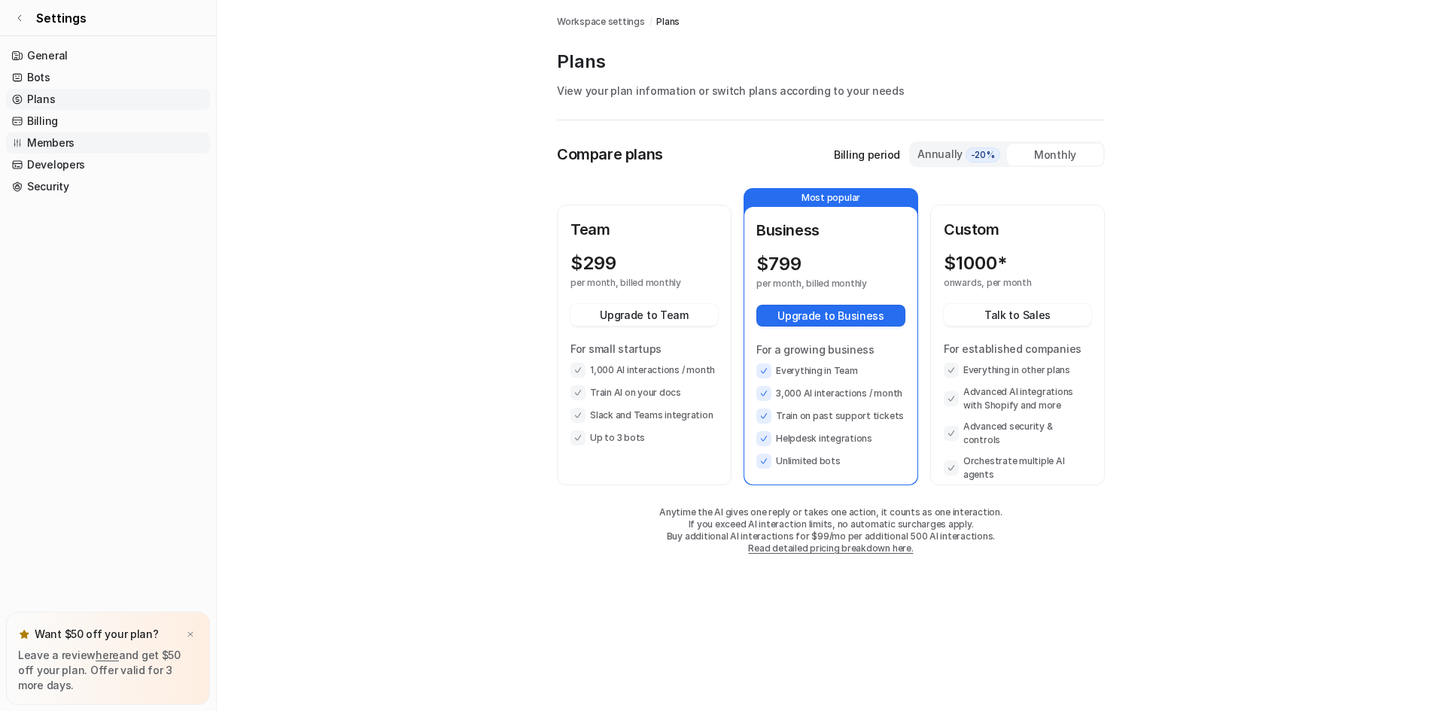
click at [53, 145] on link "Members" at bounding box center [108, 142] width 204 height 21
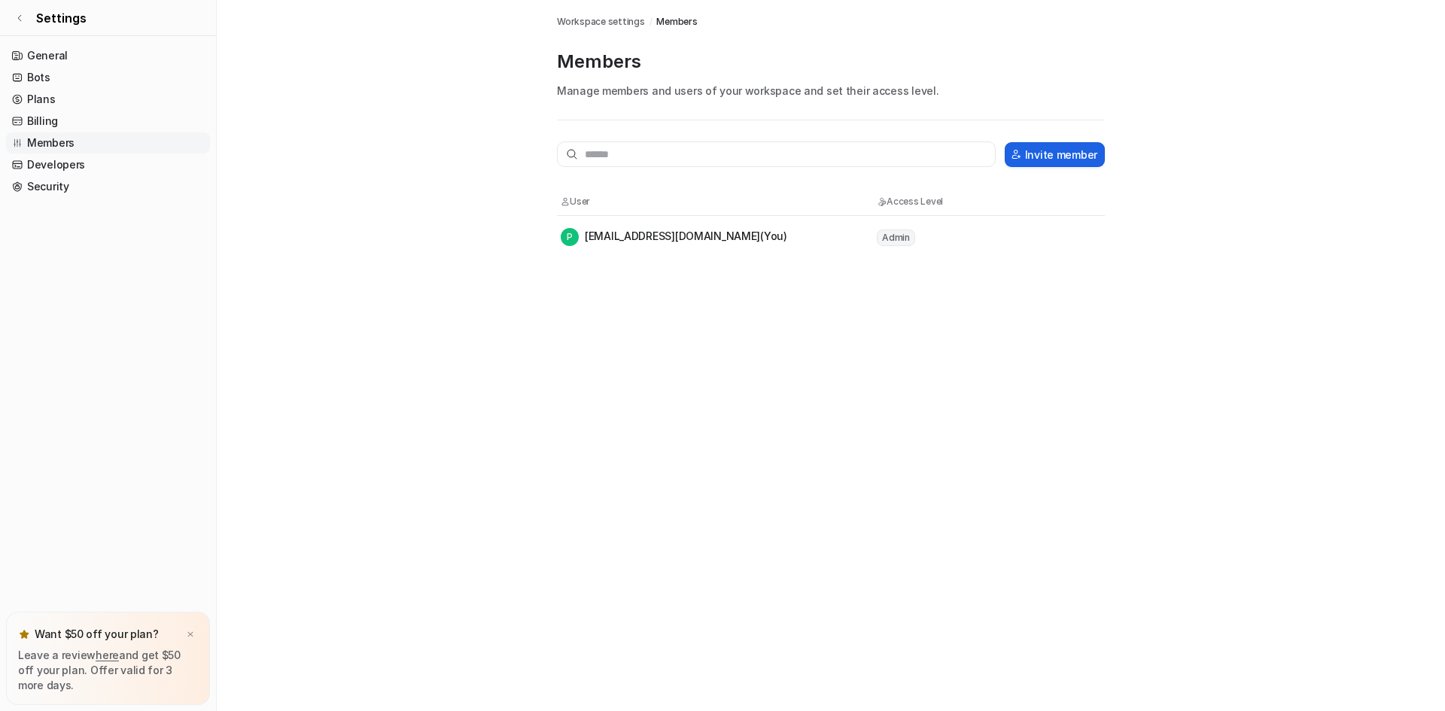
click at [1067, 160] on button "Invite member" at bounding box center [1054, 154] width 100 height 25
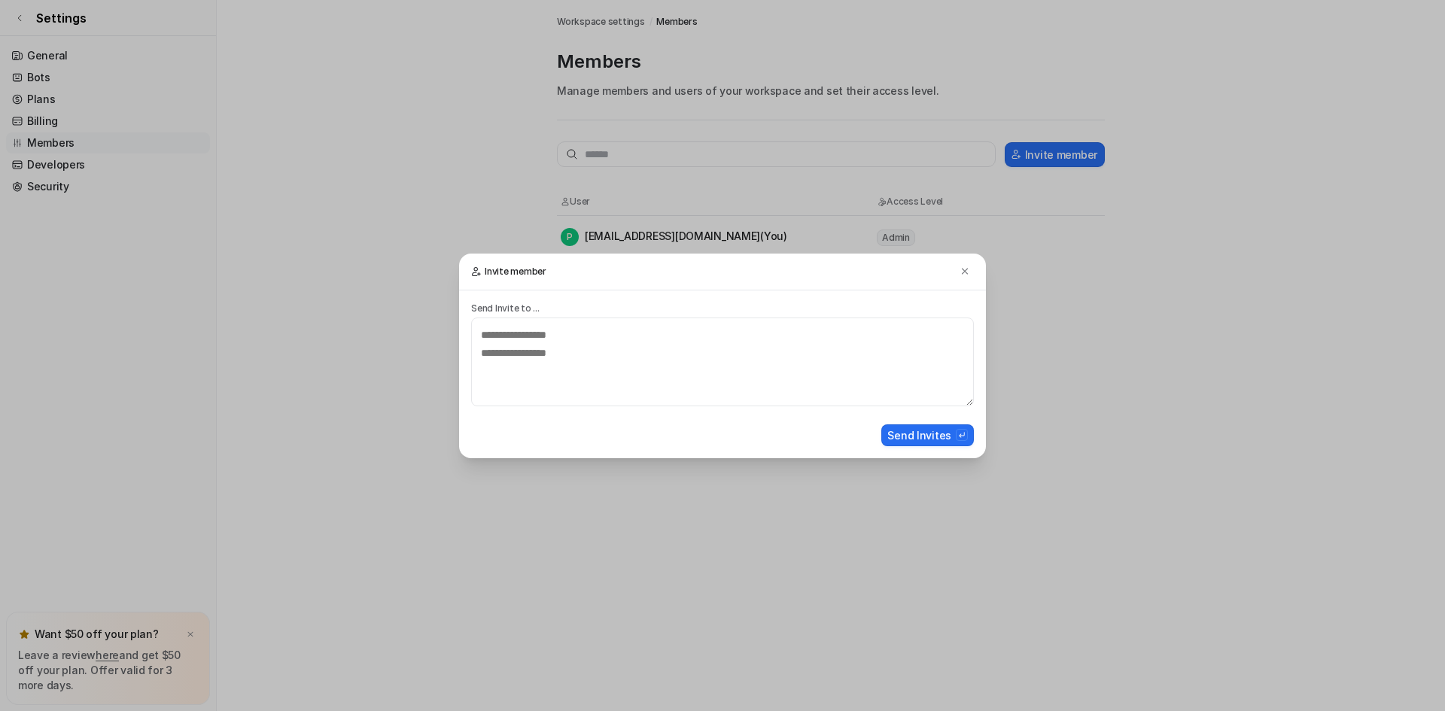
click at [566, 311] on p "Send Invite to ..." at bounding box center [722, 308] width 503 height 12
click at [530, 342] on textarea at bounding box center [722, 361] width 503 height 89
type textarea "**********"
click at [930, 440] on button "Send Invites" at bounding box center [927, 435] width 93 height 22
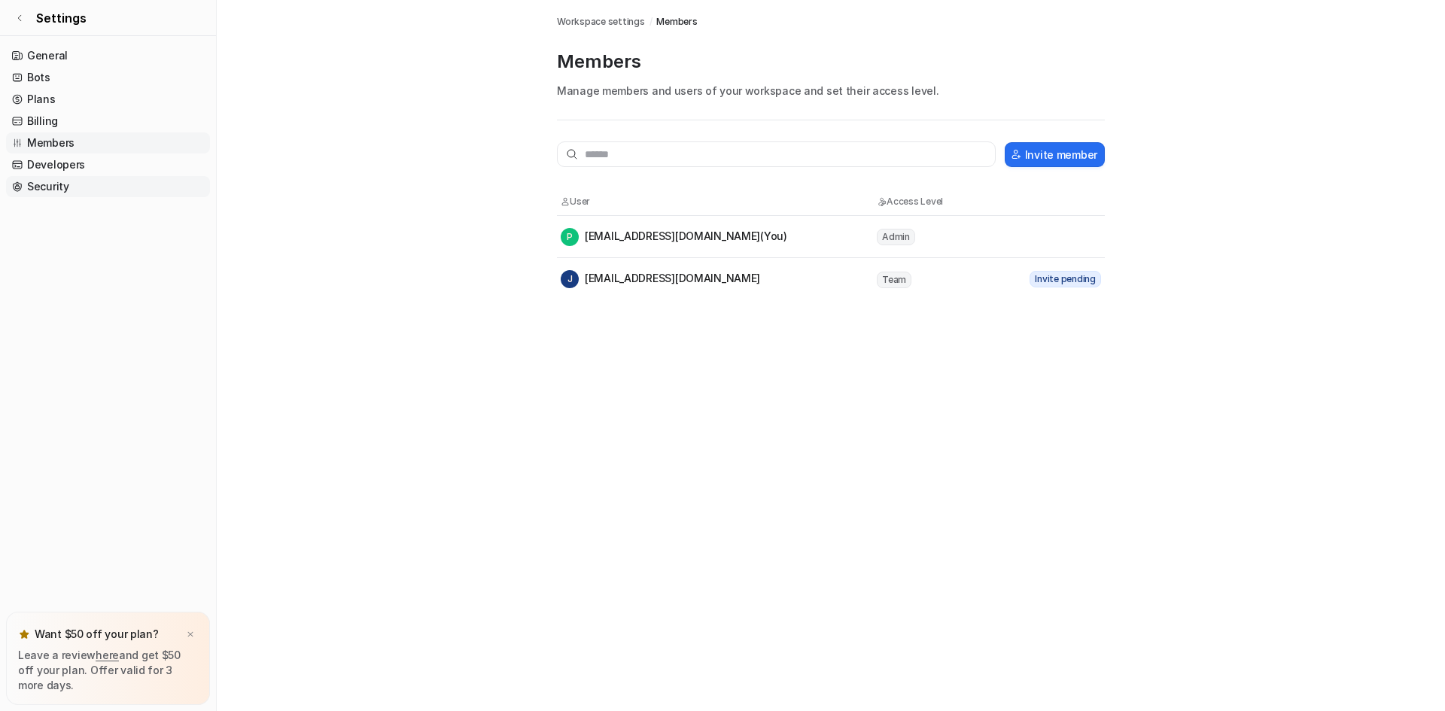
click at [41, 182] on link "Security" at bounding box center [108, 186] width 204 height 21
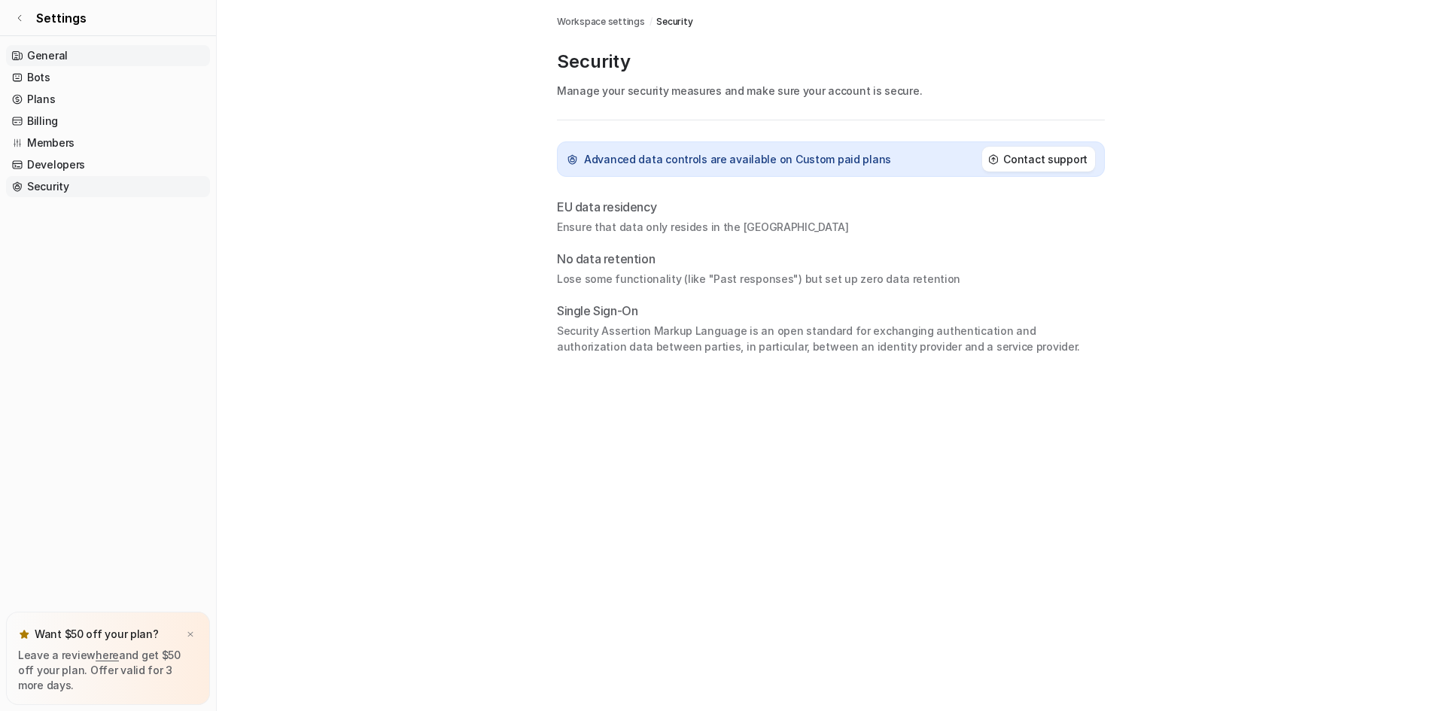
click at [38, 57] on link "General" at bounding box center [108, 55] width 204 height 21
click at [19, 11] on link "Settings" at bounding box center [108, 18] width 216 height 36
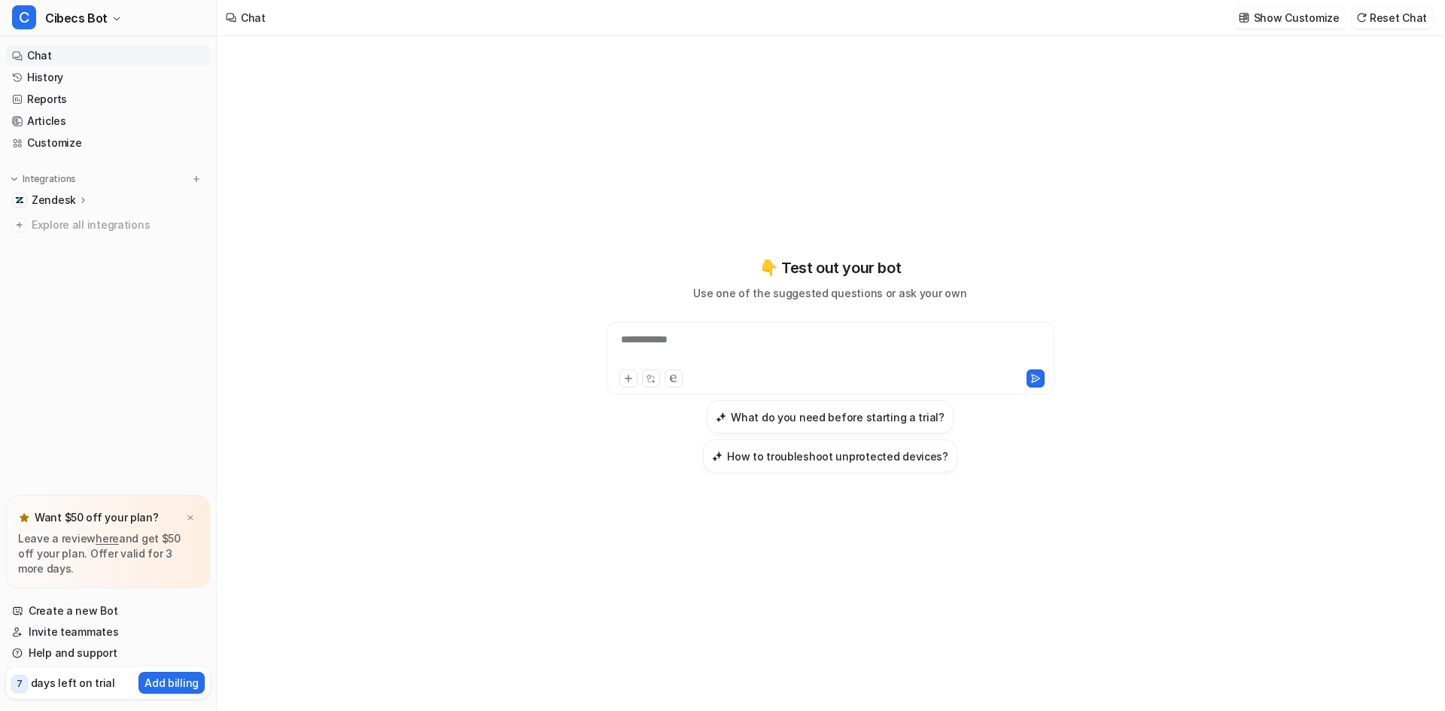
click at [78, 200] on icon at bounding box center [83, 199] width 11 height 11
click at [72, 223] on p "Overview" at bounding box center [67, 221] width 48 height 15
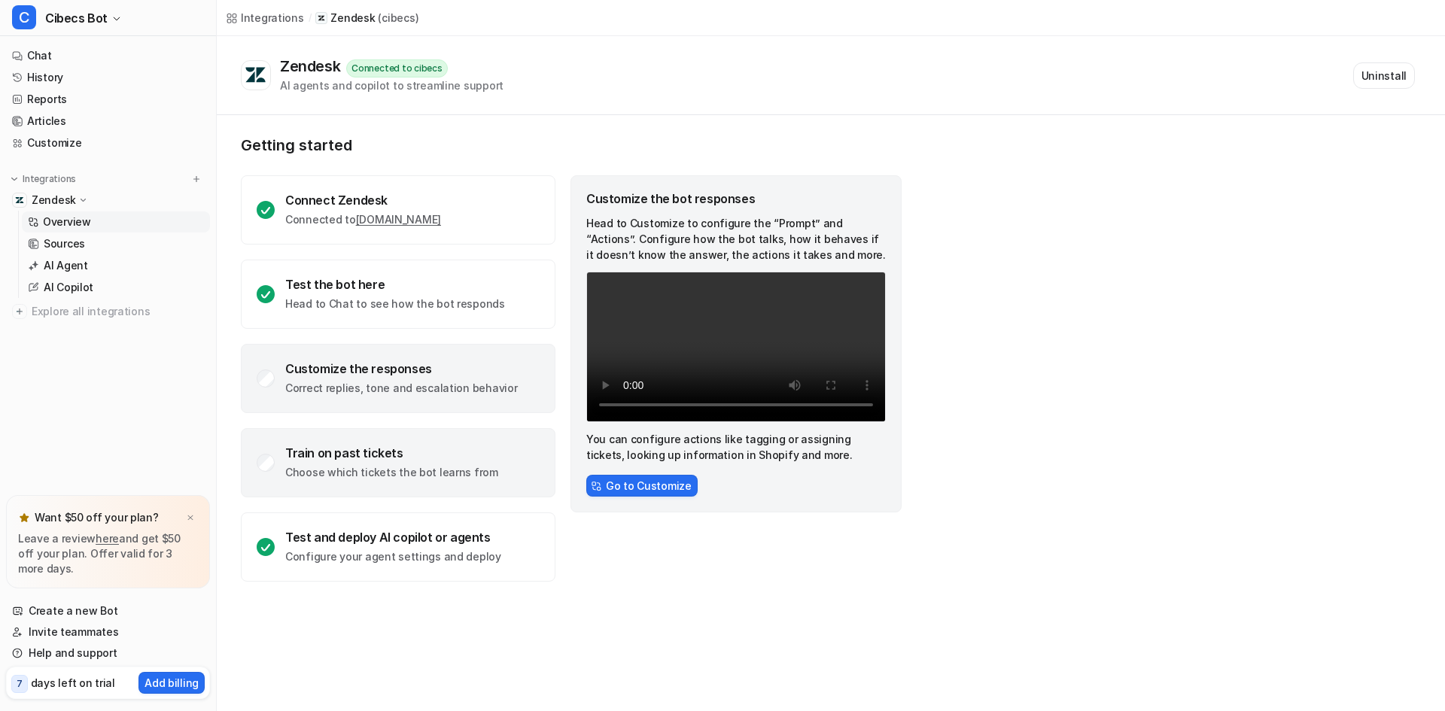
click at [272, 469] on div "Train on past tickets Choose which tickets the bot learns from" at bounding box center [398, 462] width 314 height 69
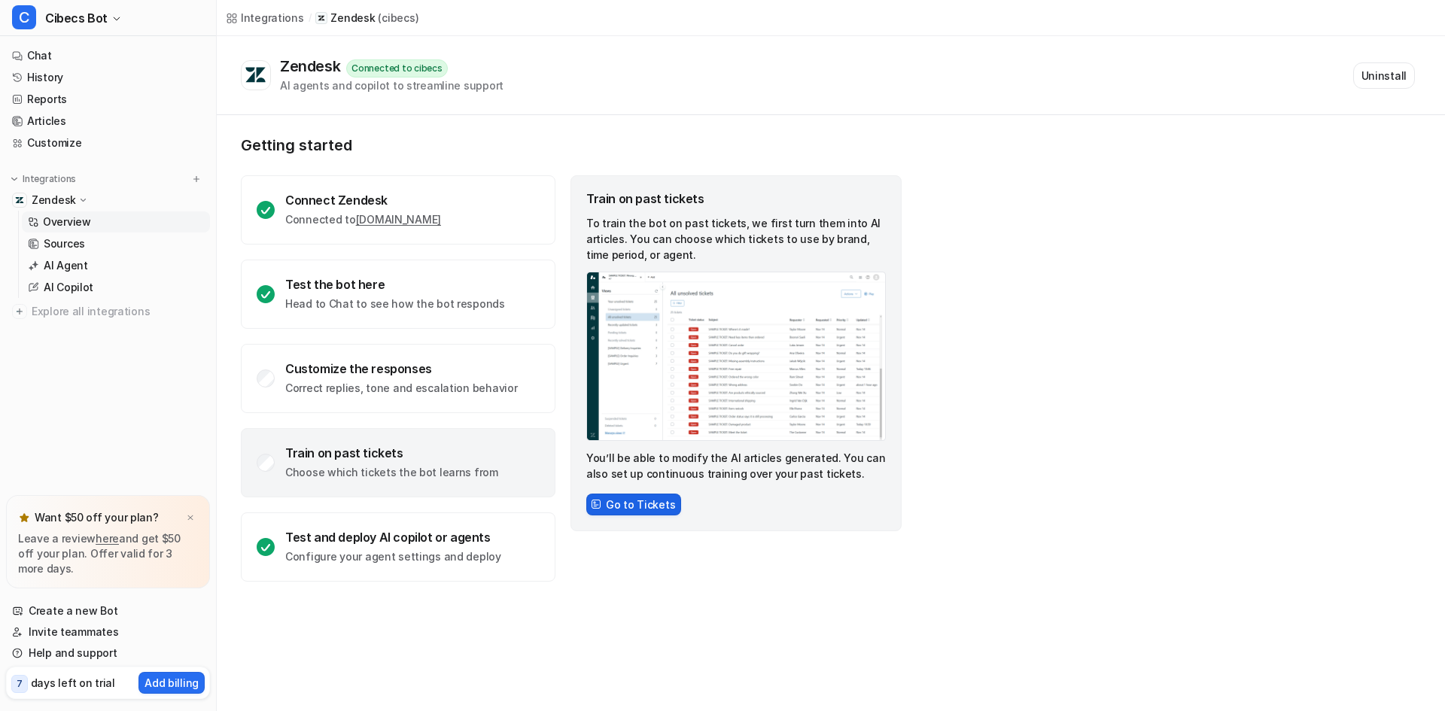
click at [621, 499] on button "Go to Tickets" at bounding box center [633, 505] width 95 height 22
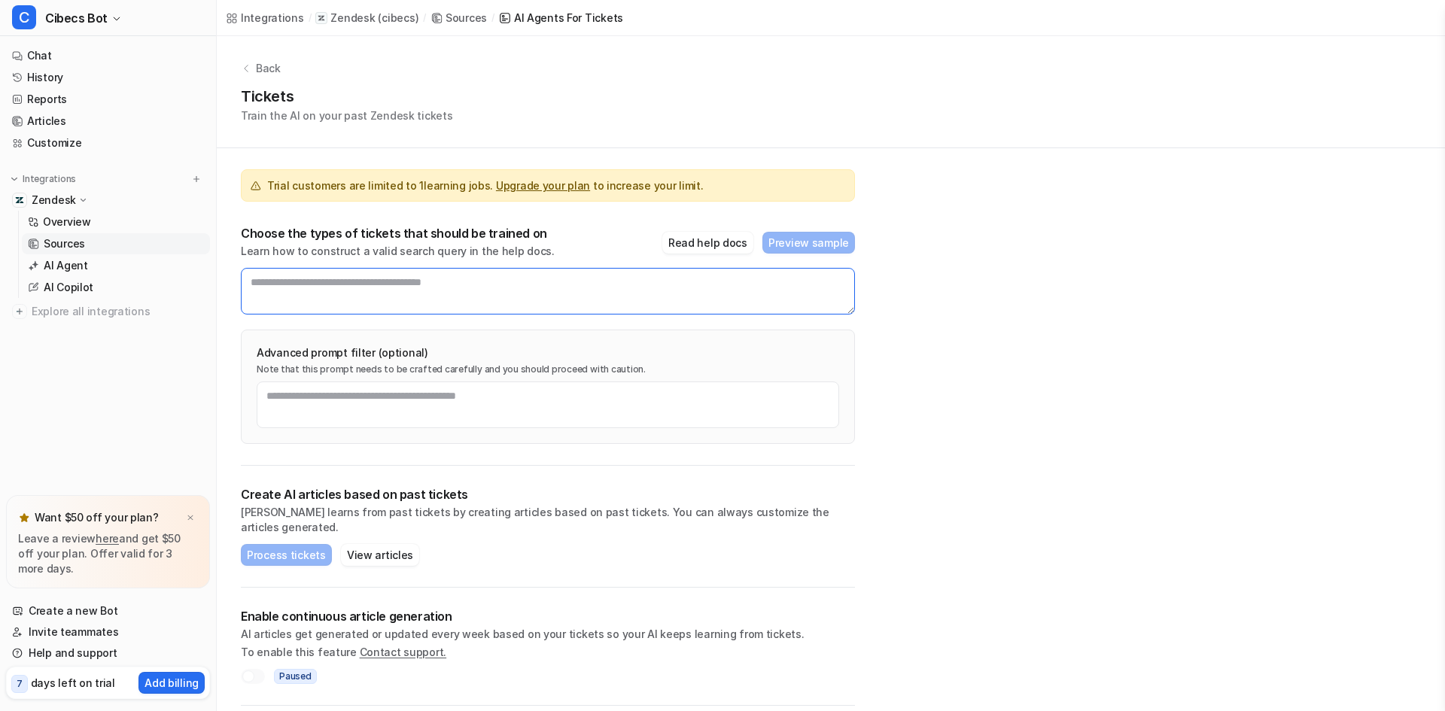
drag, startPoint x: 491, startPoint y: 290, endPoint x: 287, endPoint y: 284, distance: 204.0
click at [287, 284] on textarea at bounding box center [548, 291] width 614 height 47
click at [320, 416] on textarea at bounding box center [548, 404] width 582 height 47
click at [728, 247] on button "Read help docs" at bounding box center [707, 243] width 91 height 22
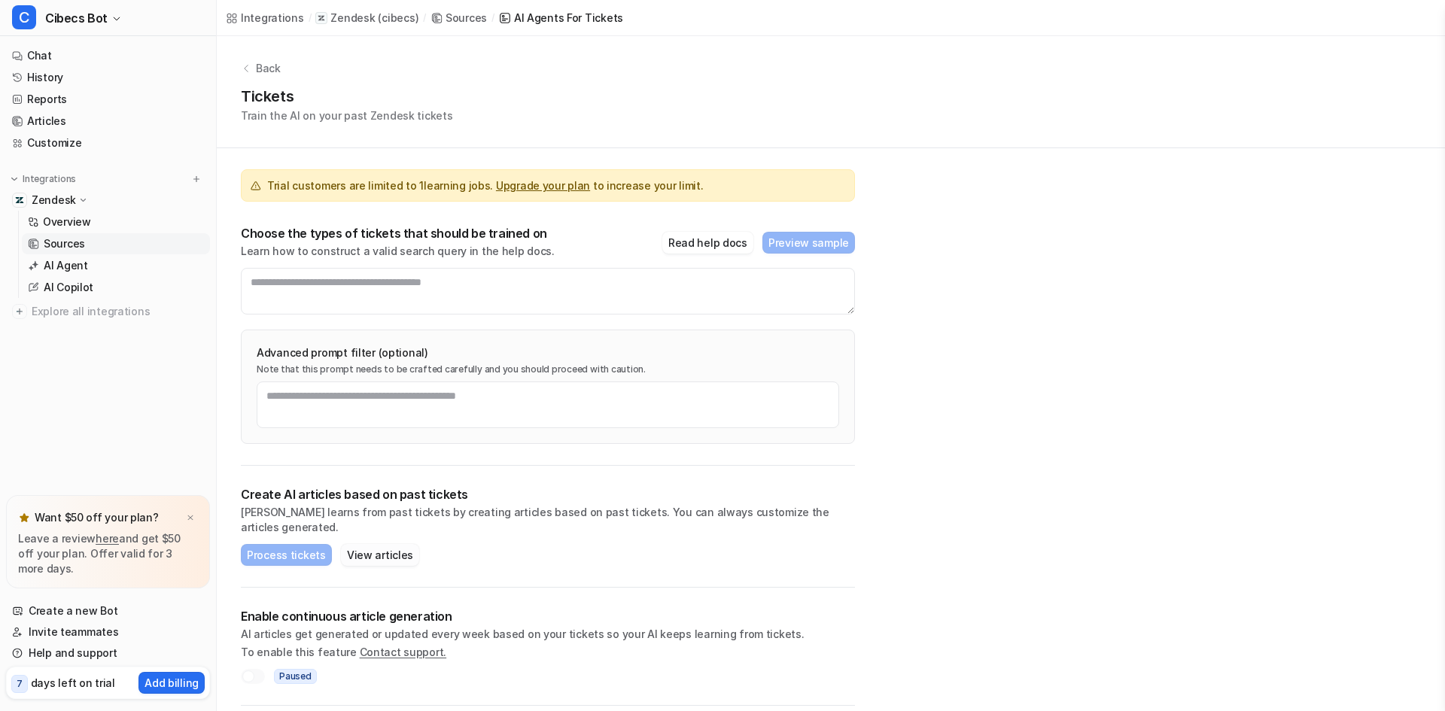
click at [378, 544] on button "View articles" at bounding box center [380, 555] width 78 height 22
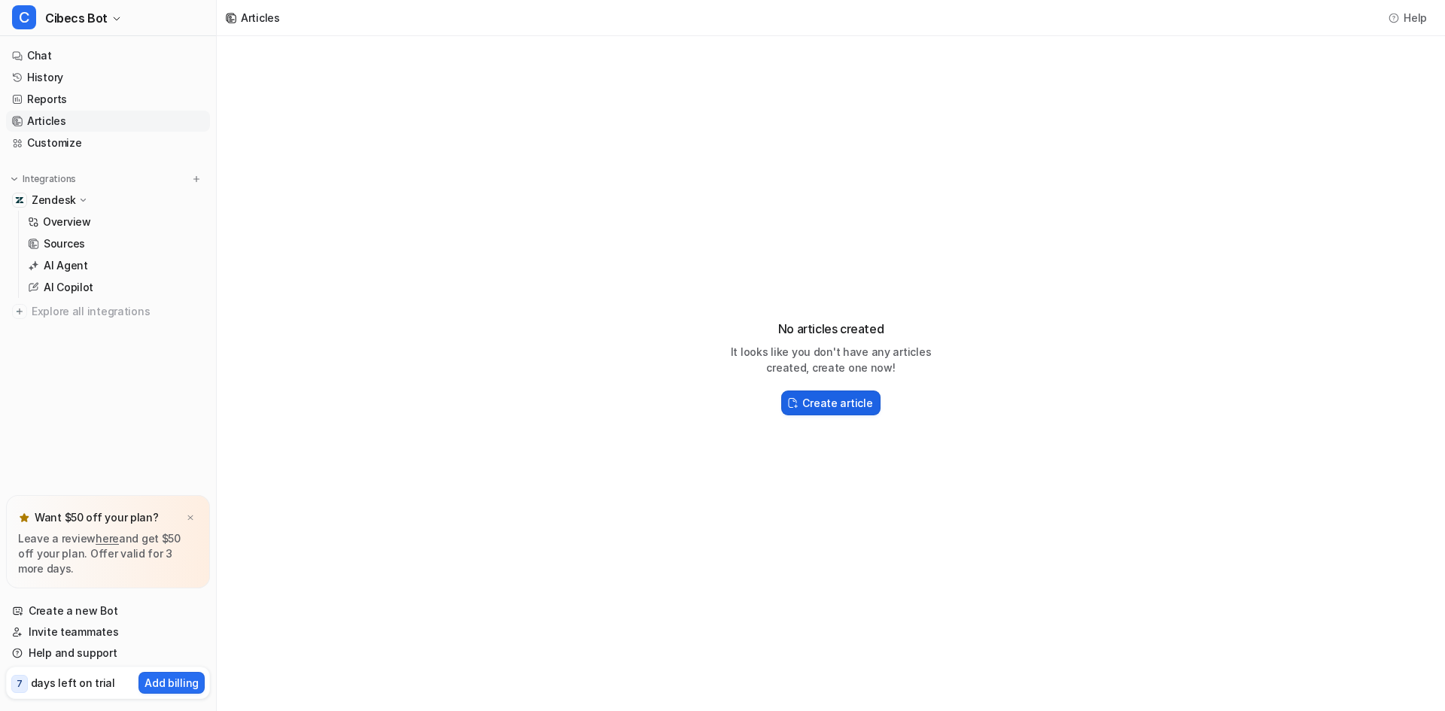
click at [864, 406] on h2 "Create article" at bounding box center [837, 403] width 70 height 16
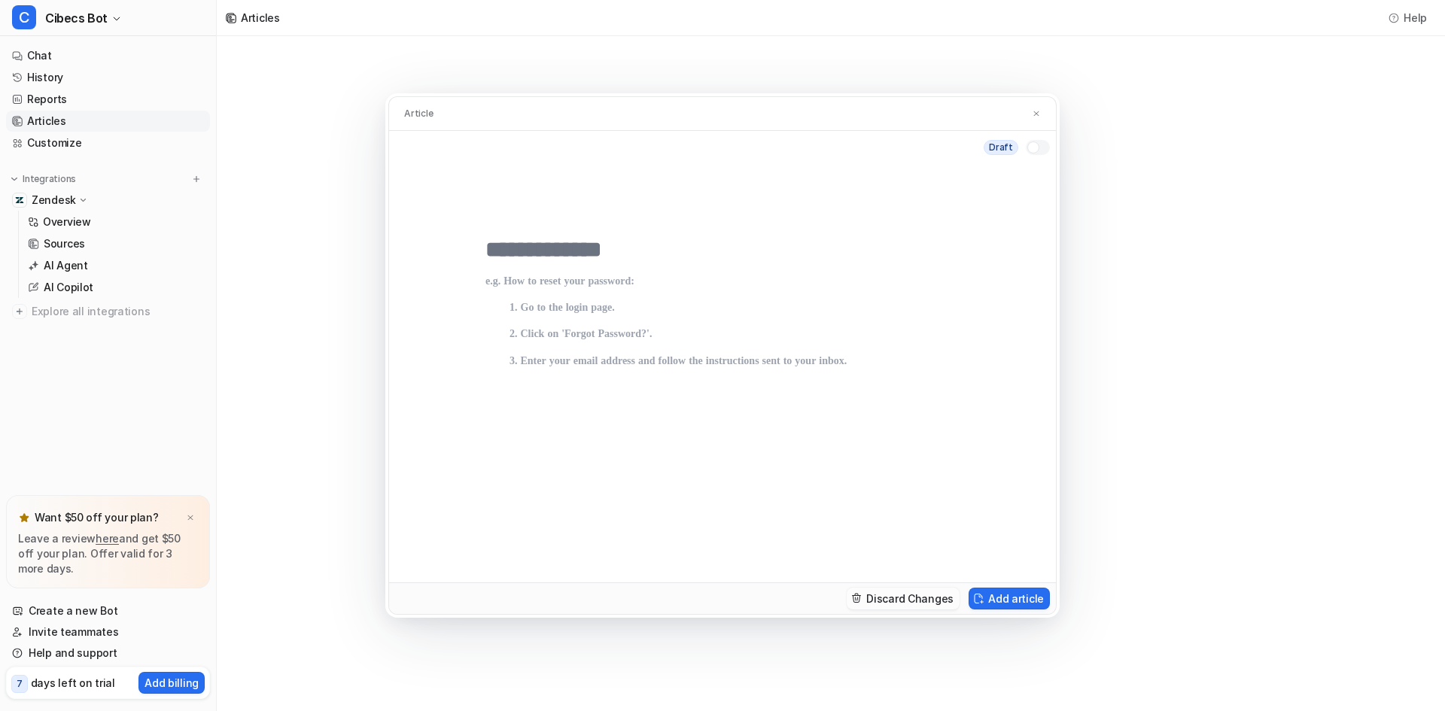
click at [904, 600] on button "Discard Changes" at bounding box center [902, 599] width 113 height 22
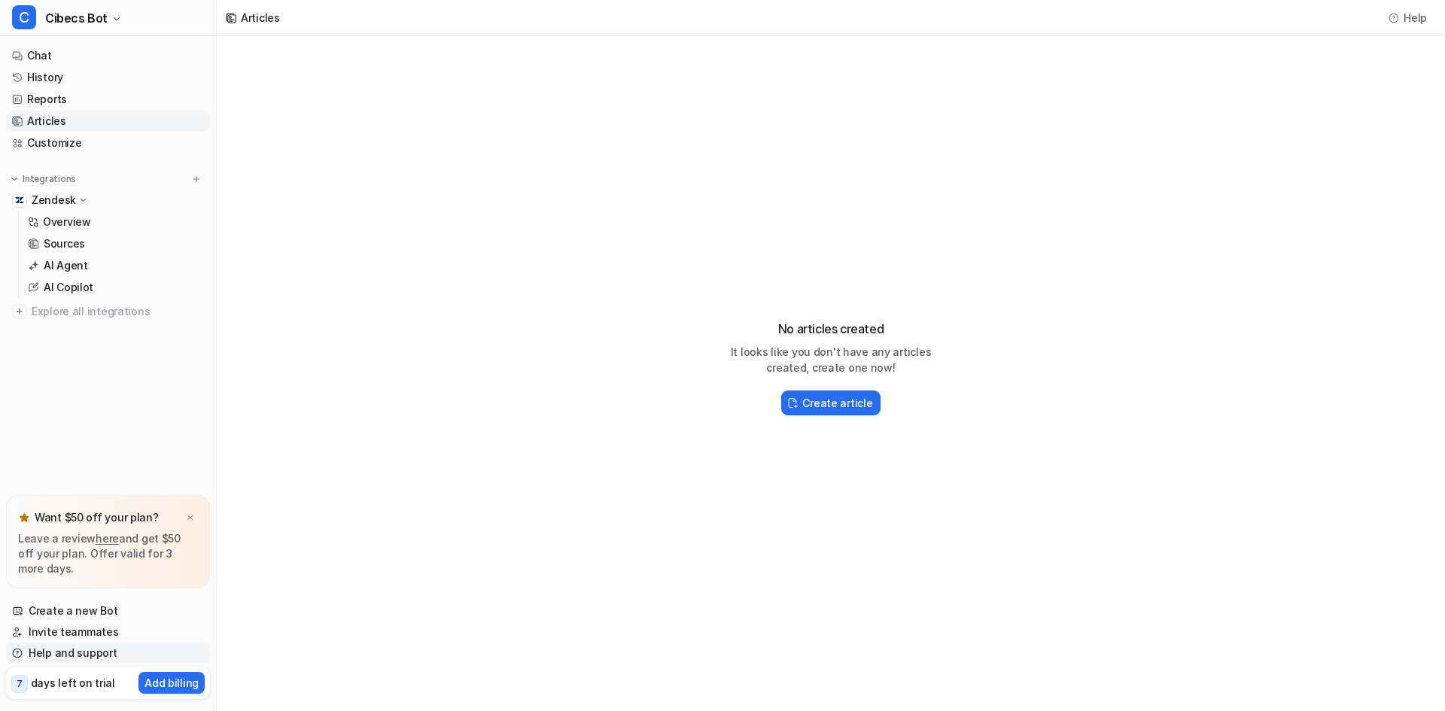
click at [89, 655] on link "Help and support" at bounding box center [108, 653] width 204 height 21
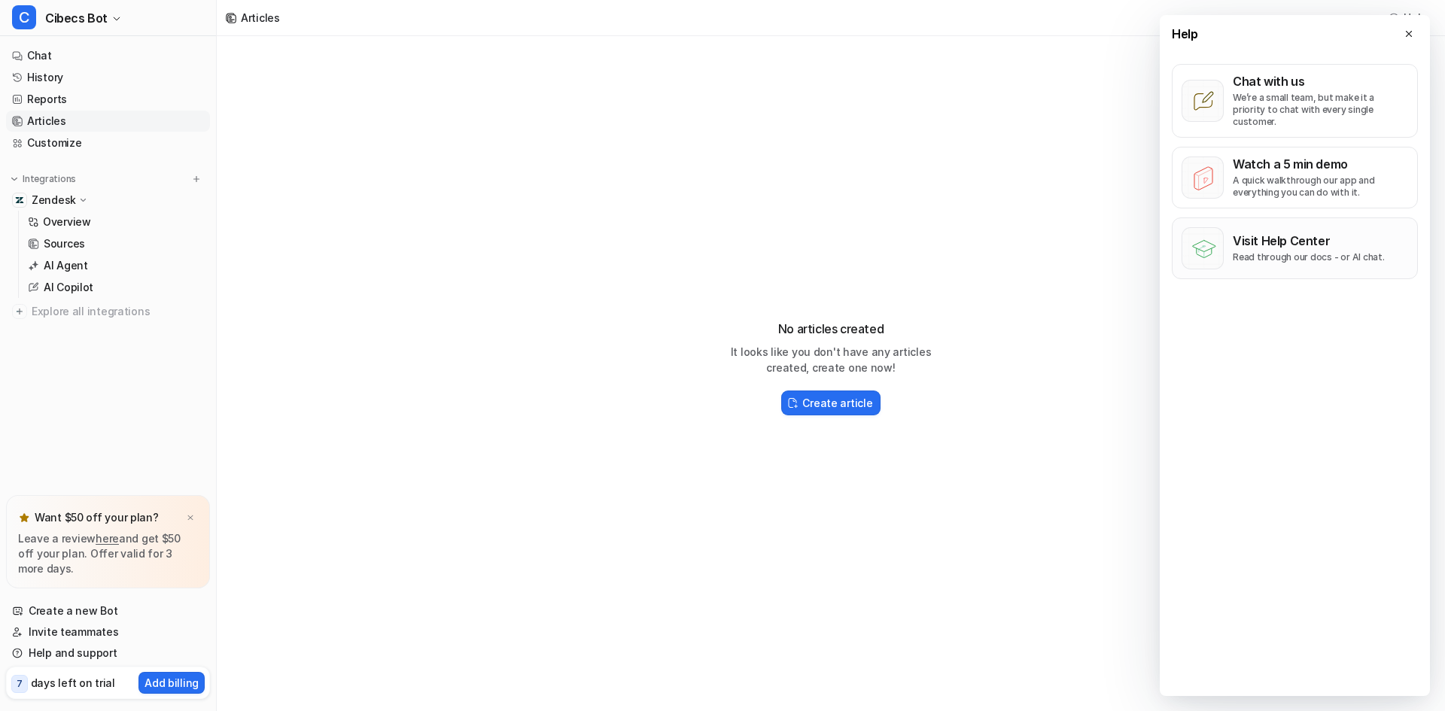
click at [1279, 236] on div "Visit Help Center Read through our docs - or AI chat." at bounding box center [1308, 248] width 152 height 30
click at [1414, 33] on button at bounding box center [1408, 34] width 18 height 18
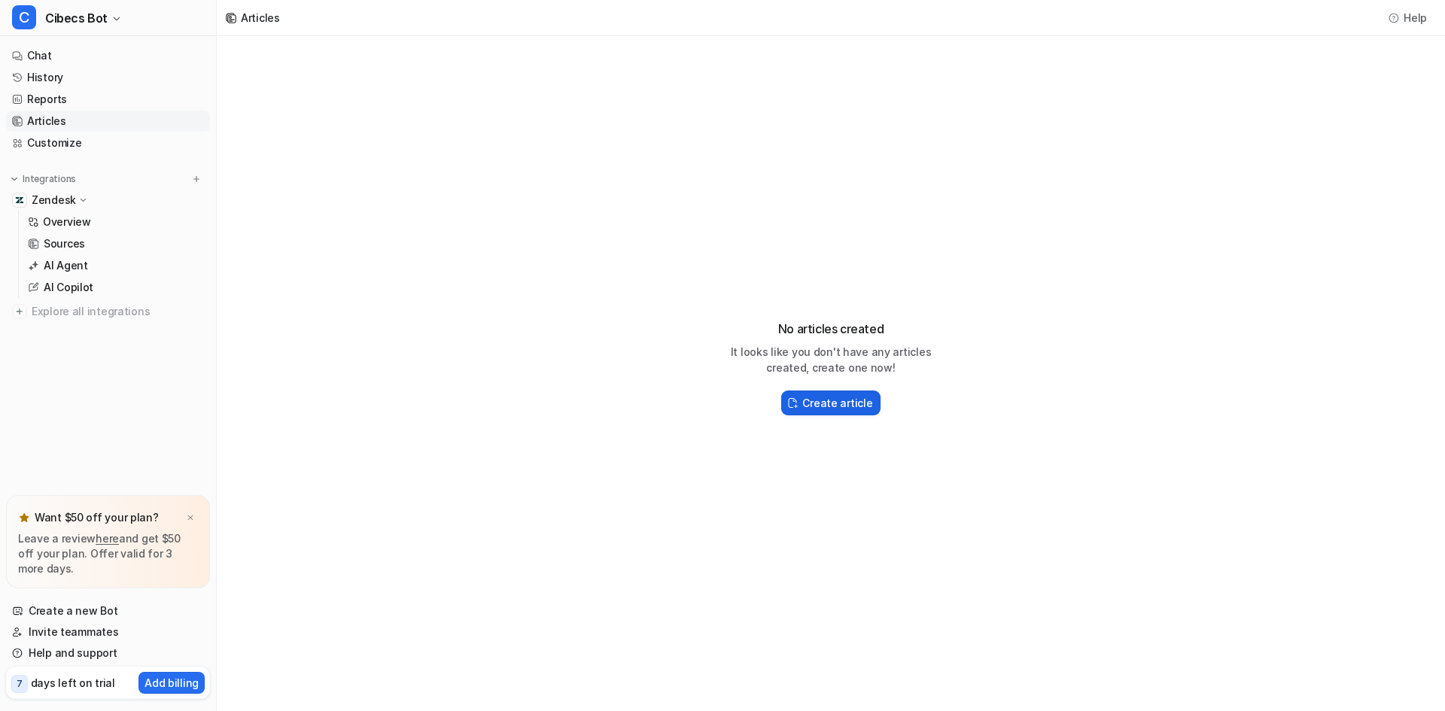
click at [829, 403] on h2 "Create article" at bounding box center [837, 403] width 70 height 16
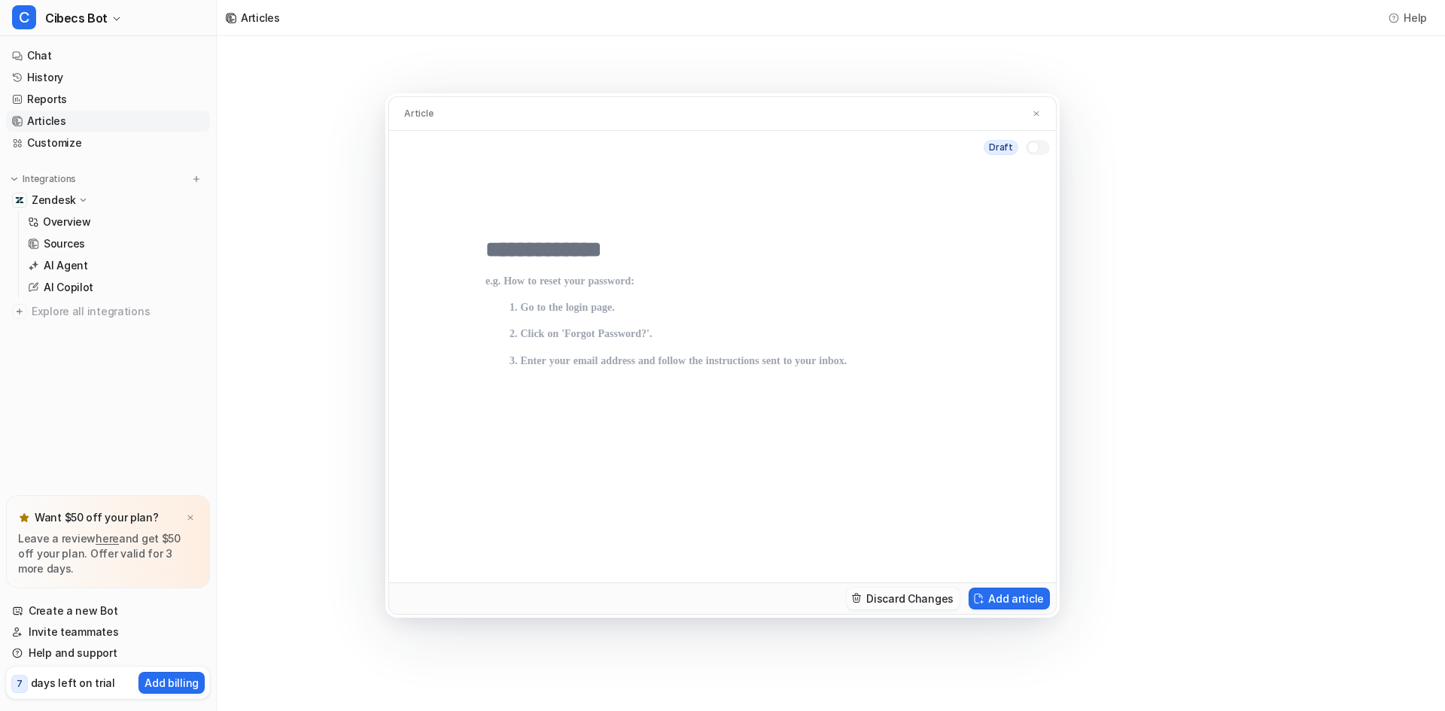
click at [901, 602] on button "Discard Changes" at bounding box center [902, 599] width 113 height 22
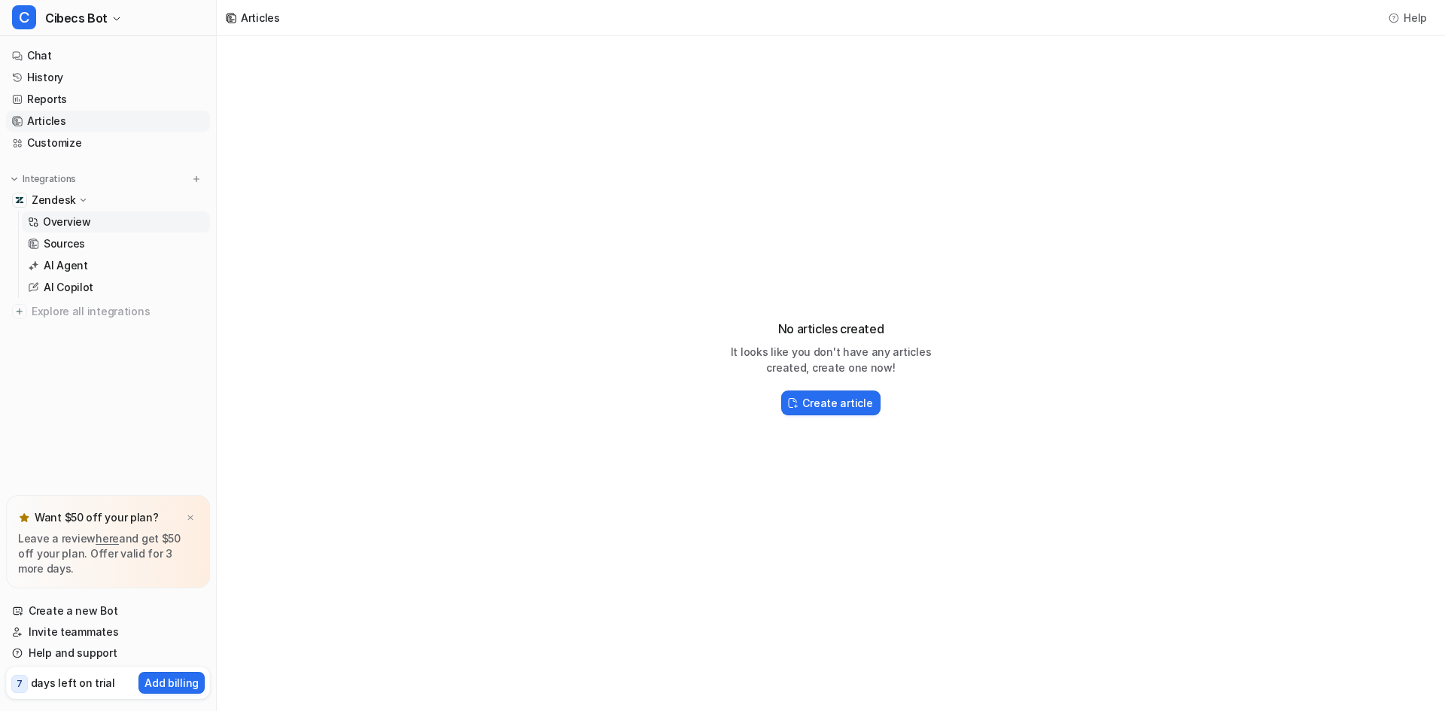
click at [78, 223] on p "Overview" at bounding box center [67, 221] width 48 height 15
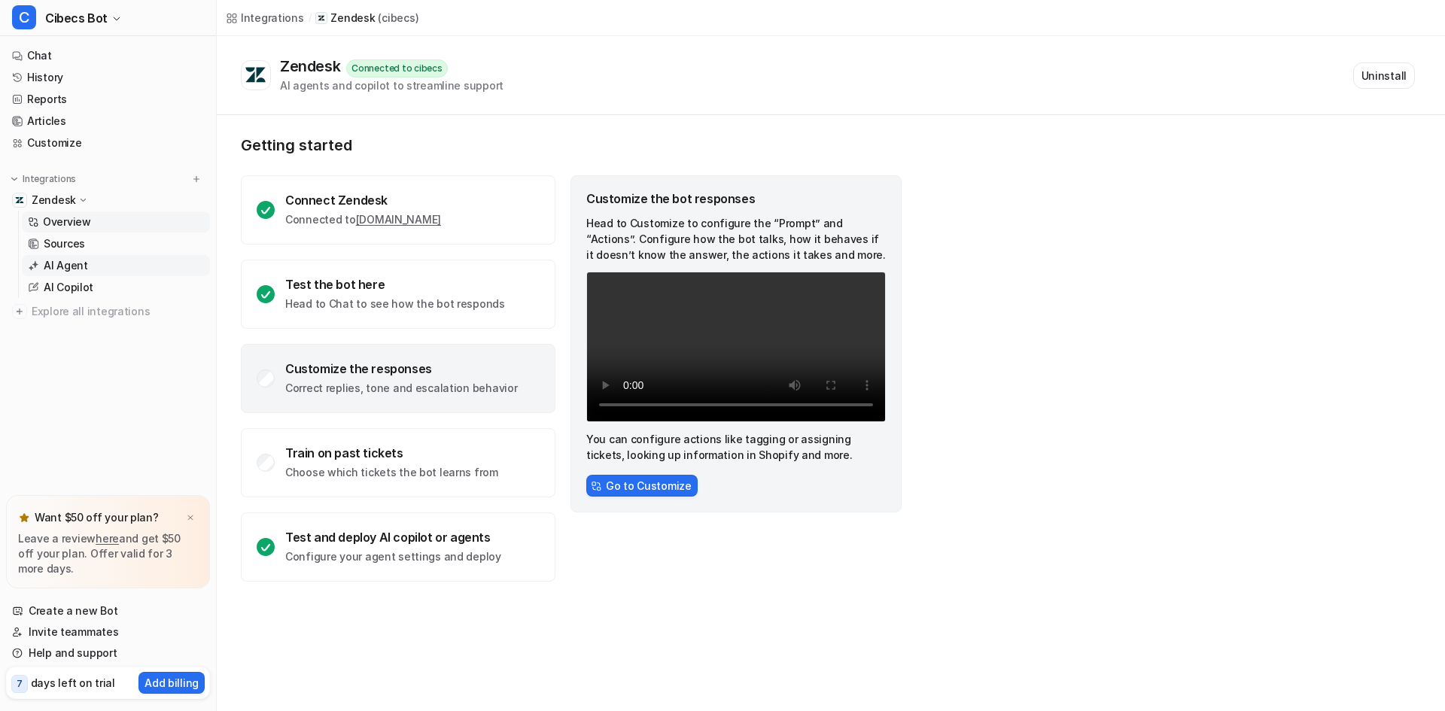
click at [80, 263] on p "AI Agent" at bounding box center [66, 265] width 44 height 15
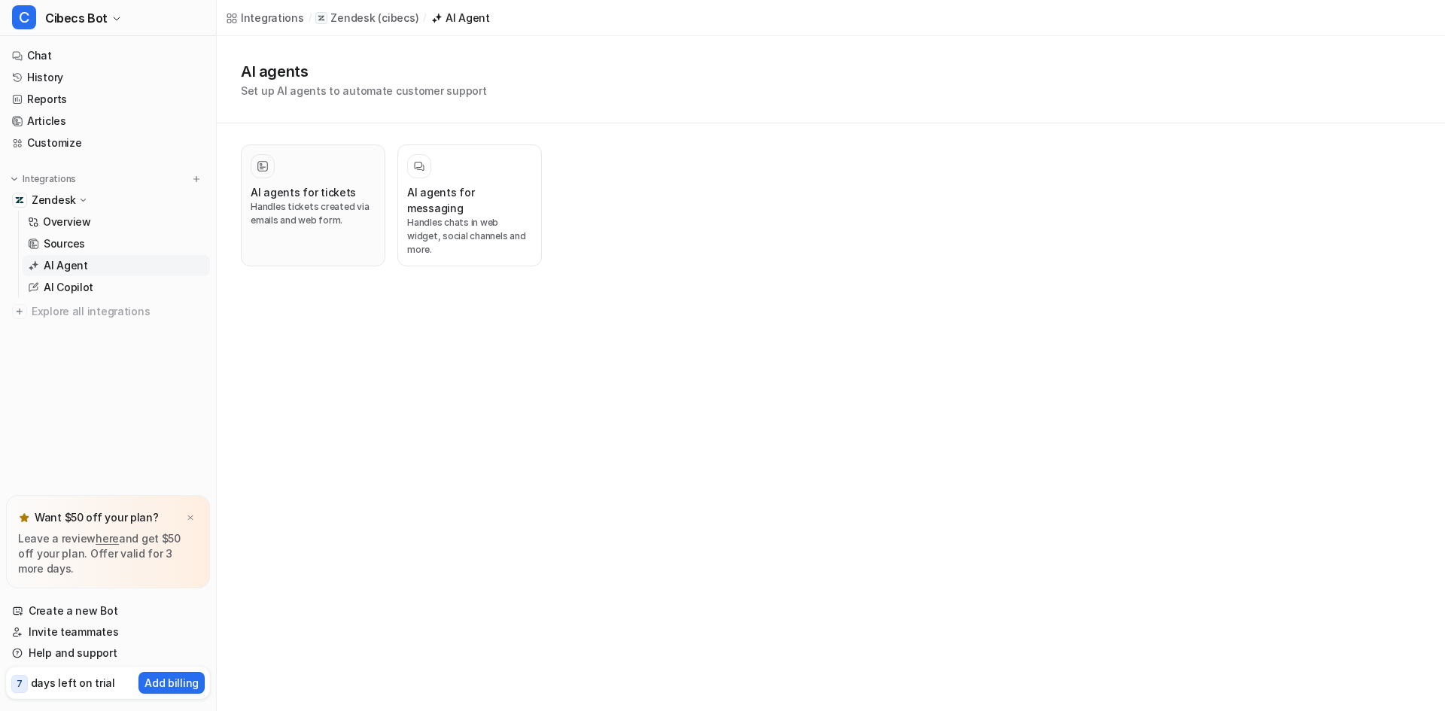
click at [310, 208] on p "Handles tickets created via emails and web form." at bounding box center [313, 213] width 125 height 27
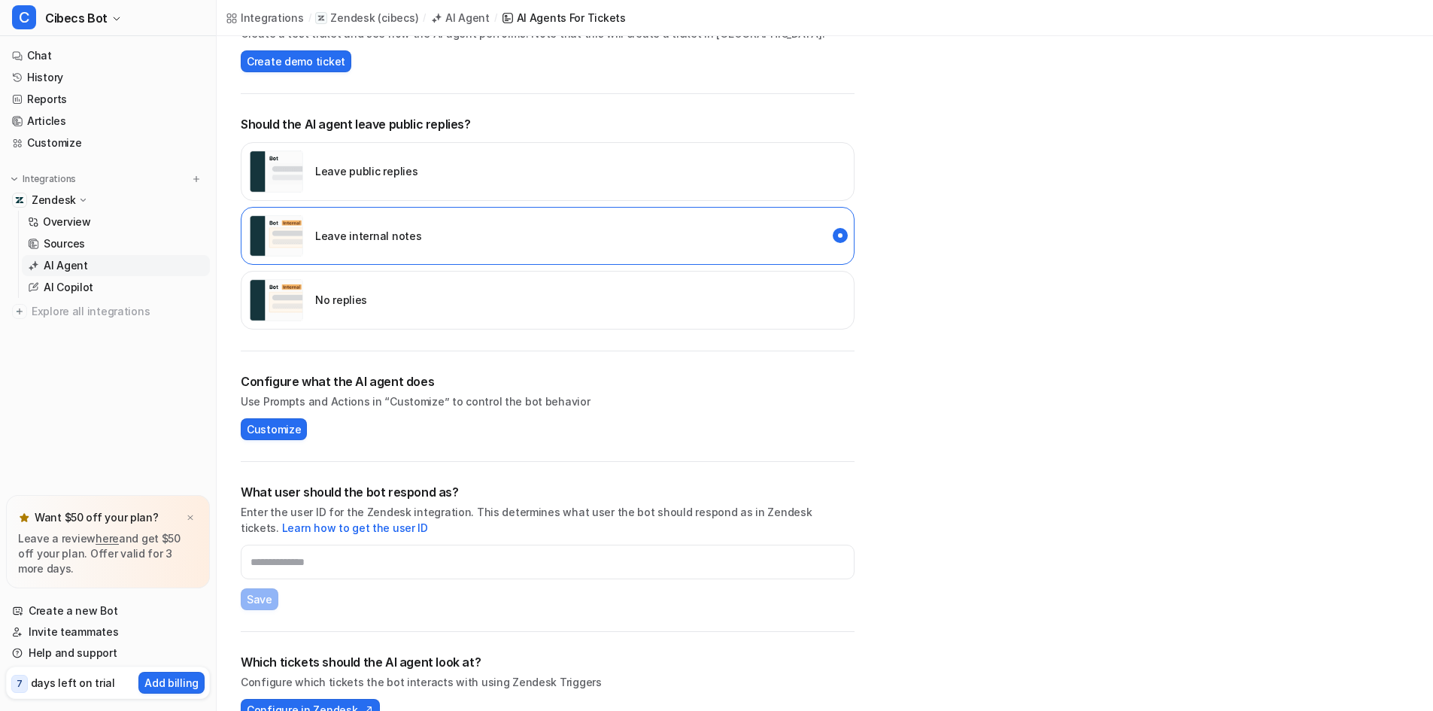
scroll to position [251, 0]
click at [278, 431] on span "Customize" at bounding box center [274, 429] width 54 height 16
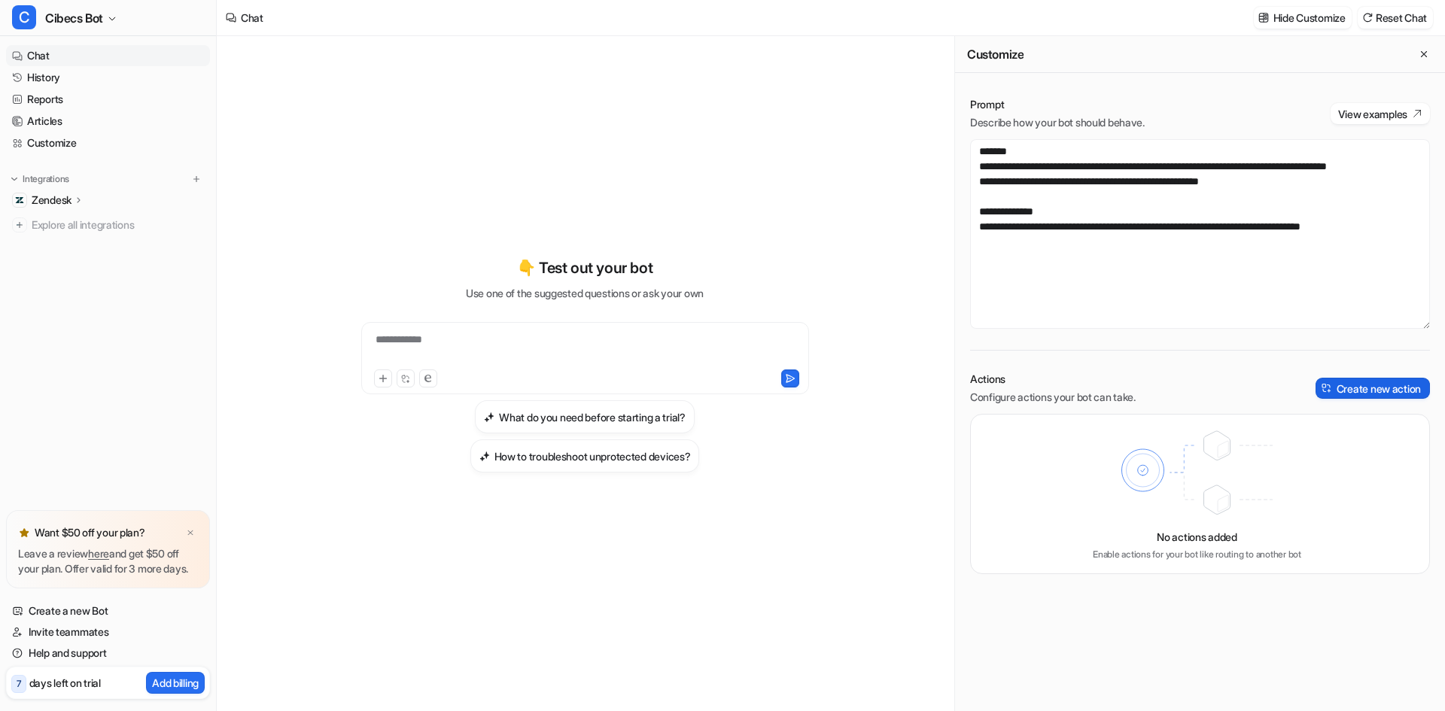
click at [1372, 387] on button "Create new action" at bounding box center [1372, 388] width 114 height 21
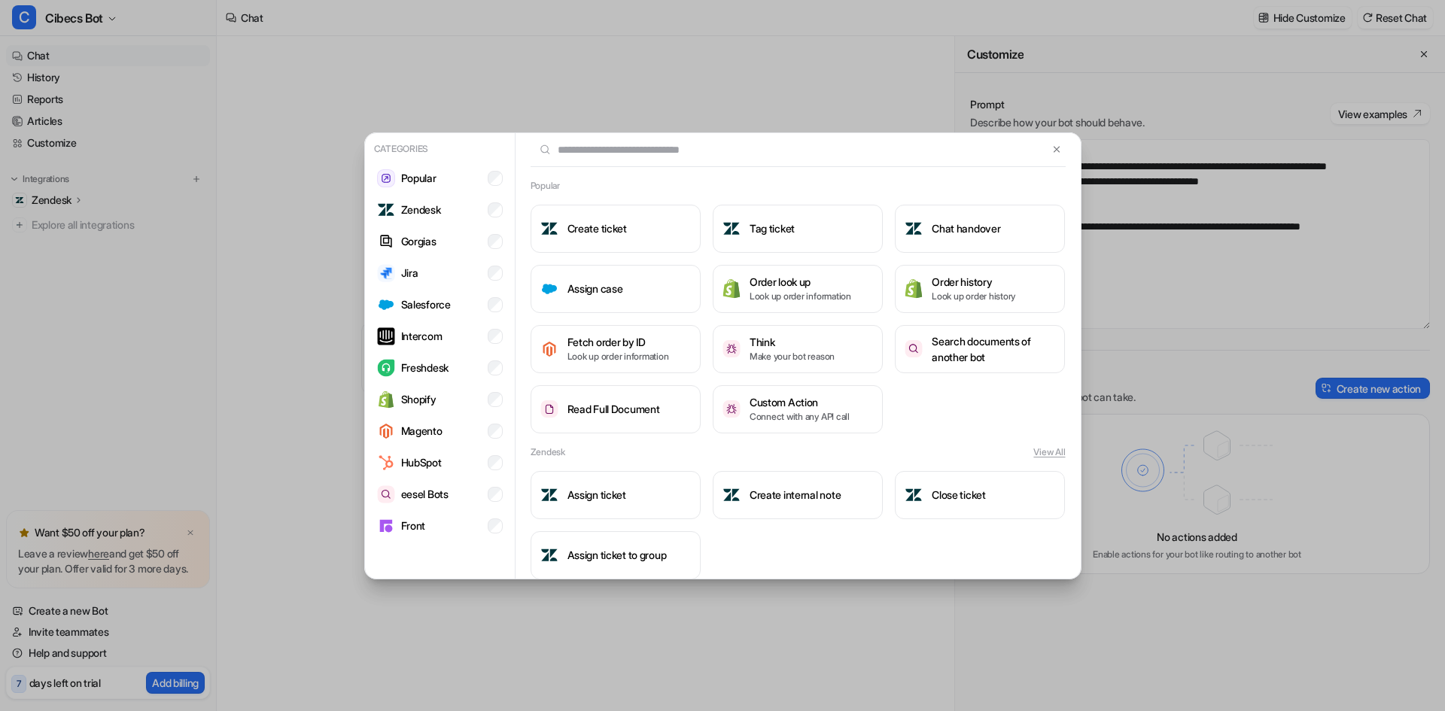
click at [1370, 360] on div "Categories Popular Zendesk Gorgias Jira Salesforce Intercom Freshdesk Shopify M…" at bounding box center [722, 355] width 1445 height 711
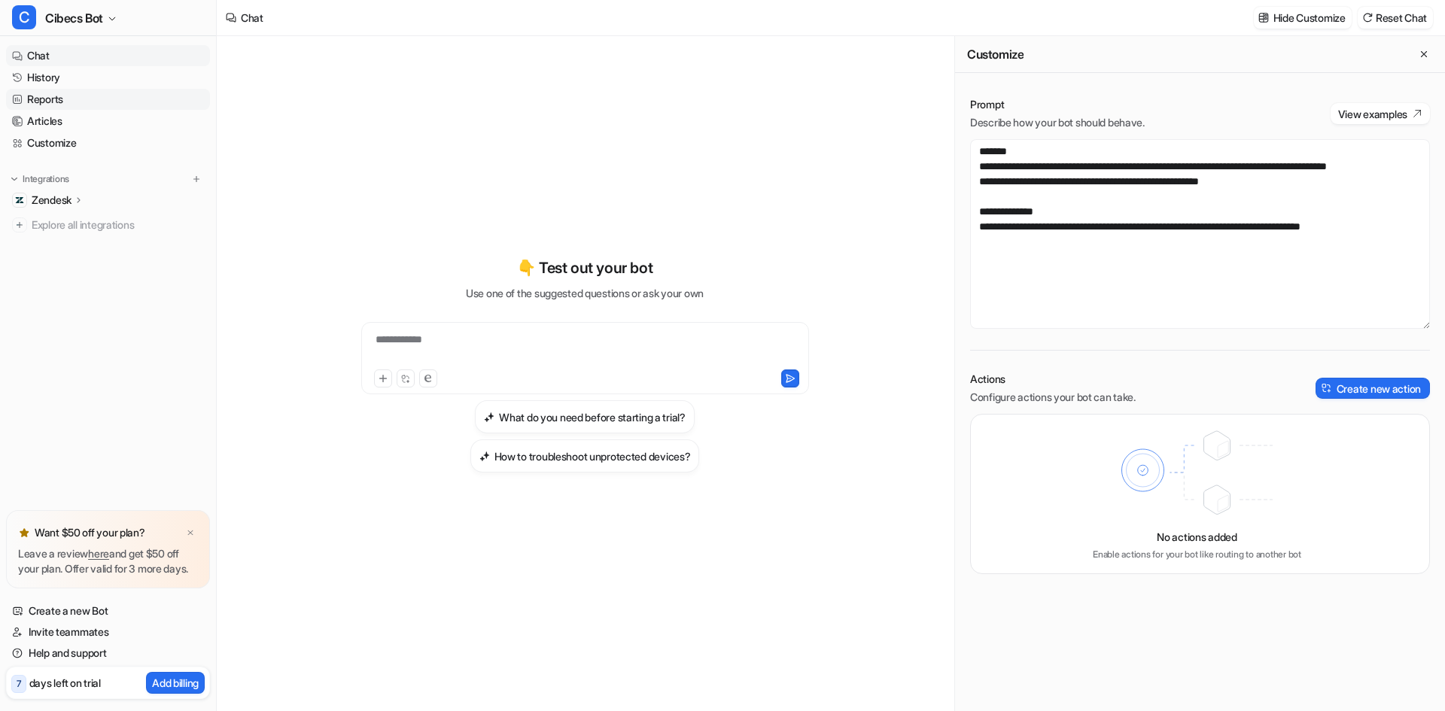
click at [50, 105] on link "Reports" at bounding box center [108, 99] width 204 height 21
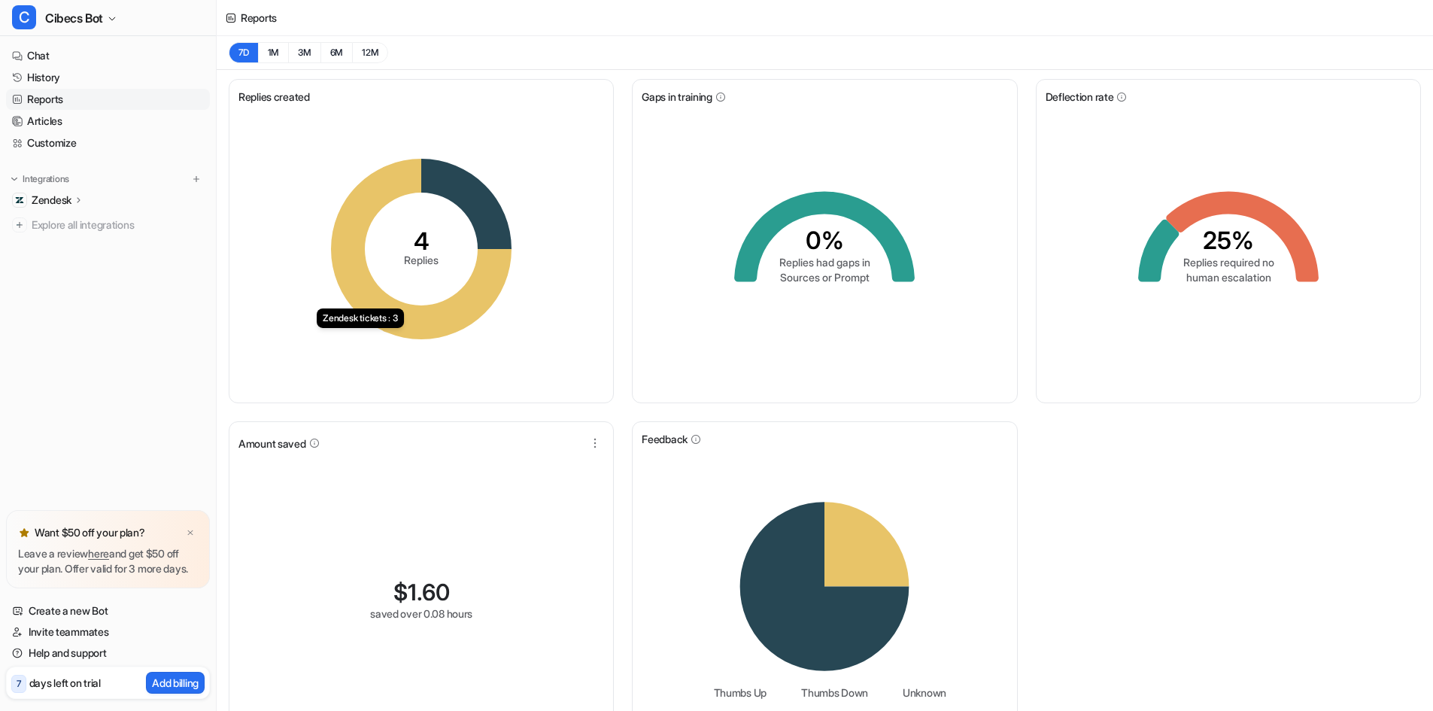
click at [372, 192] on icon at bounding box center [421, 249] width 181 height 181
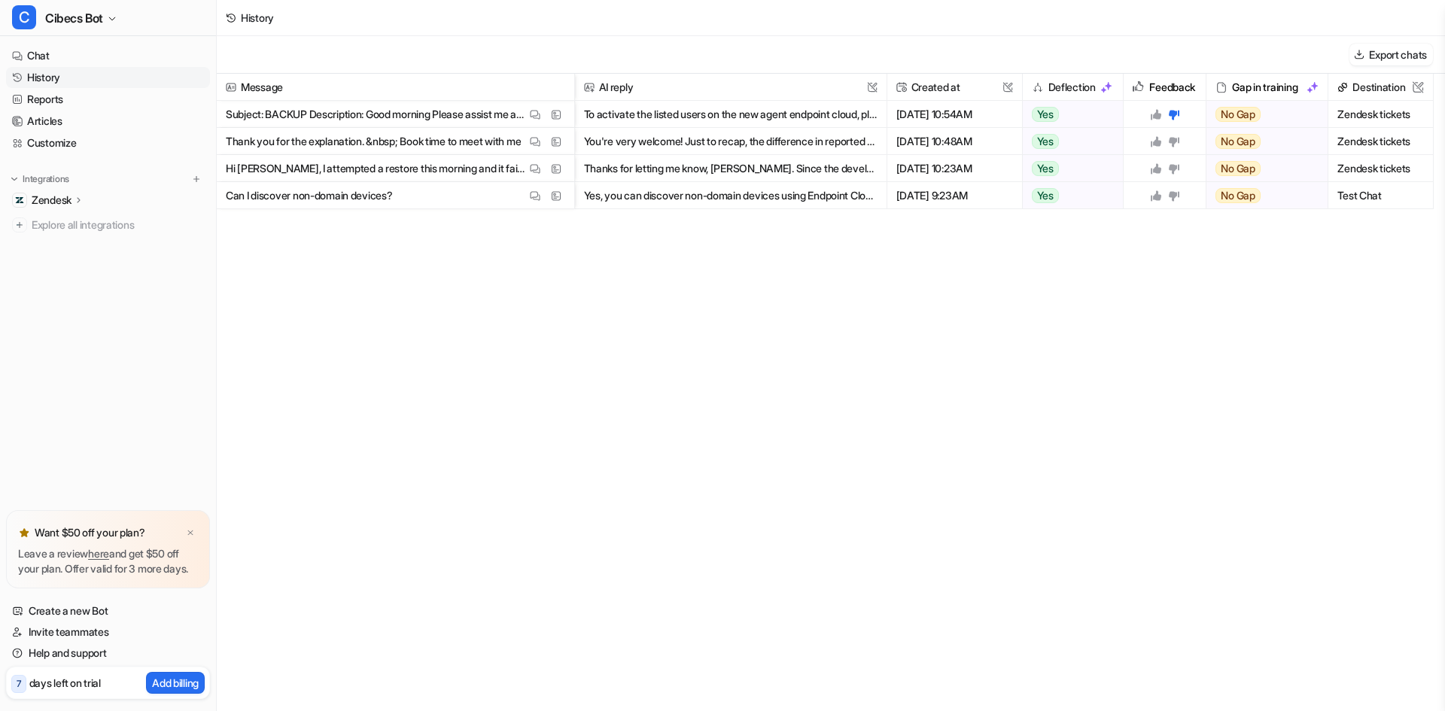
click at [741, 112] on button "To activate the listed users on the new agent endpoint cloud, please follow the…" at bounding box center [730, 114] width 293 height 27
drag, startPoint x: 746, startPoint y: 259, endPoint x: 1393, endPoint y: 117, distance: 661.7
click at [1393, 117] on span "Zendesk tickets" at bounding box center [1380, 114] width 93 height 27
click at [50, 58] on link "Chat" at bounding box center [108, 55] width 204 height 21
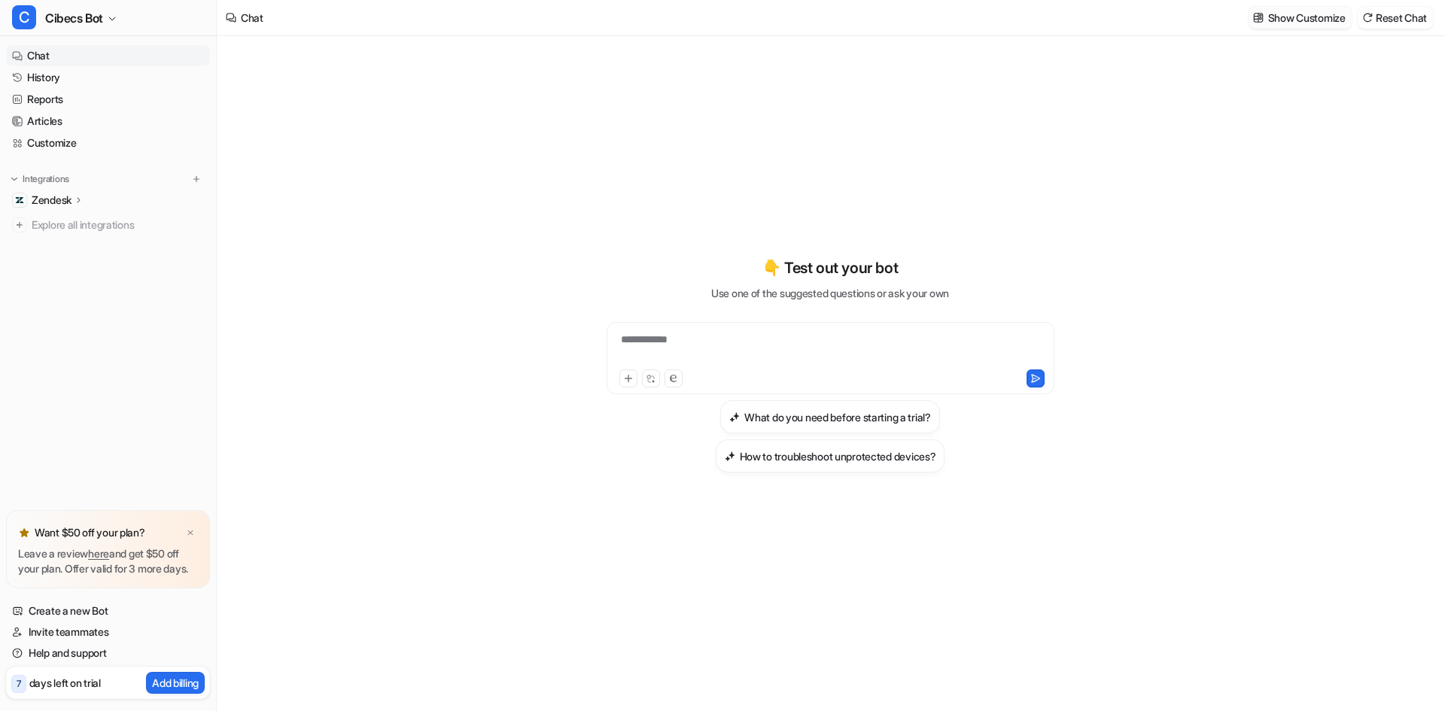
click at [1282, 17] on p "Show Customize" at bounding box center [1306, 18] width 77 height 16
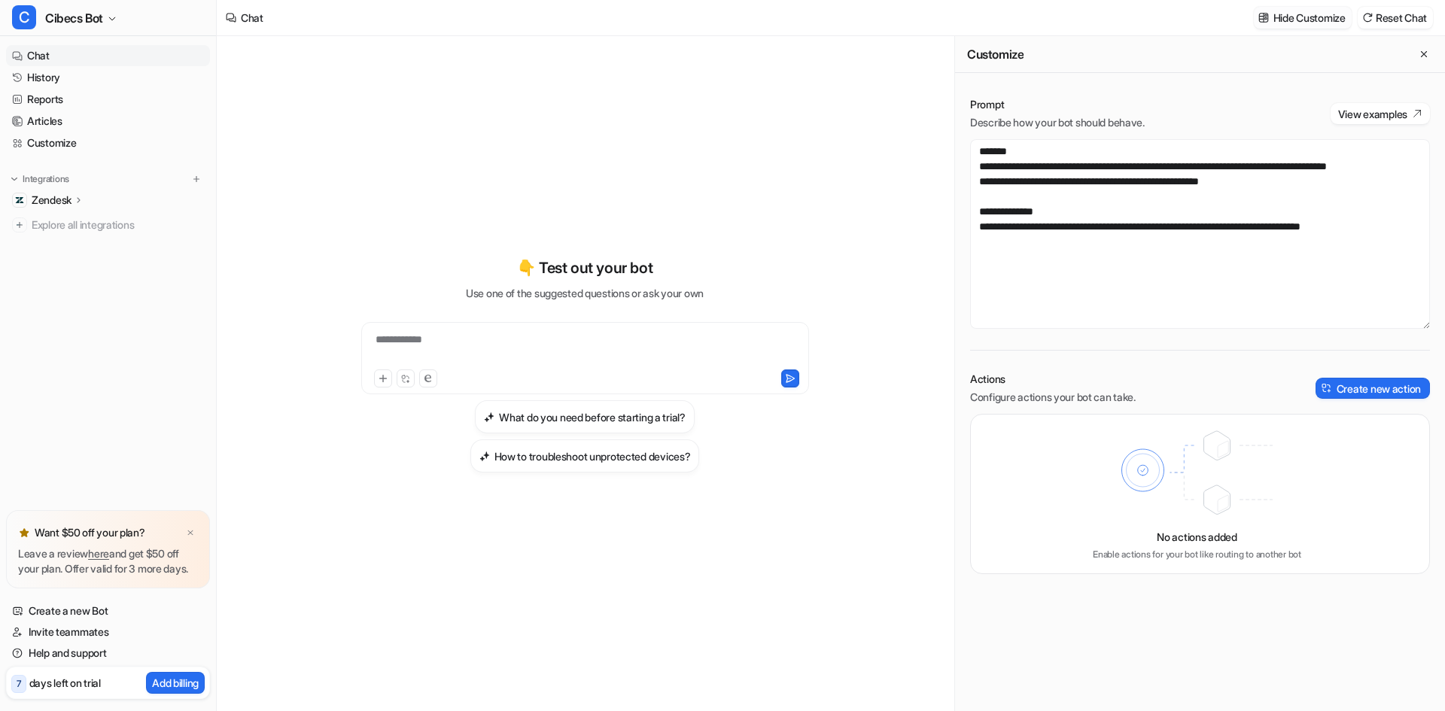
click at [1282, 17] on p "Hide Customize" at bounding box center [1309, 18] width 72 height 16
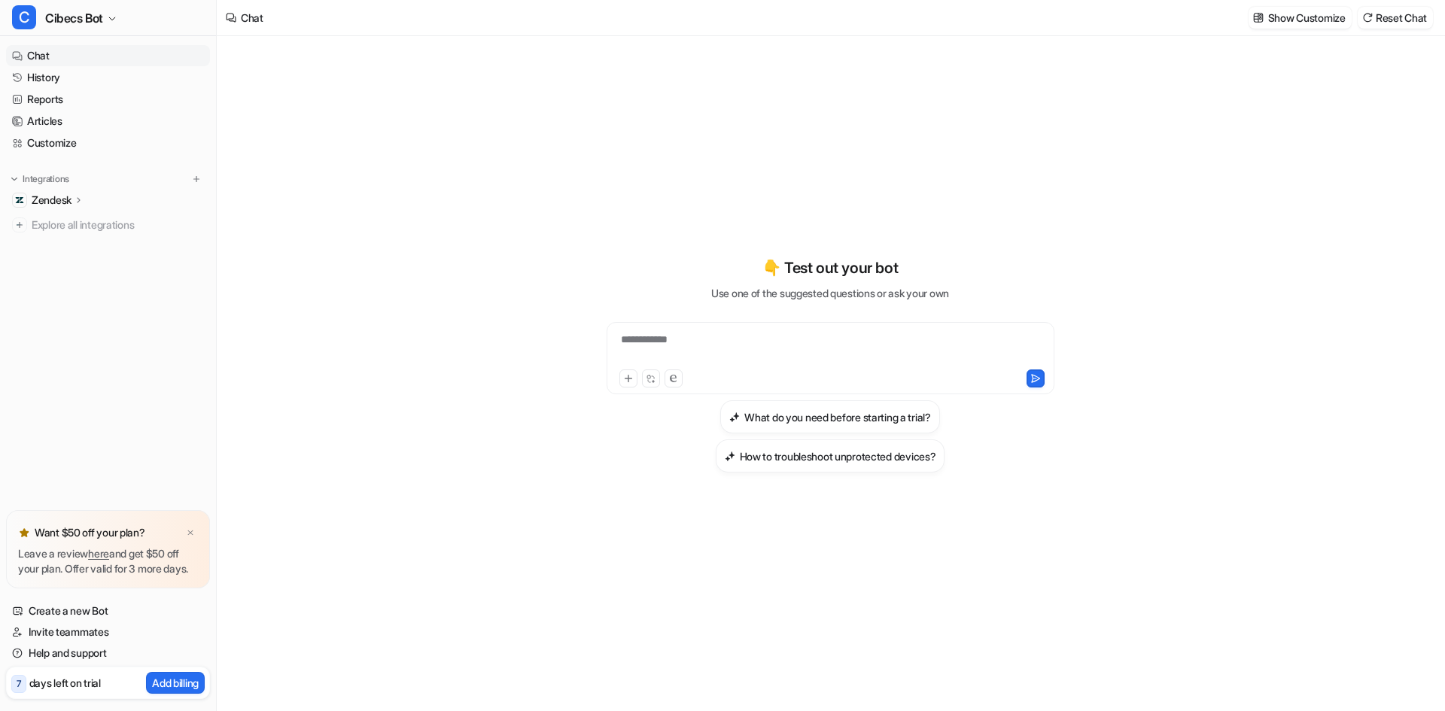
click at [114, 200] on div "Zendesk" at bounding box center [108, 200] width 204 height 21
click at [75, 288] on p "AI Copilot" at bounding box center [66, 287] width 44 height 15
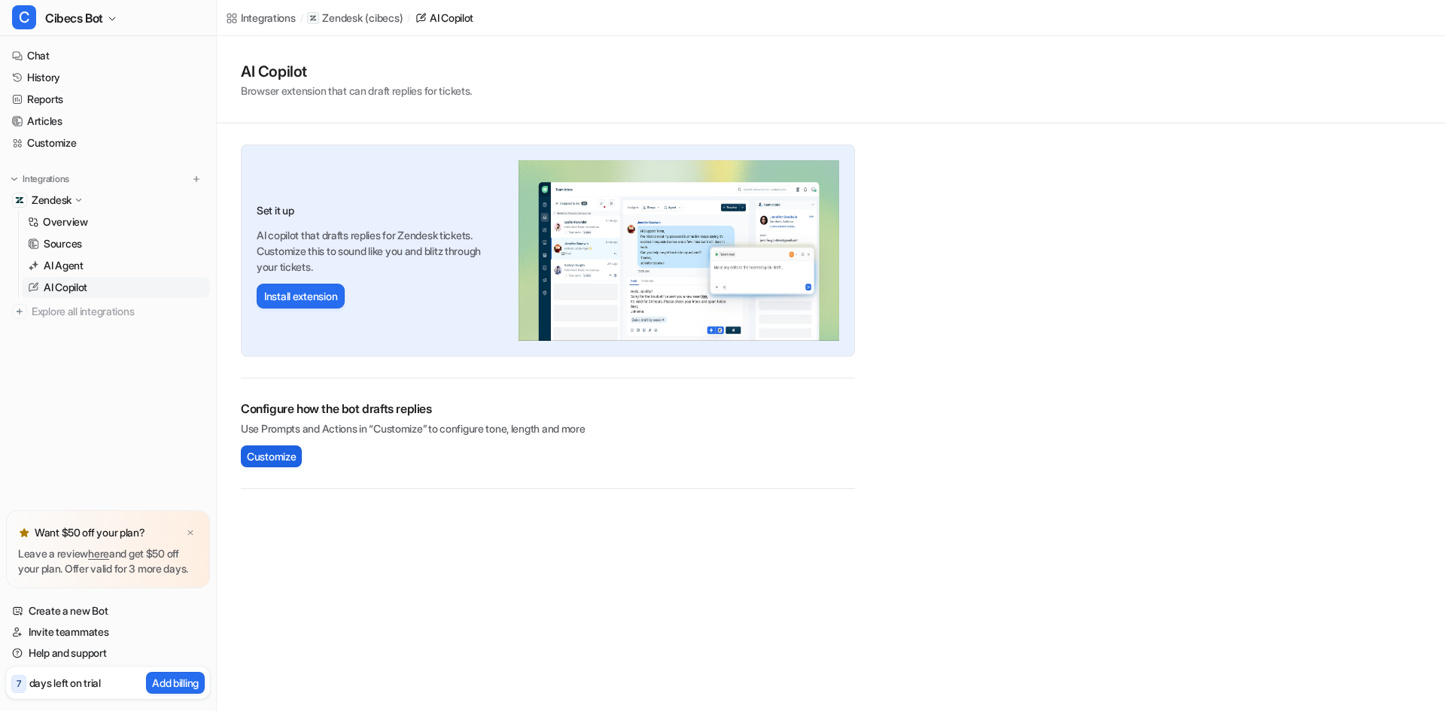
click at [279, 456] on span "Customize" at bounding box center [271, 456] width 49 height 16
